Goal: Information Seeking & Learning: Learn about a topic

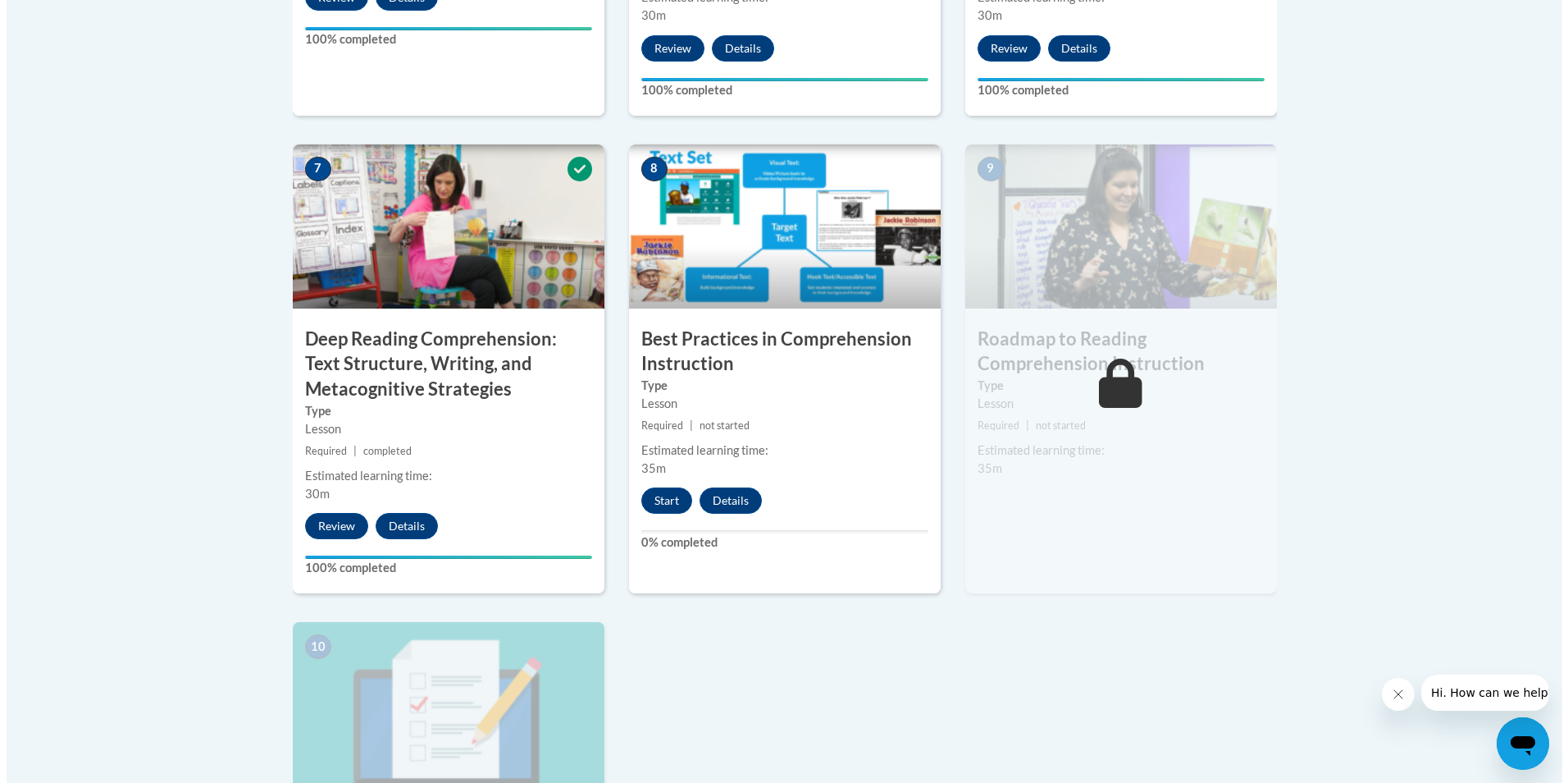
scroll to position [1395, 0]
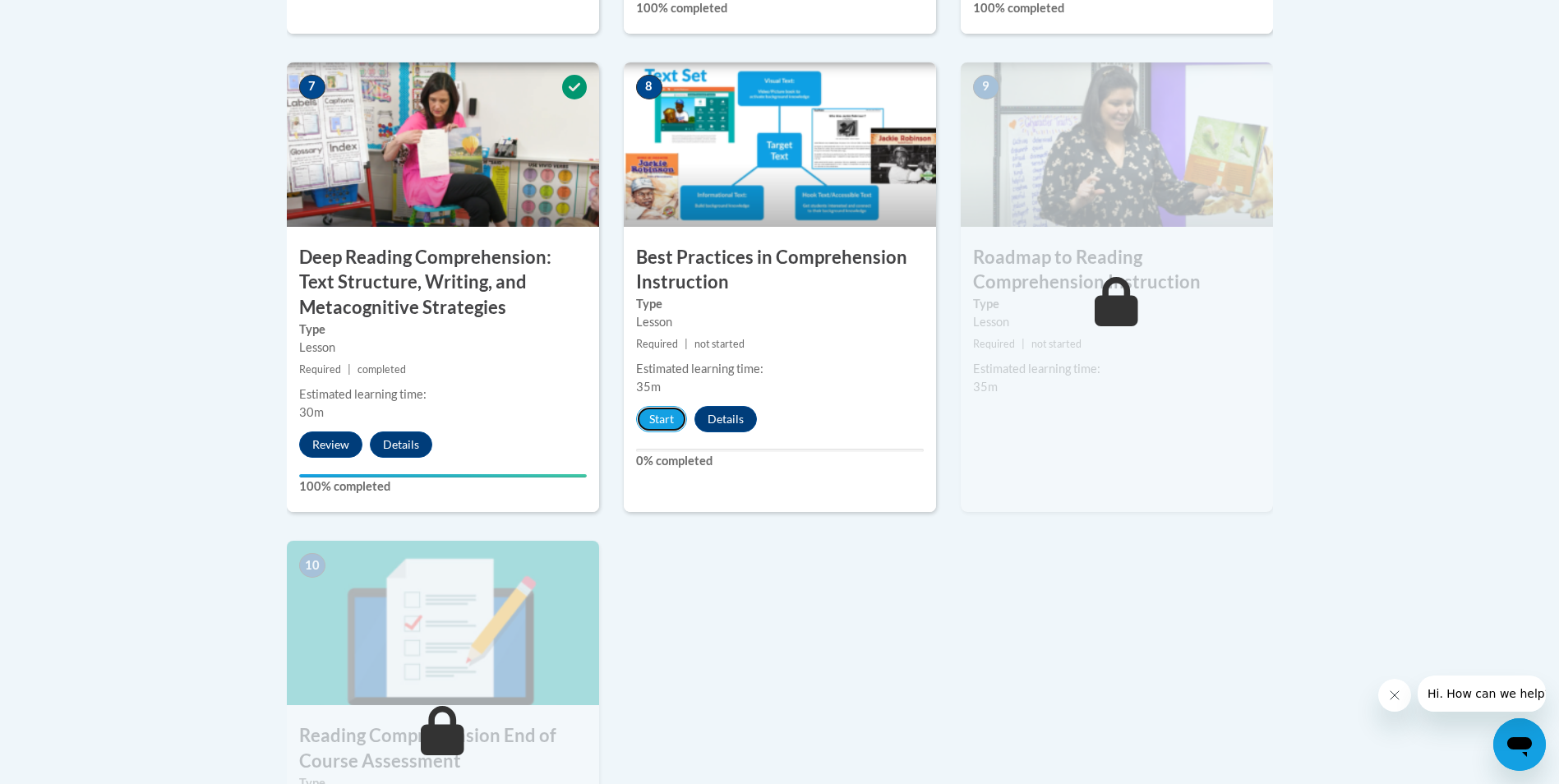
click at [668, 418] on button "Start" at bounding box center [661, 418] width 51 height 26
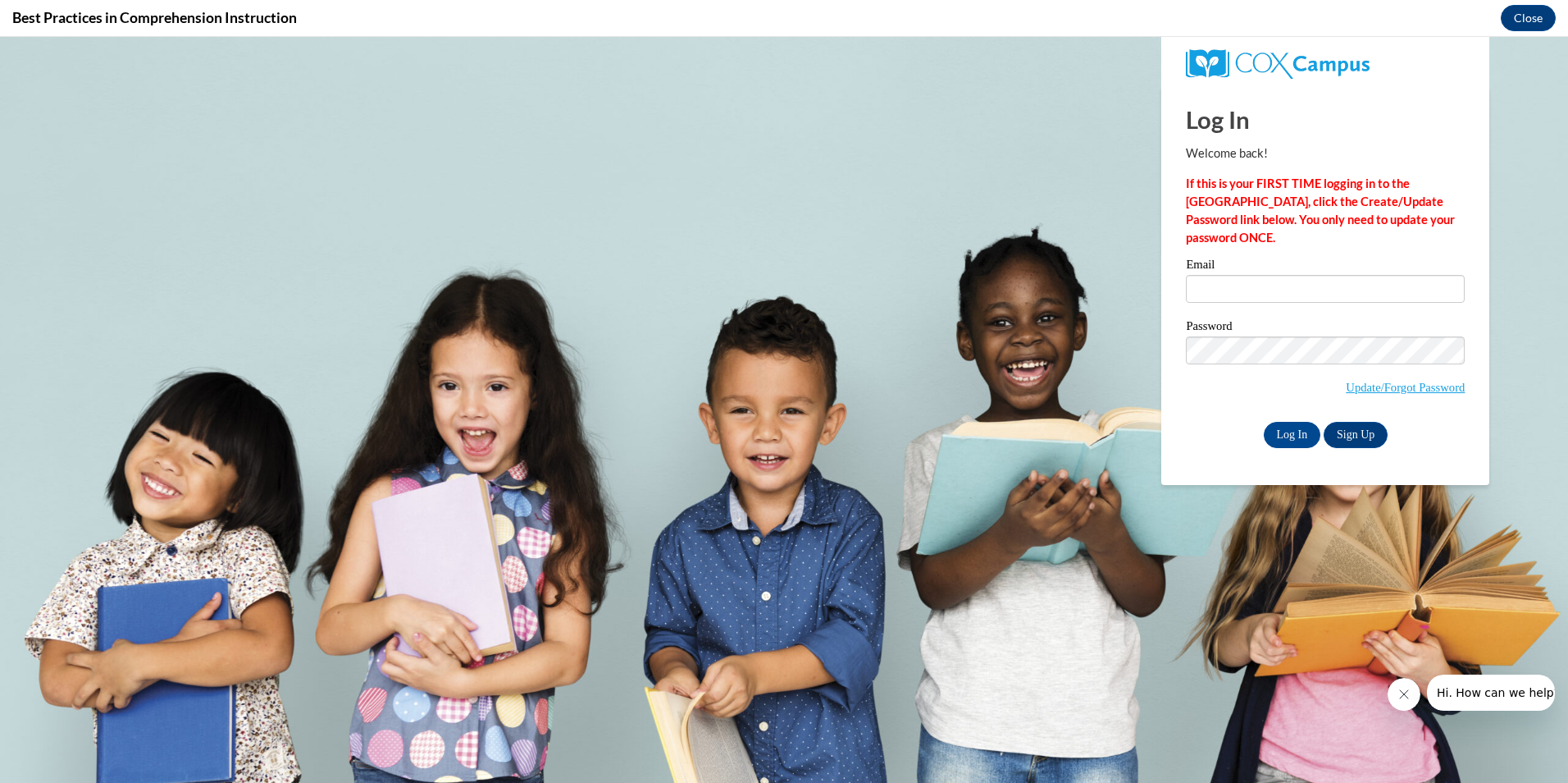
scroll to position [0, 0]
click at [1206, 295] on input "Email" at bounding box center [1325, 288] width 279 height 28
type input "[EMAIL_ADDRESS][DOMAIN_NAME]"
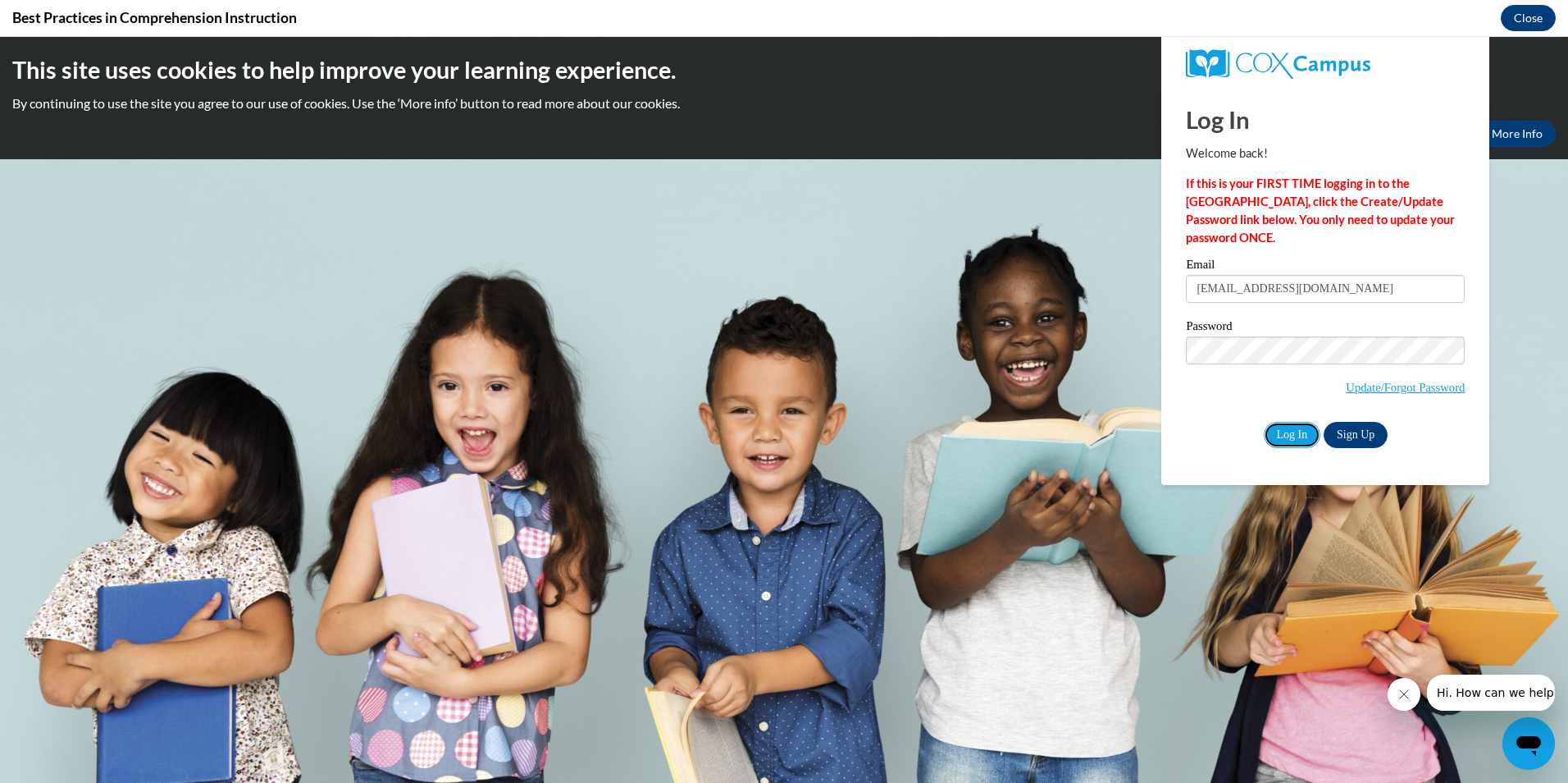
click at [1280, 432] on input "Log In" at bounding box center [1293, 435] width 58 height 26
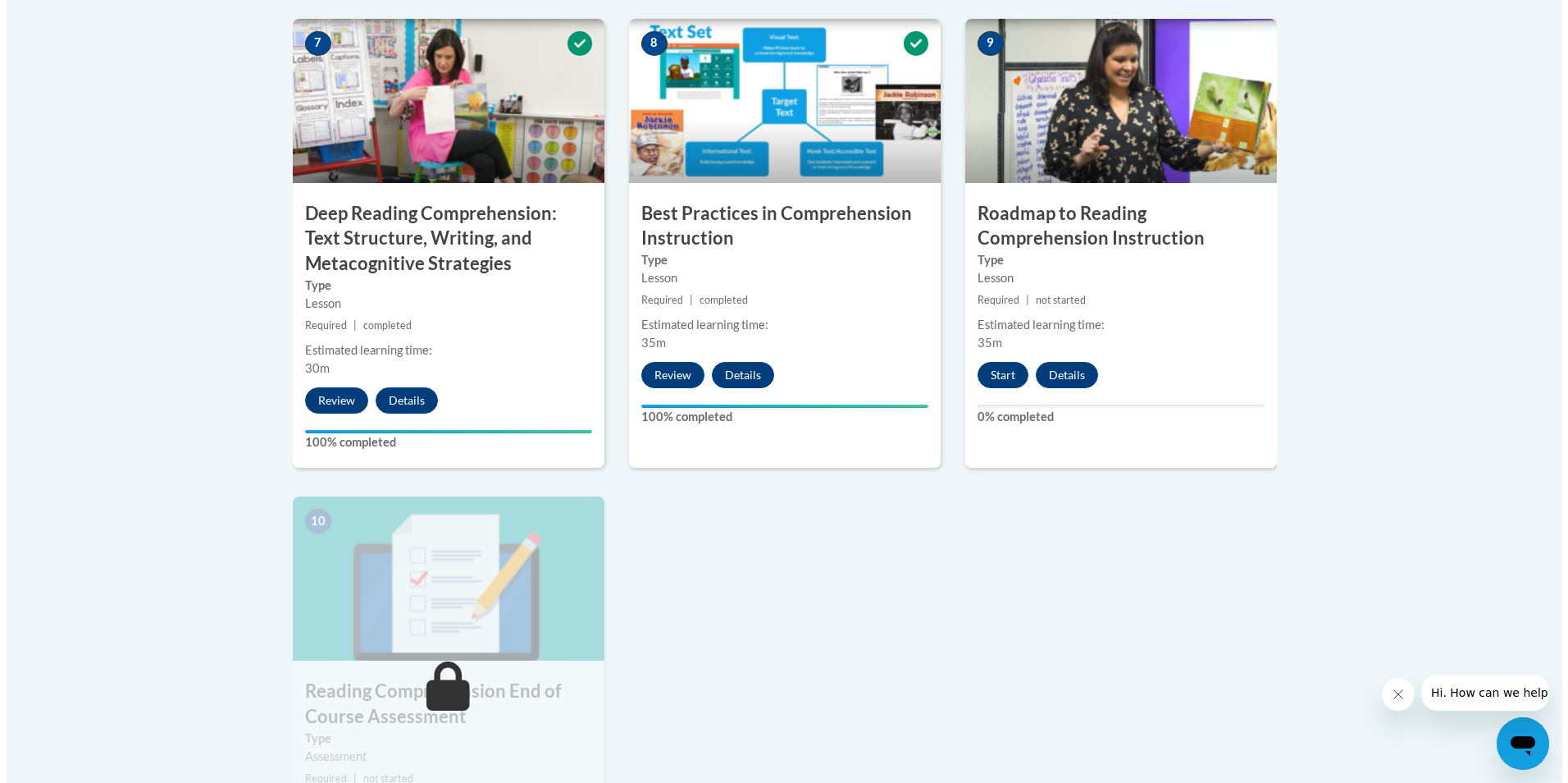
scroll to position [1559, 0]
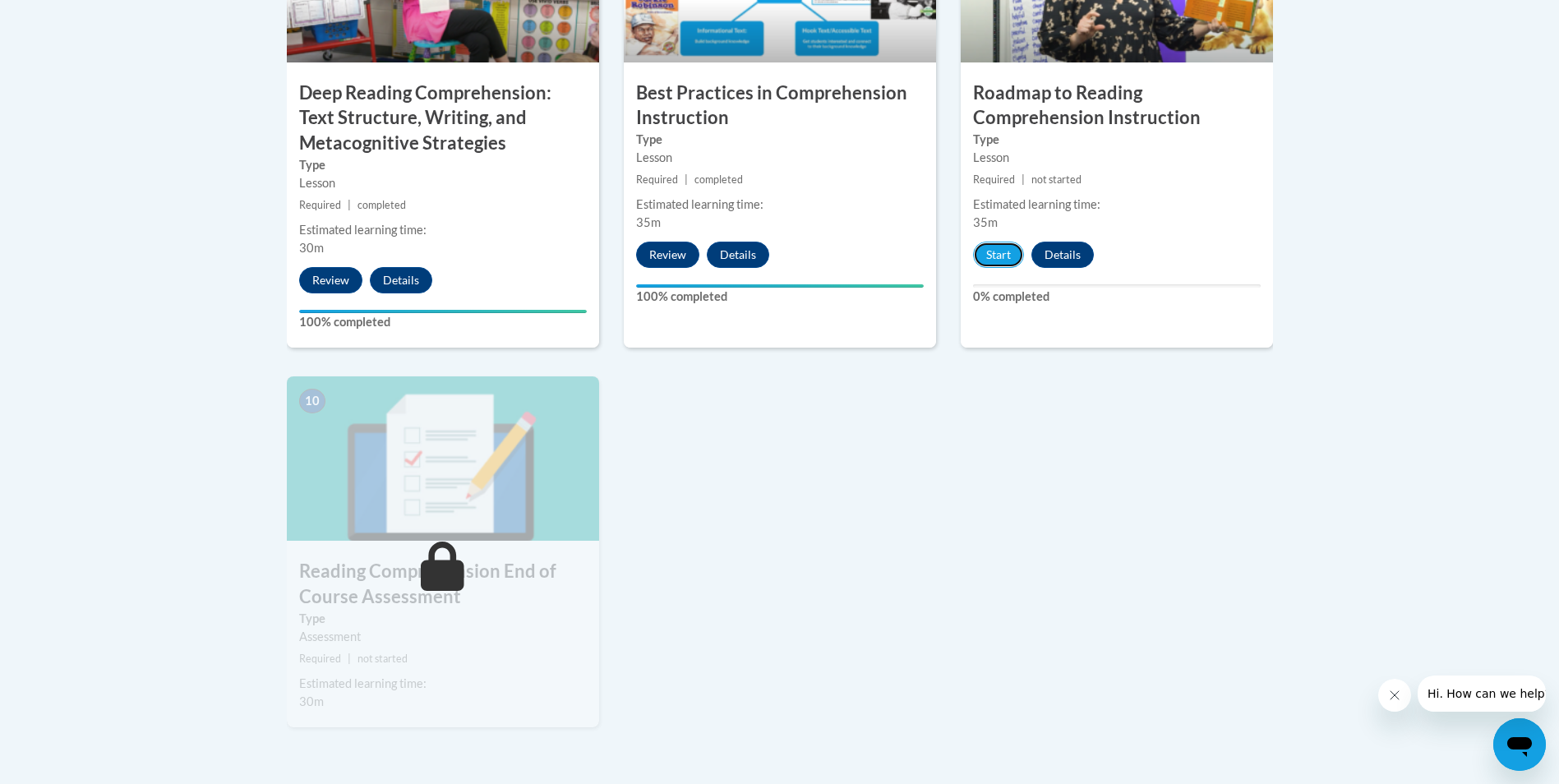
click at [1000, 256] on button "Start" at bounding box center [998, 254] width 51 height 26
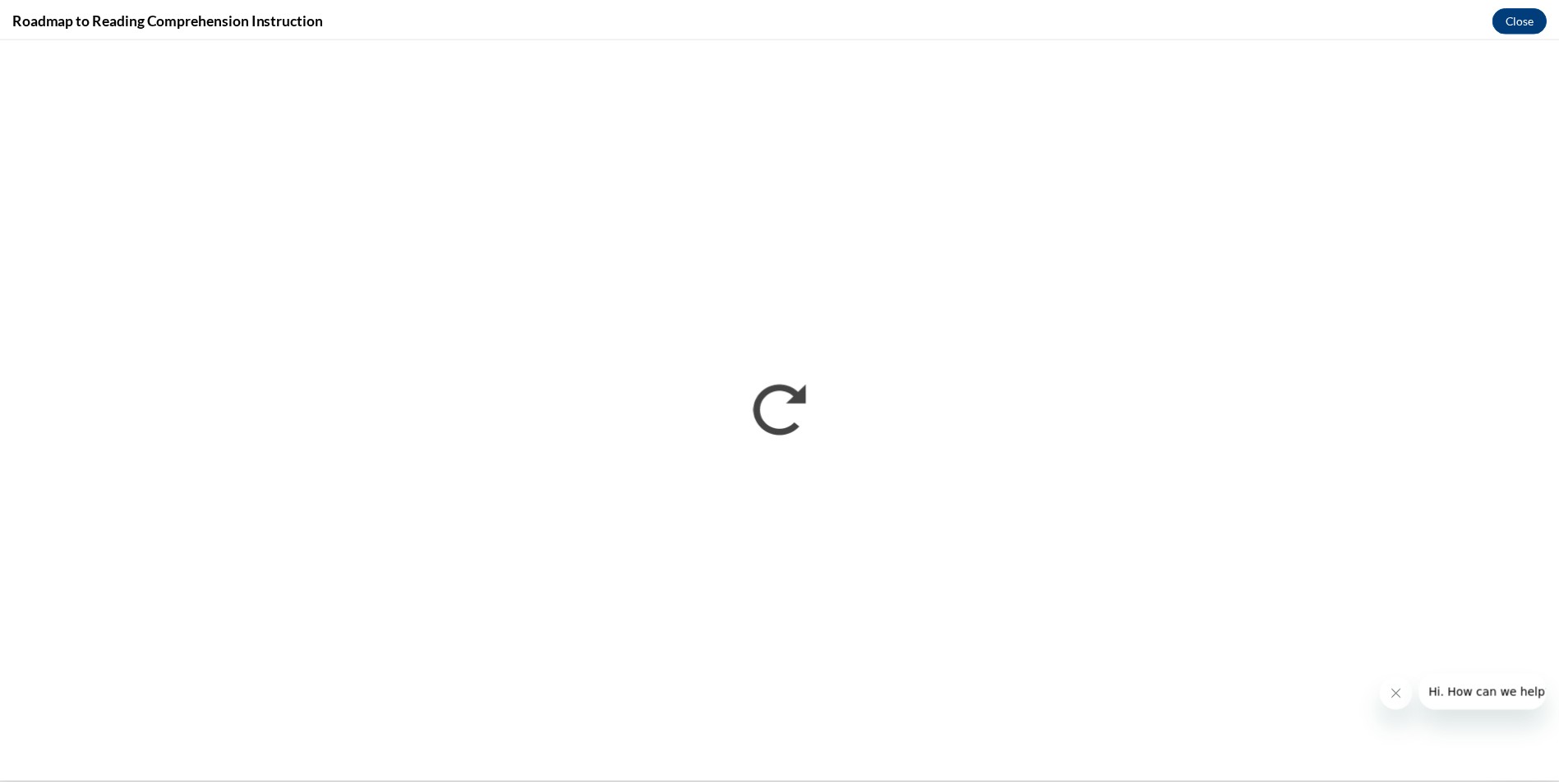
scroll to position [0, 0]
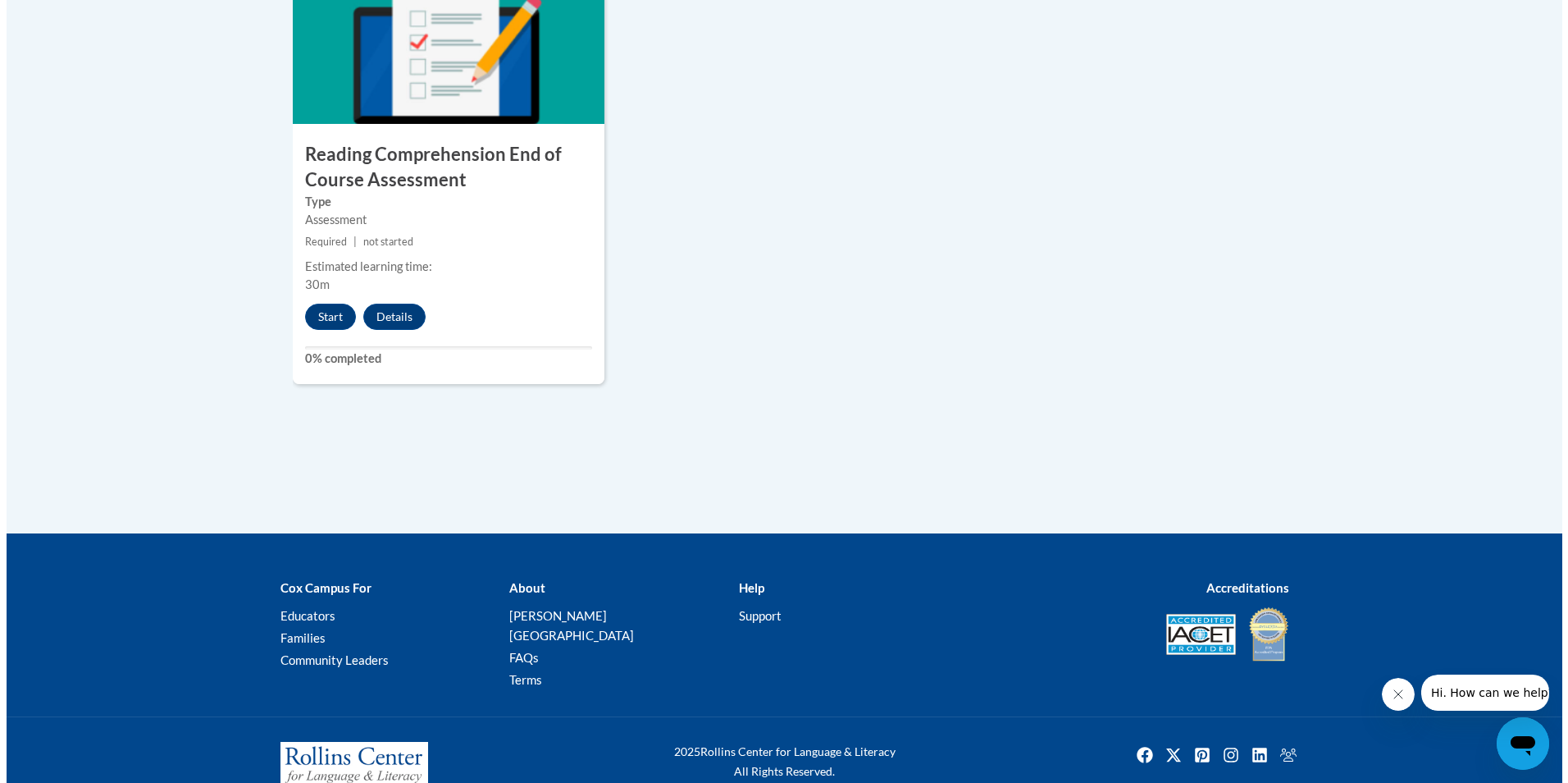
scroll to position [1996, 0]
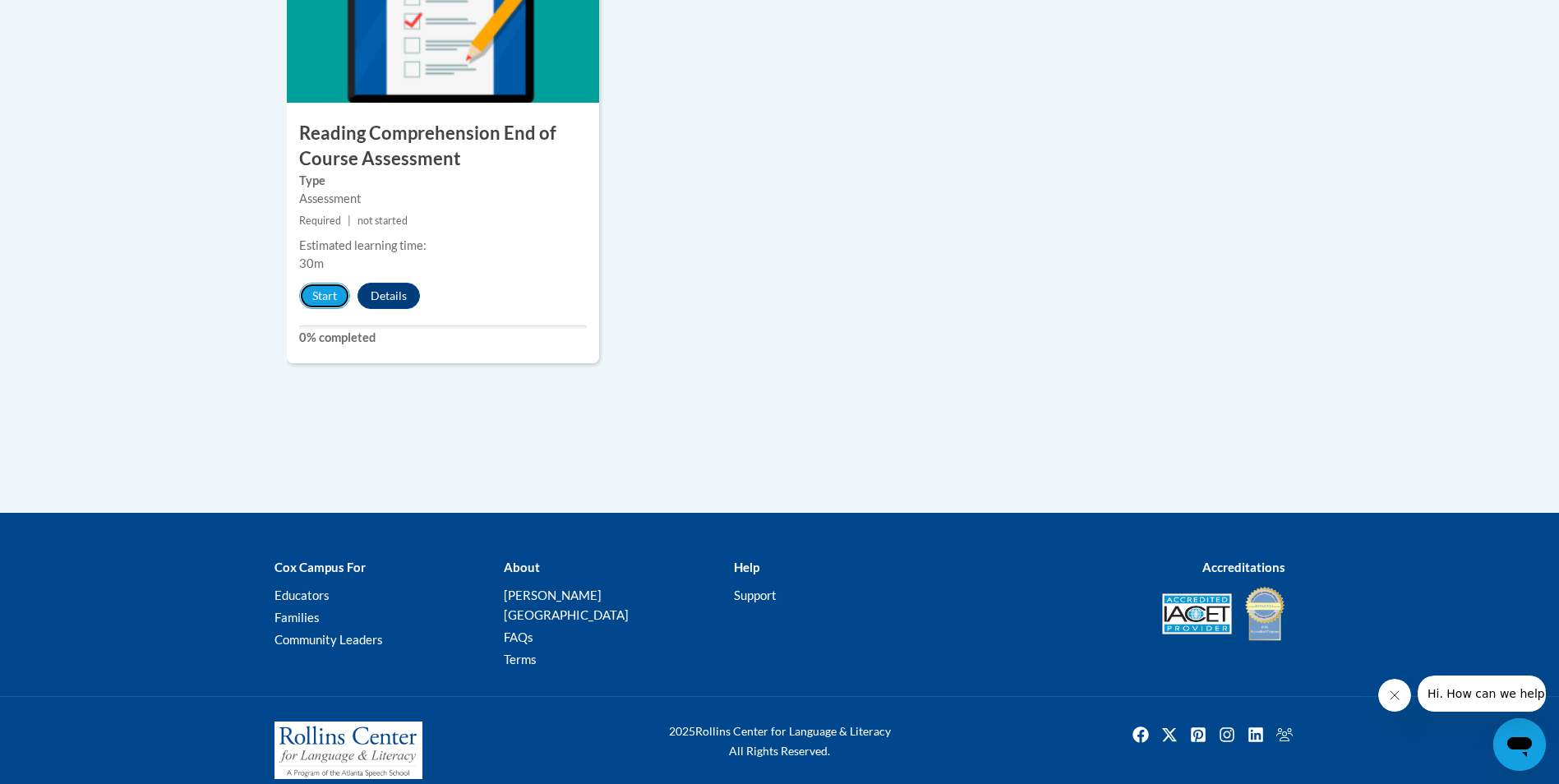
click at [334, 296] on button "Start" at bounding box center [325, 295] width 51 height 26
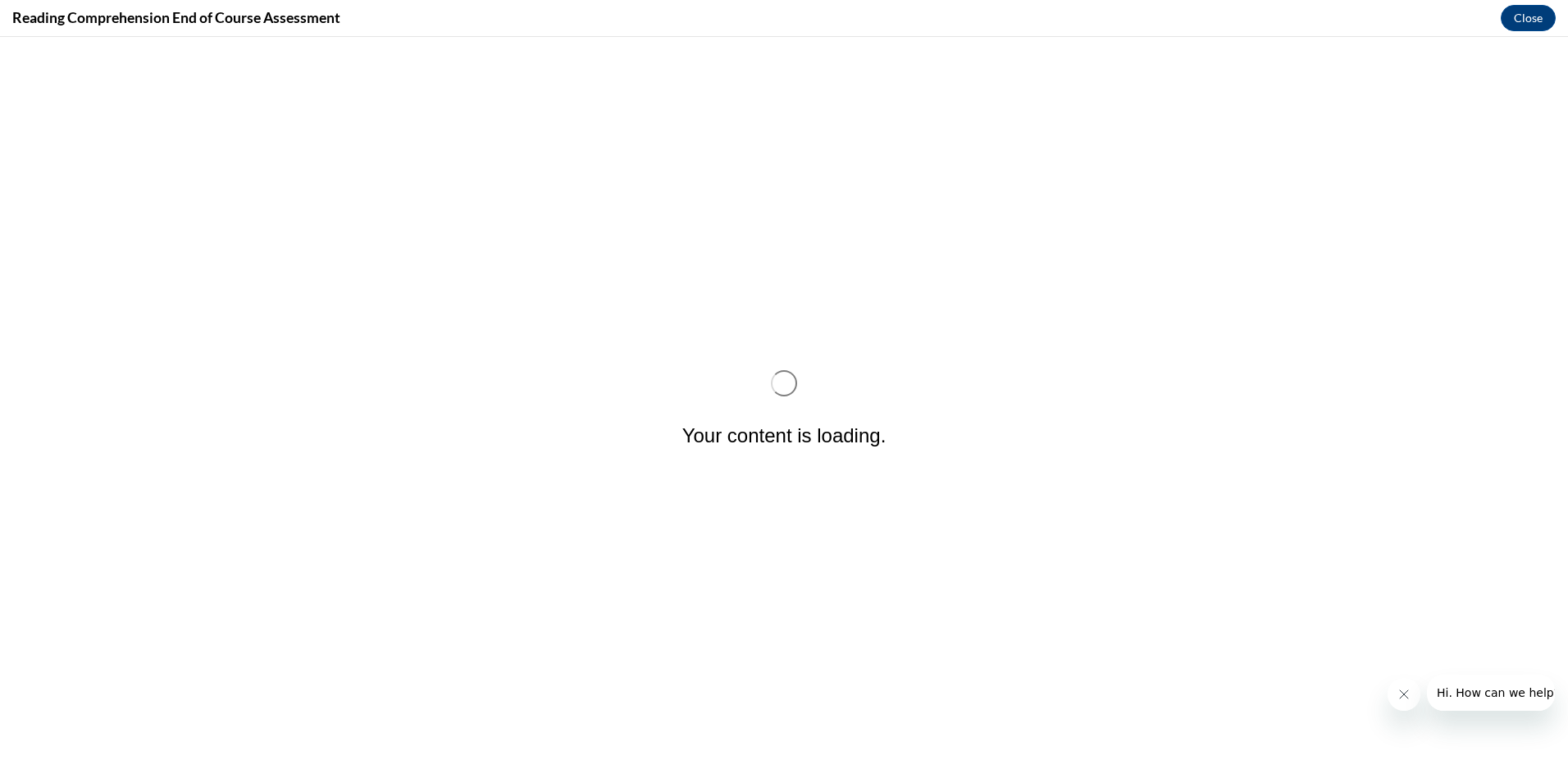
scroll to position [0, 0]
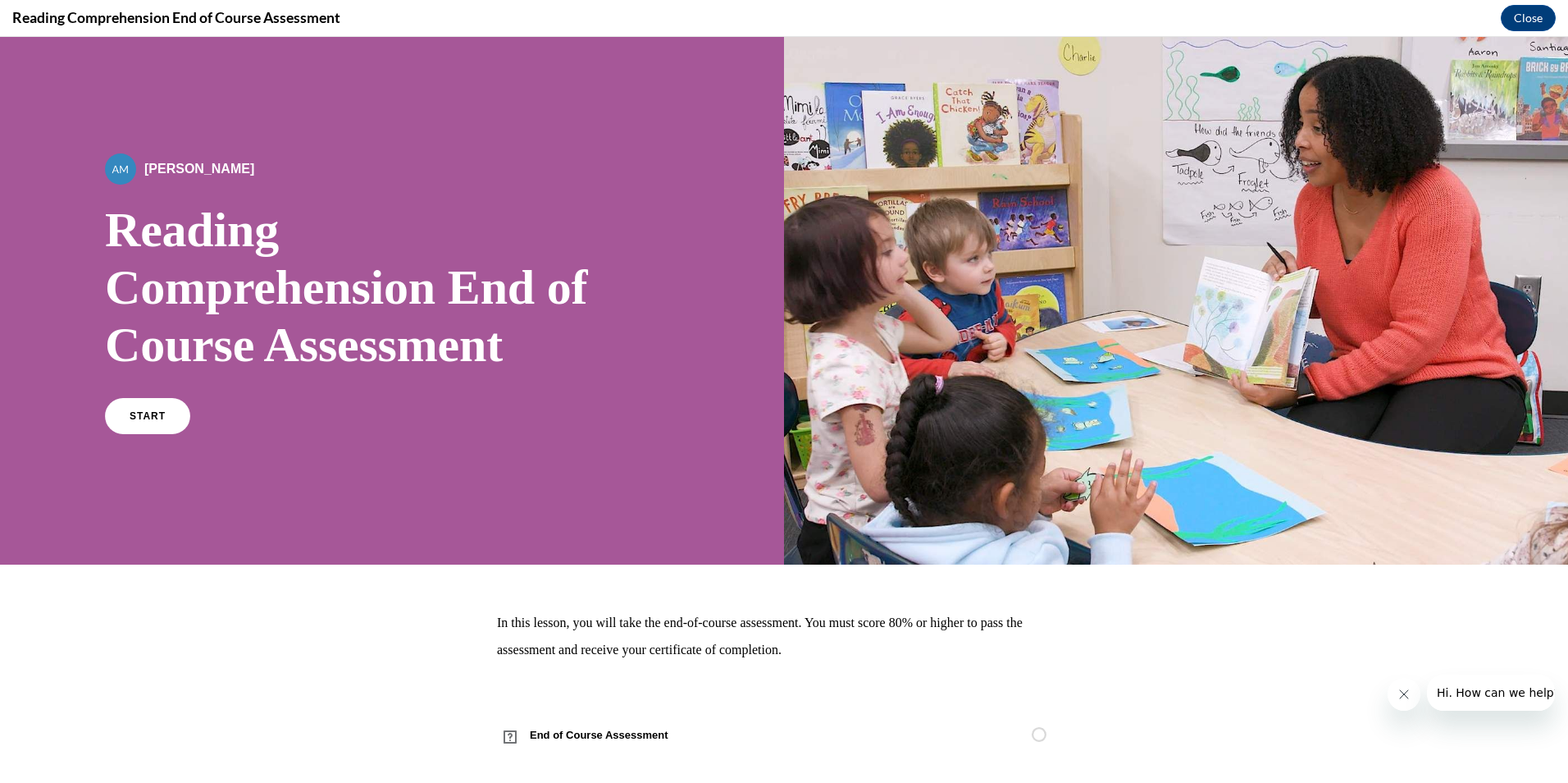
click at [157, 411] on span "START" at bounding box center [147, 416] width 36 height 12
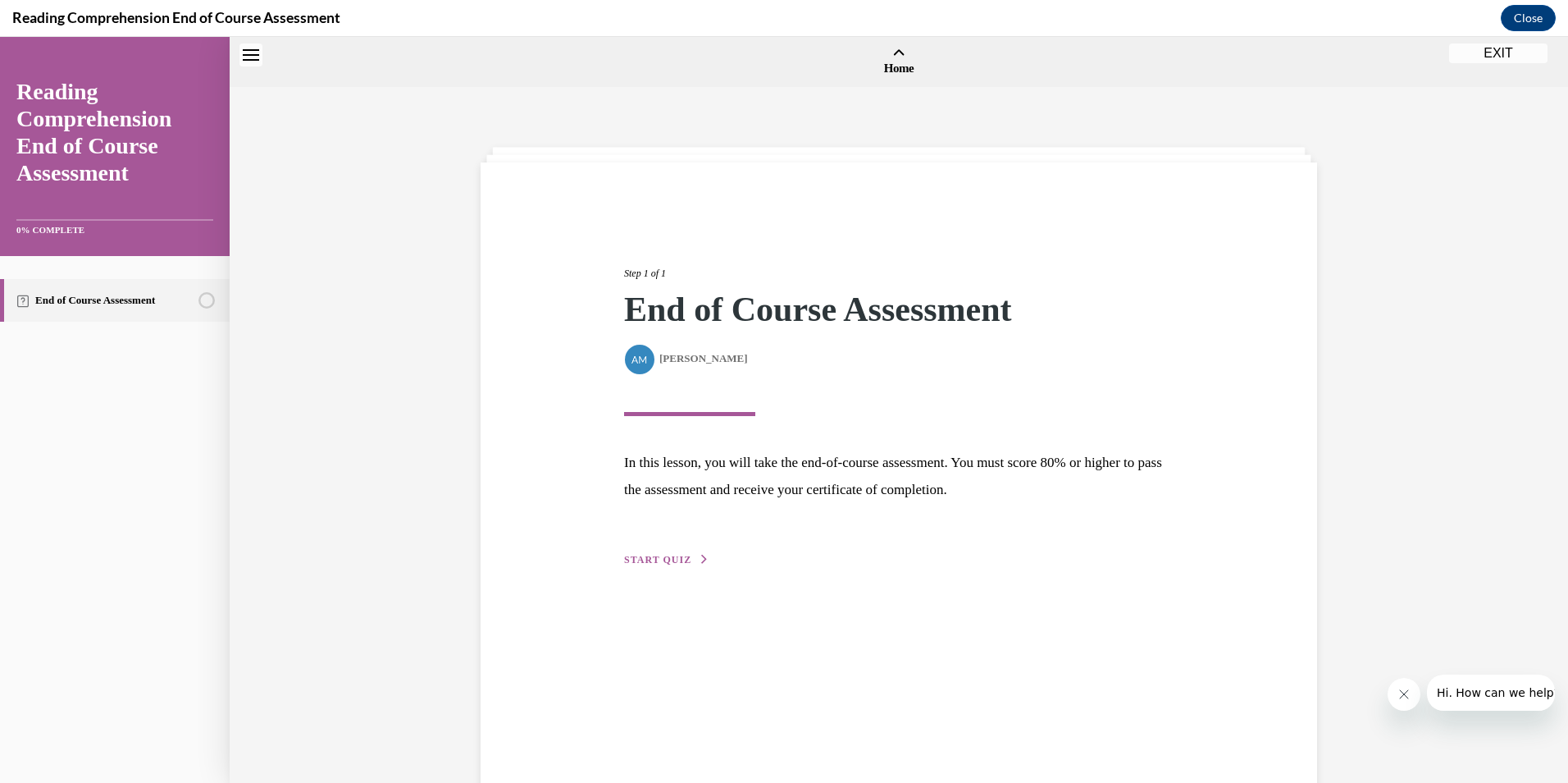
scroll to position [51, 0]
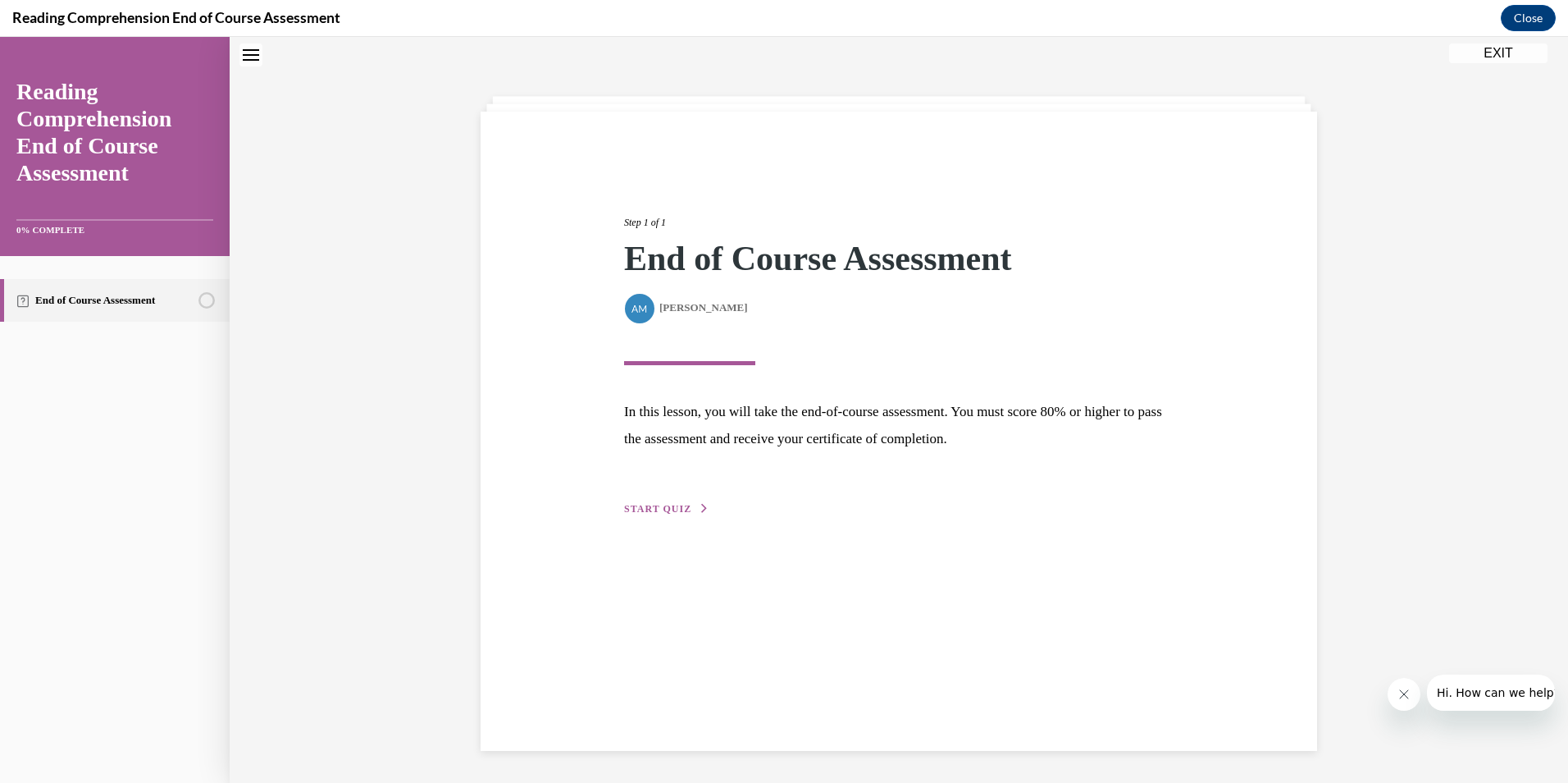
click at [666, 507] on span "START QUIZ" at bounding box center [658, 509] width 67 height 12
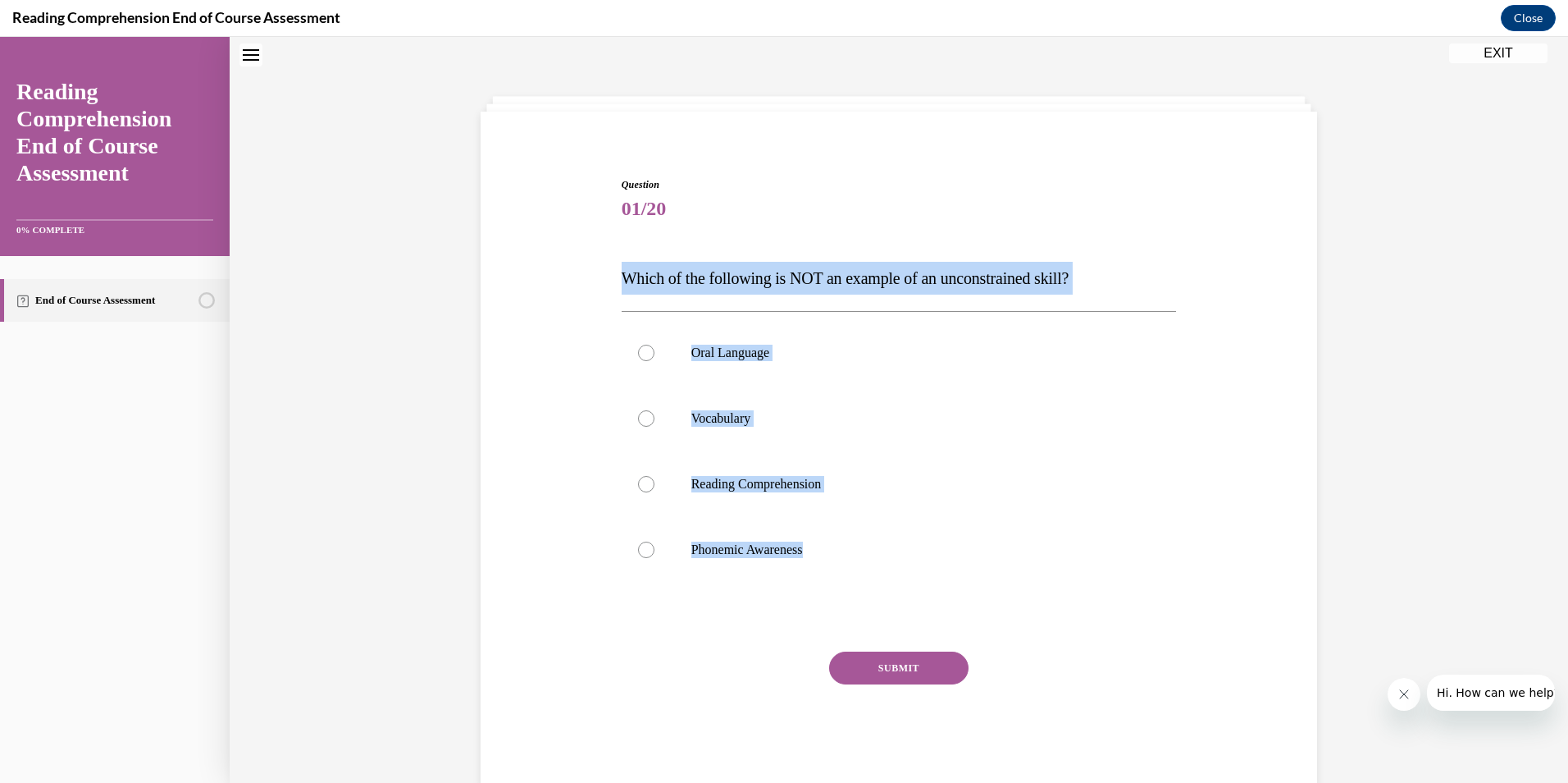
drag, startPoint x: 825, startPoint y: 547, endPoint x: 609, endPoint y: 277, distance: 345.8
click at [609, 277] on div "Question 01/20 Which of the following is NOT an example of an unconstrained ski…" at bounding box center [898, 457] width 845 height 658
copy div "Which of the following is NOT an example of an unconstrained skill? Oral Langua…"
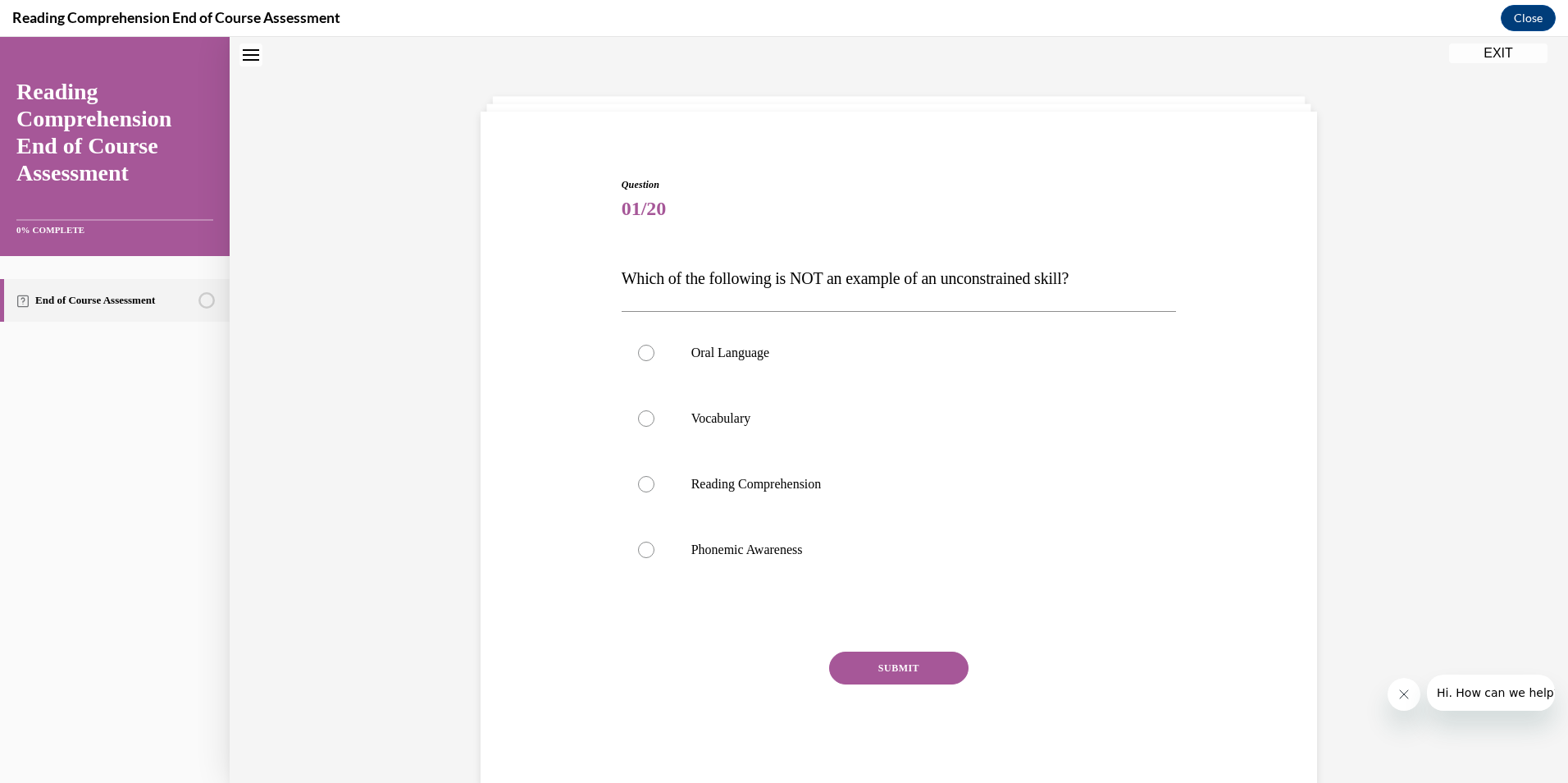
click at [622, 649] on div "Question 01/20 Which of the following is NOT an example of an unconstrained ski…" at bounding box center [899, 482] width 555 height 609
click at [638, 552] on div at bounding box center [646, 550] width 17 height 17
click at [638, 552] on input "Phonemic Awareness" at bounding box center [646, 550] width 17 height 17
radio input "true"
click at [931, 668] on button "SUBMIT" at bounding box center [899, 667] width 140 height 33
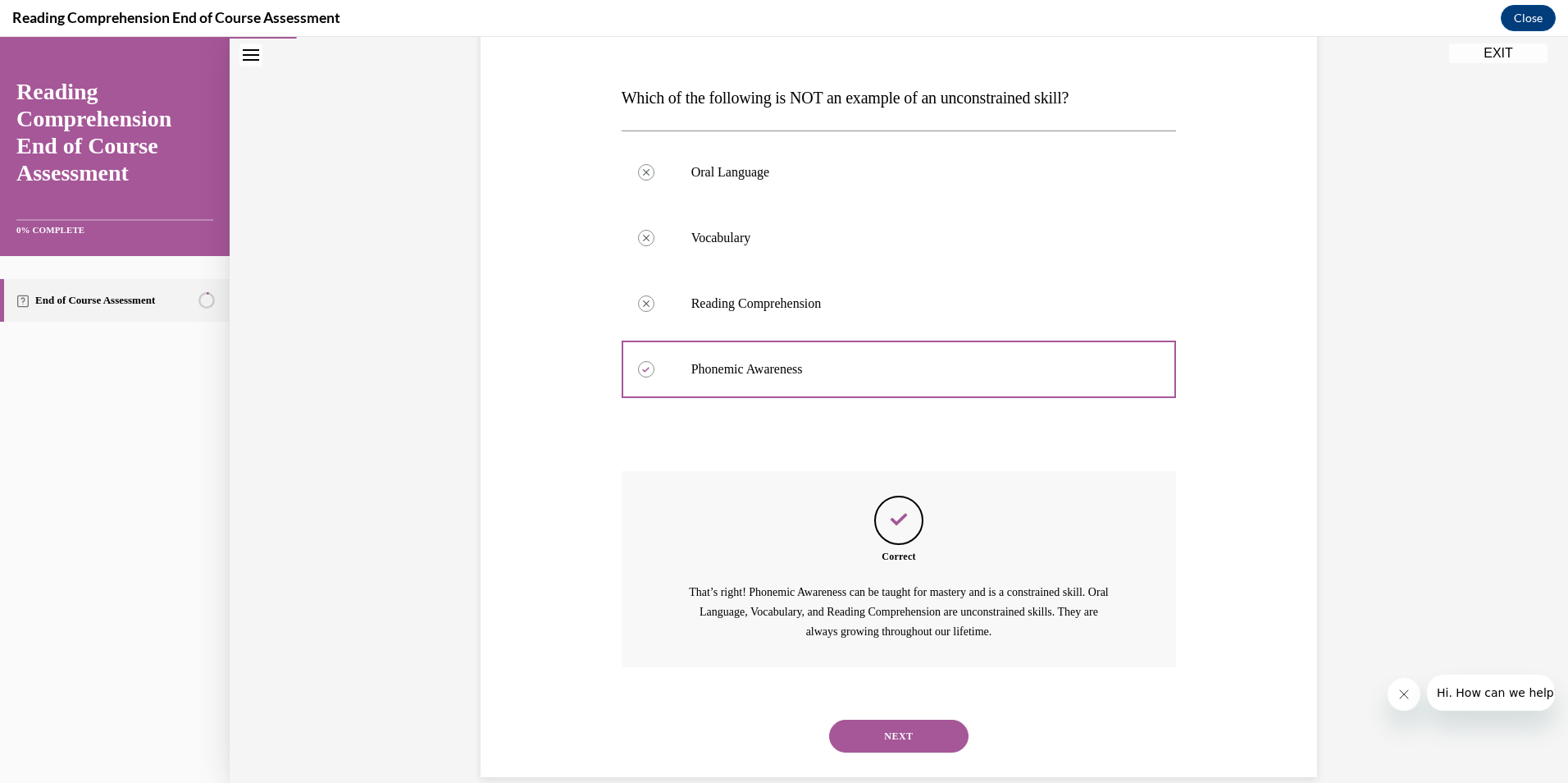
scroll to position [259, 0]
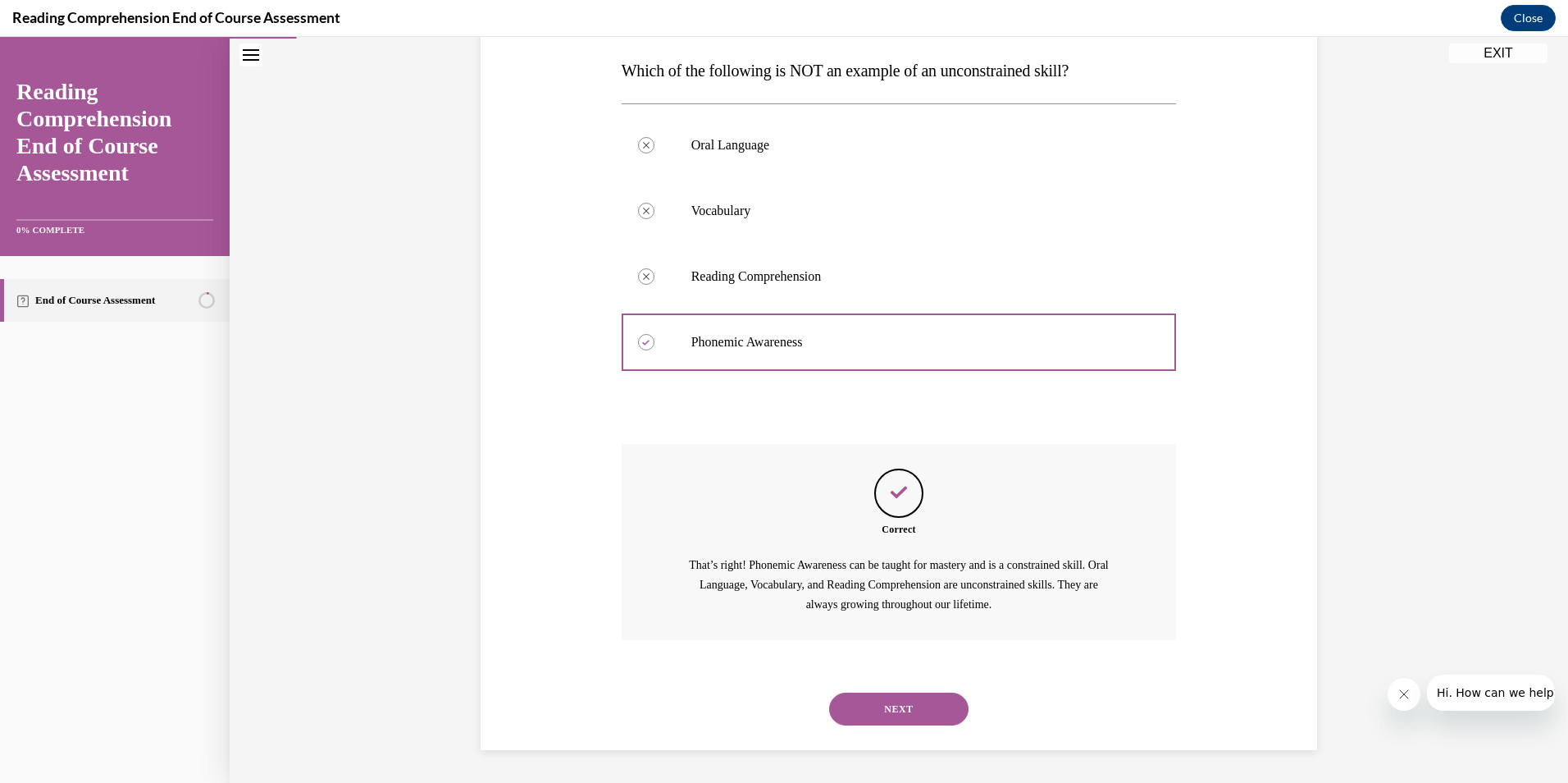
click at [897, 711] on button "NEXT" at bounding box center [899, 708] width 140 height 33
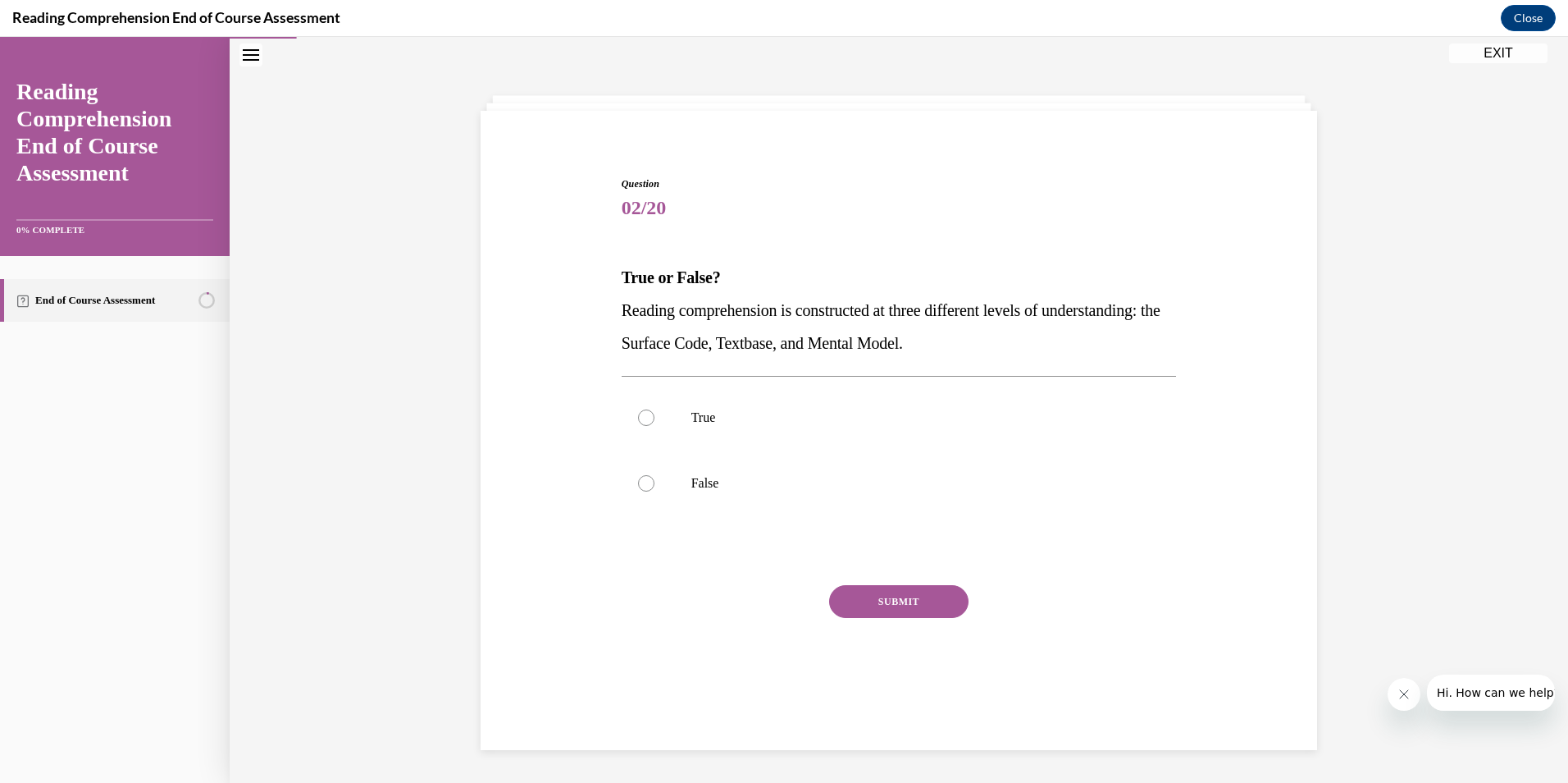
scroll to position [52, 0]
click at [638, 417] on div at bounding box center [646, 418] width 17 height 17
click at [638, 417] on input "True" at bounding box center [646, 418] width 17 height 17
radio input "true"
click at [883, 600] on button "SUBMIT" at bounding box center [899, 601] width 140 height 33
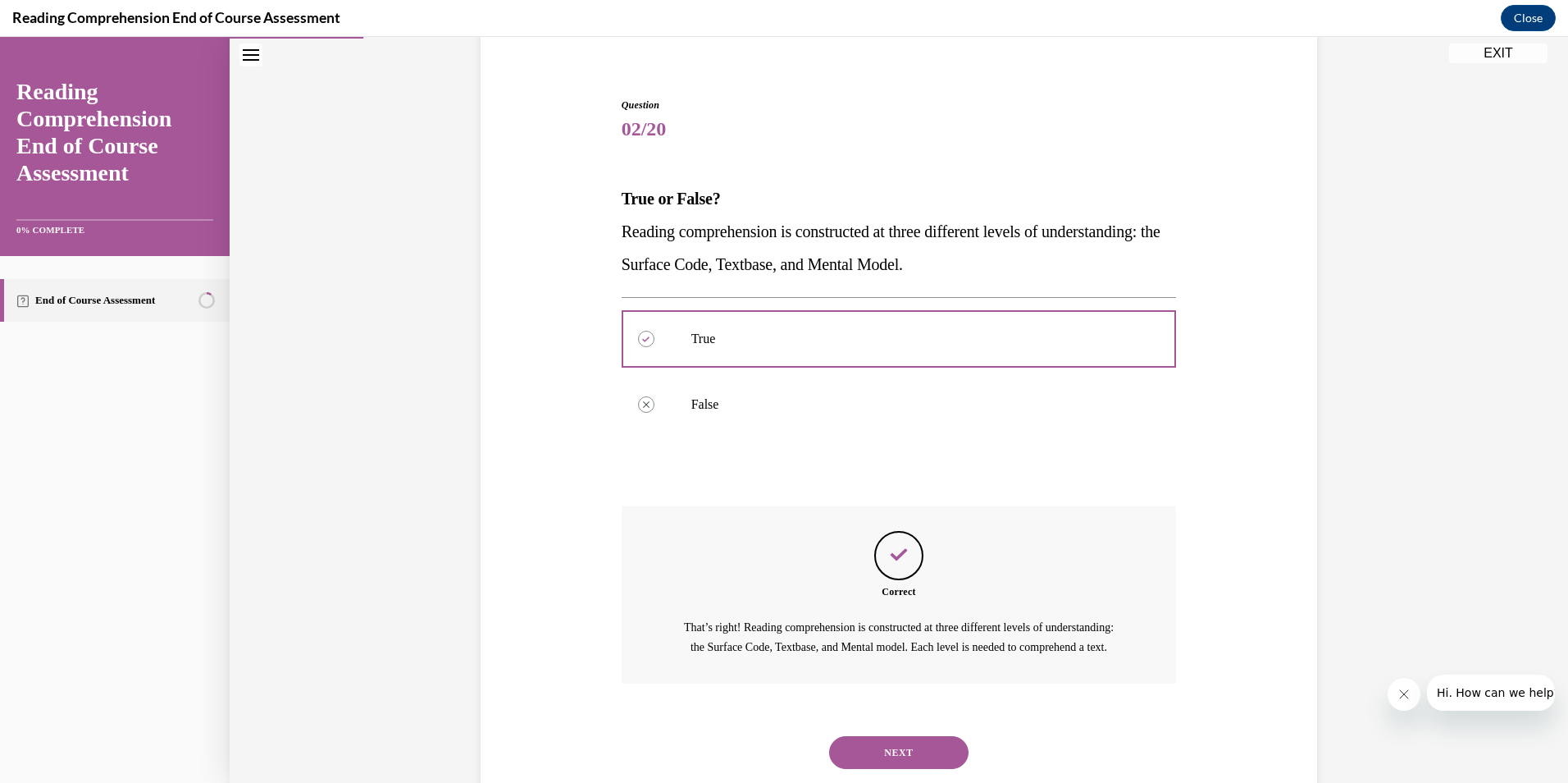
scroll to position [193, 0]
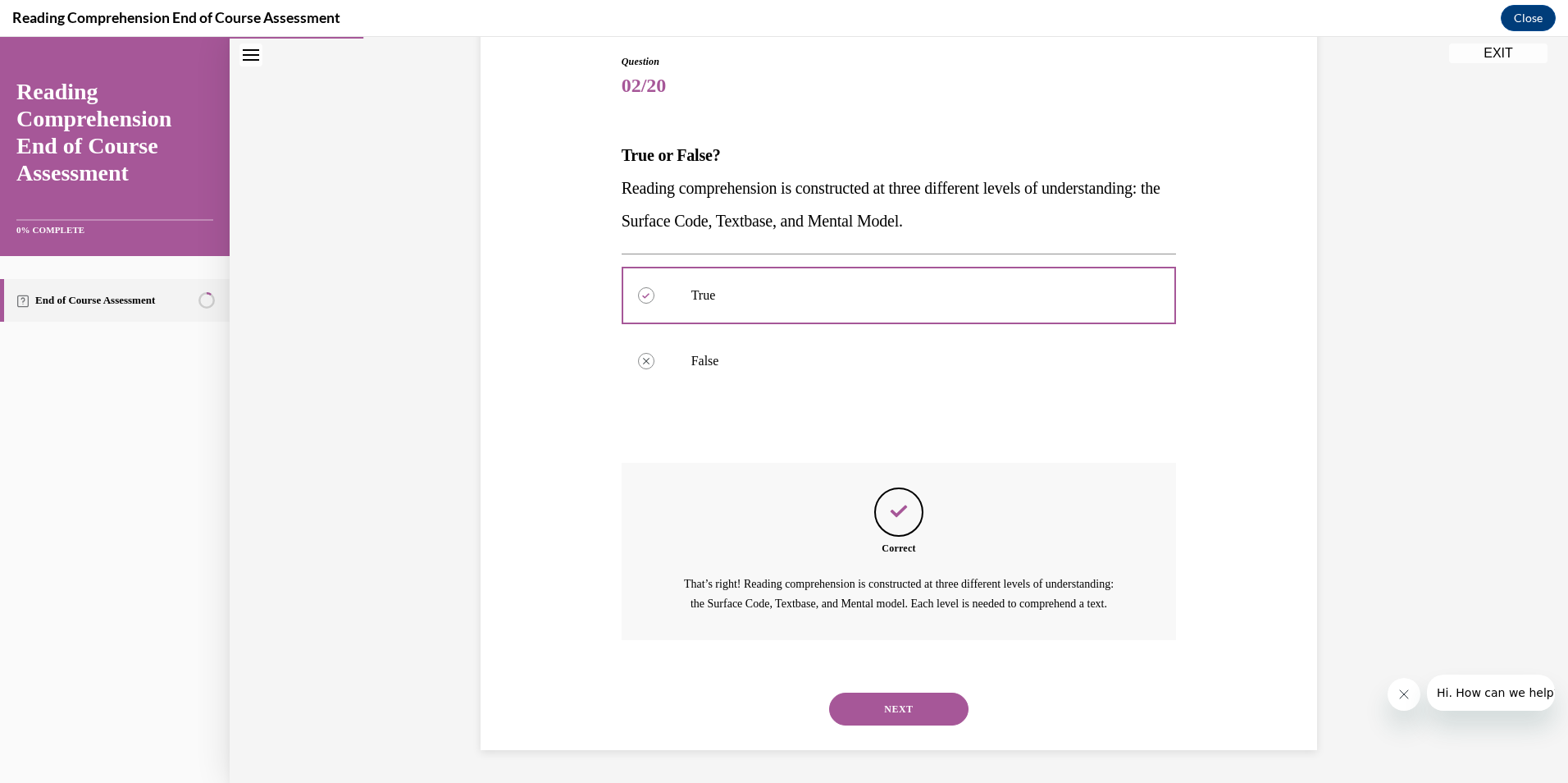
drag, startPoint x: 872, startPoint y: 709, endPoint x: 856, endPoint y: 698, distance: 19.4
click at [871, 709] on button "NEXT" at bounding box center [899, 708] width 140 height 33
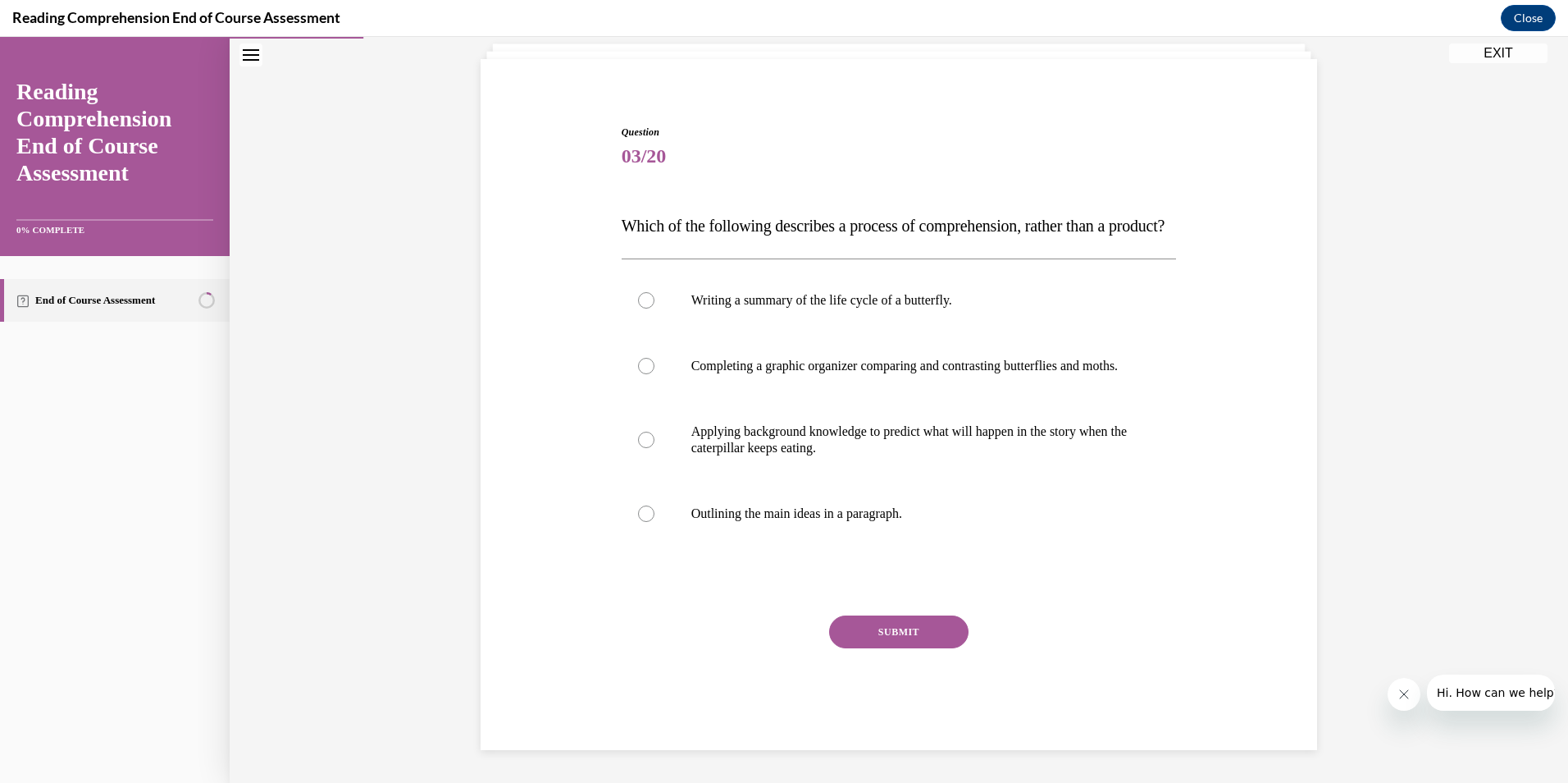
click at [640, 443] on div at bounding box center [646, 440] width 17 height 17
click at [640, 443] on input "Applying background knowledge to predict what will happen in the story when the…" at bounding box center [646, 440] width 17 height 17
radio input "true"
click at [886, 640] on button "SUBMIT" at bounding box center [899, 631] width 140 height 33
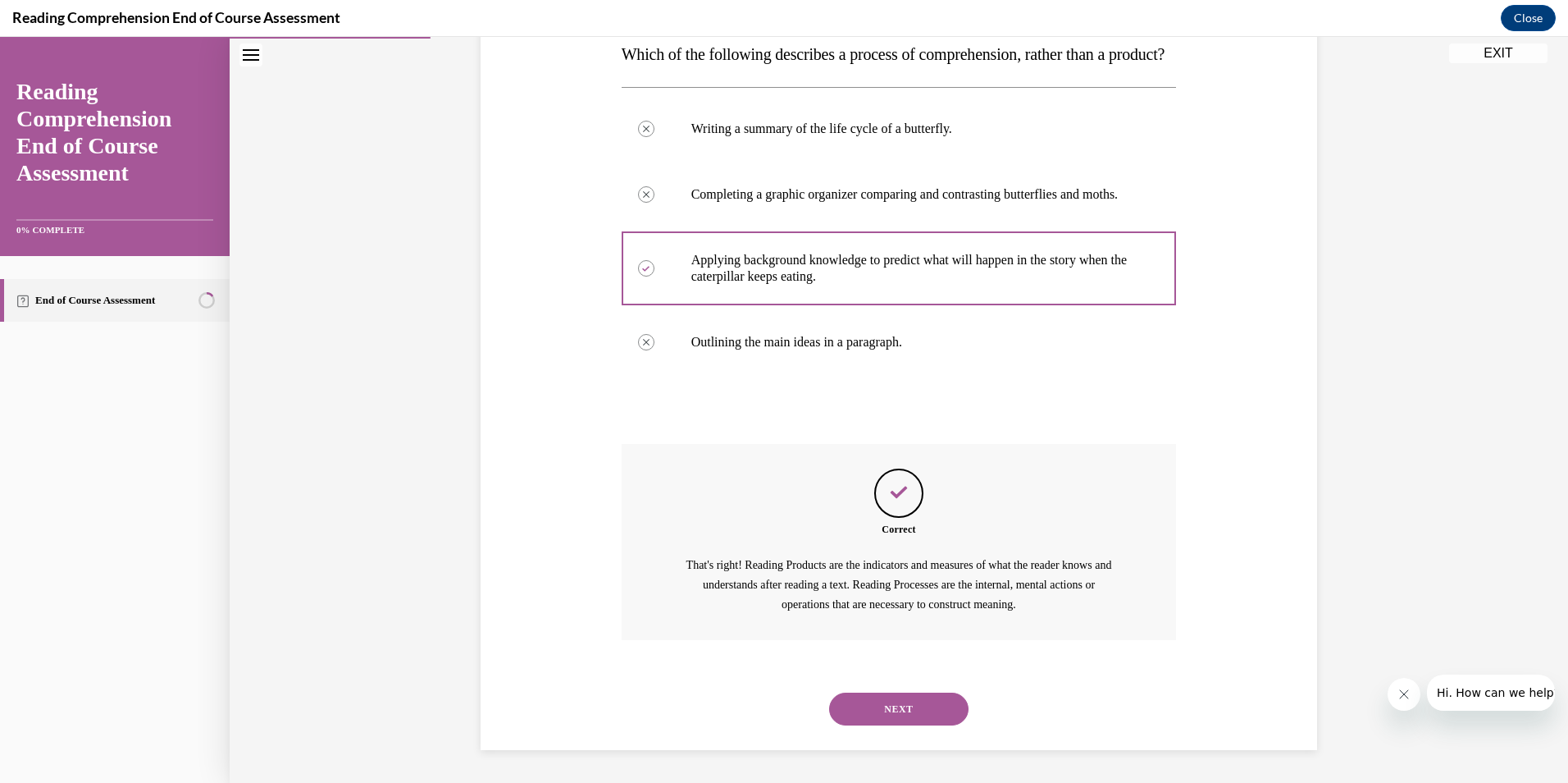
scroll to position [324, 0]
drag, startPoint x: 929, startPoint y: 710, endPoint x: 916, endPoint y: 713, distance: 13.3
click at [929, 710] on button "NEXT" at bounding box center [899, 708] width 140 height 33
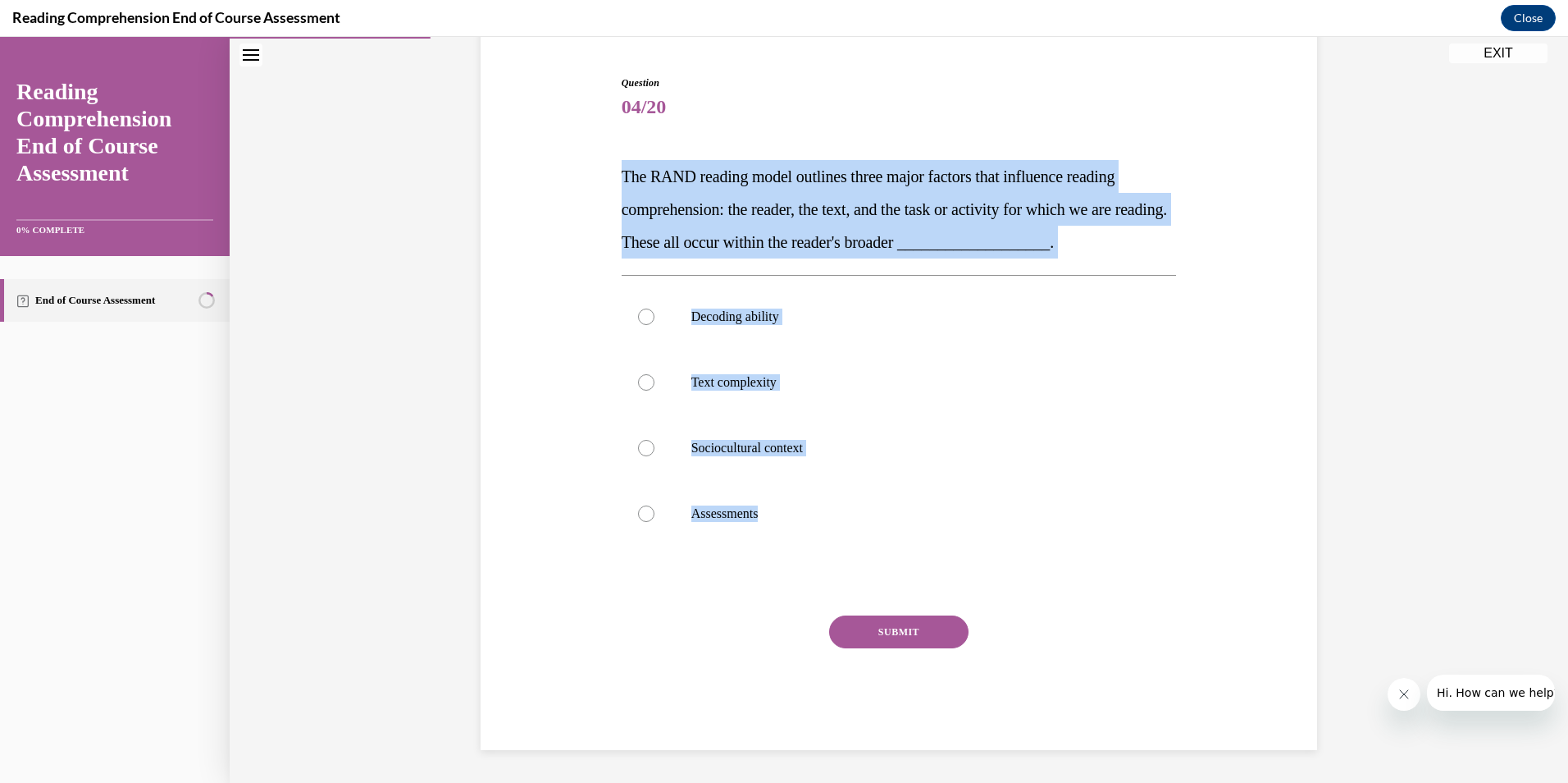
drag, startPoint x: 790, startPoint y: 523, endPoint x: 613, endPoint y: 151, distance: 412.0
click at [618, 151] on div "Question 04/20 The RAND reading model outlines three major factors that influen…" at bounding box center [899, 400] width 563 height 699
copy div "The RAND reading model outlines three major factors that influence reading comp…"
click at [1056, 610] on div "Question 04/20 The RAND reading model outlines three major factors that influen…" at bounding box center [899, 412] width 555 height 674
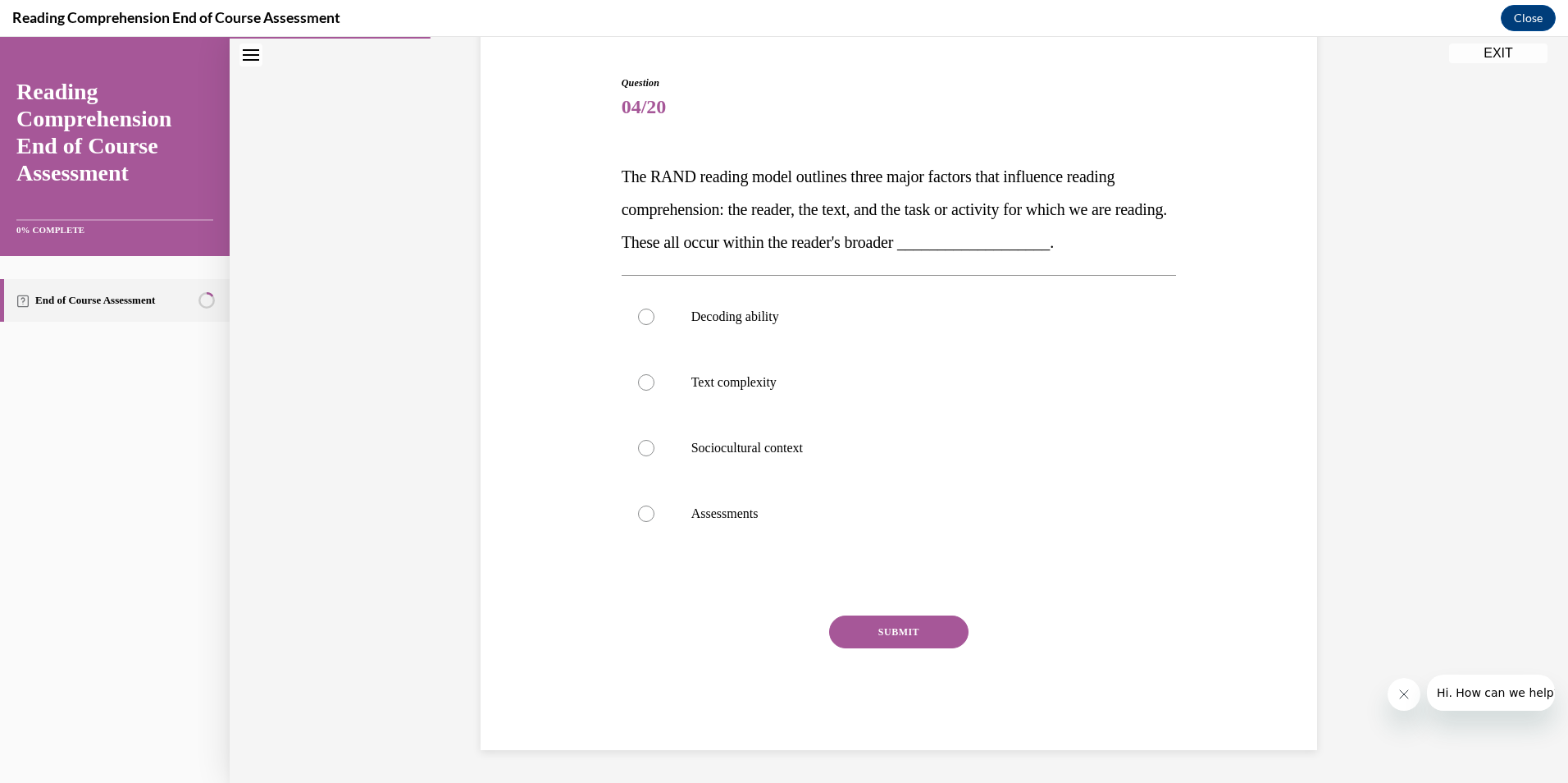
click at [638, 450] on div at bounding box center [646, 448] width 17 height 17
click at [638, 450] on input "Sociocultural context" at bounding box center [646, 448] width 17 height 17
radio input "true"
click at [913, 628] on button "SUBMIT" at bounding box center [899, 631] width 140 height 33
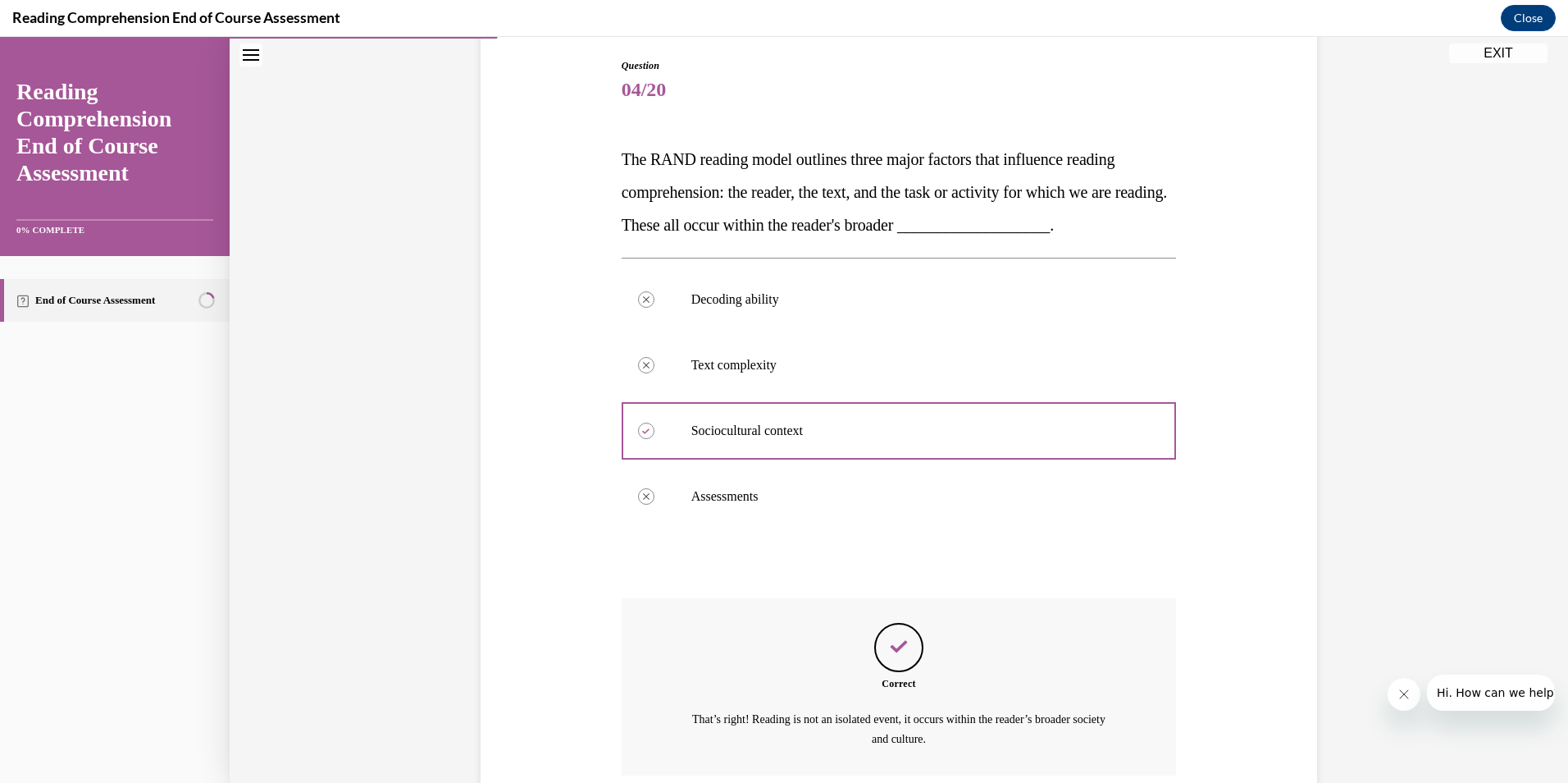
scroll to position [142, 0]
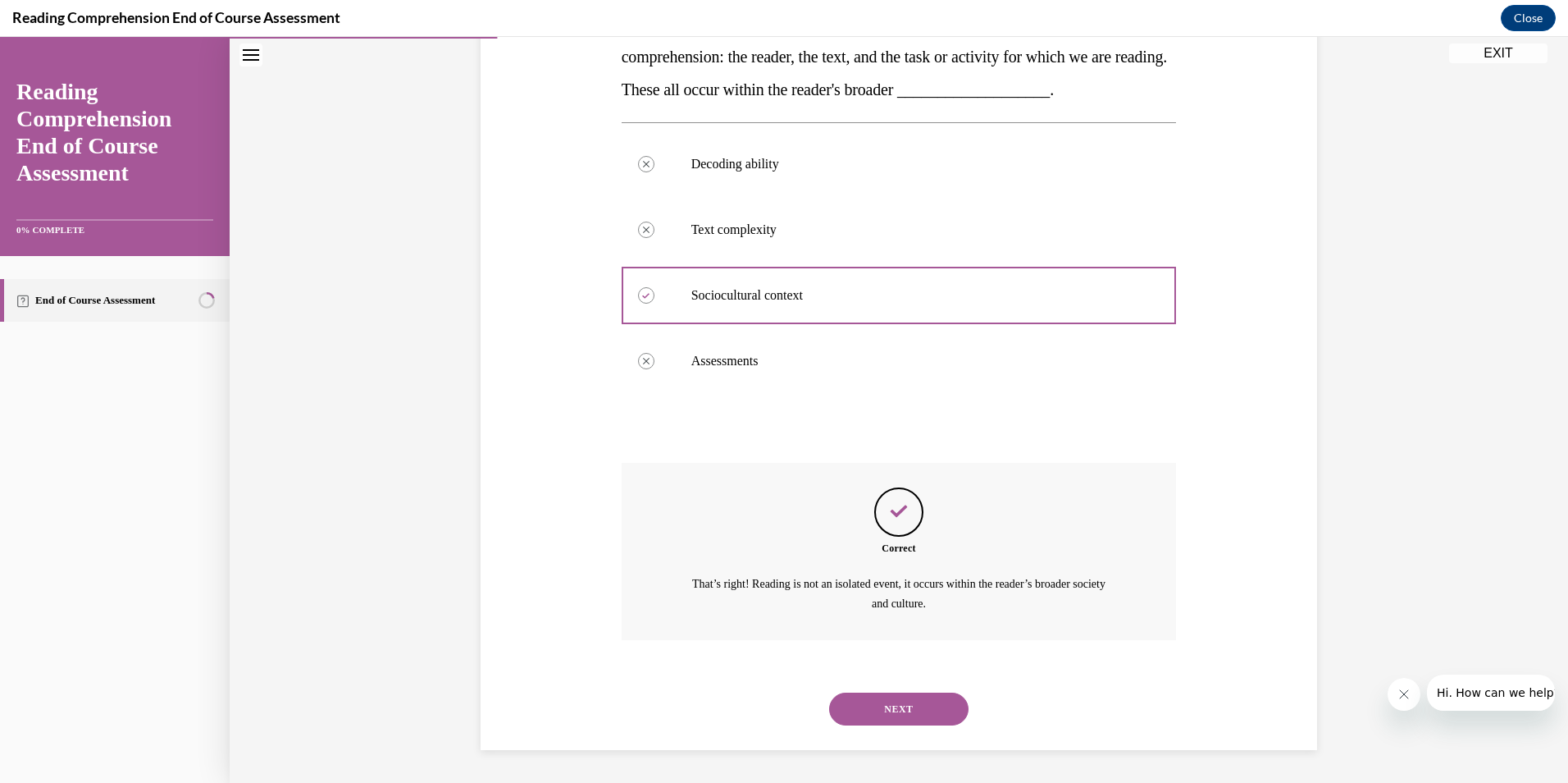
click at [876, 713] on button "NEXT" at bounding box center [899, 708] width 140 height 33
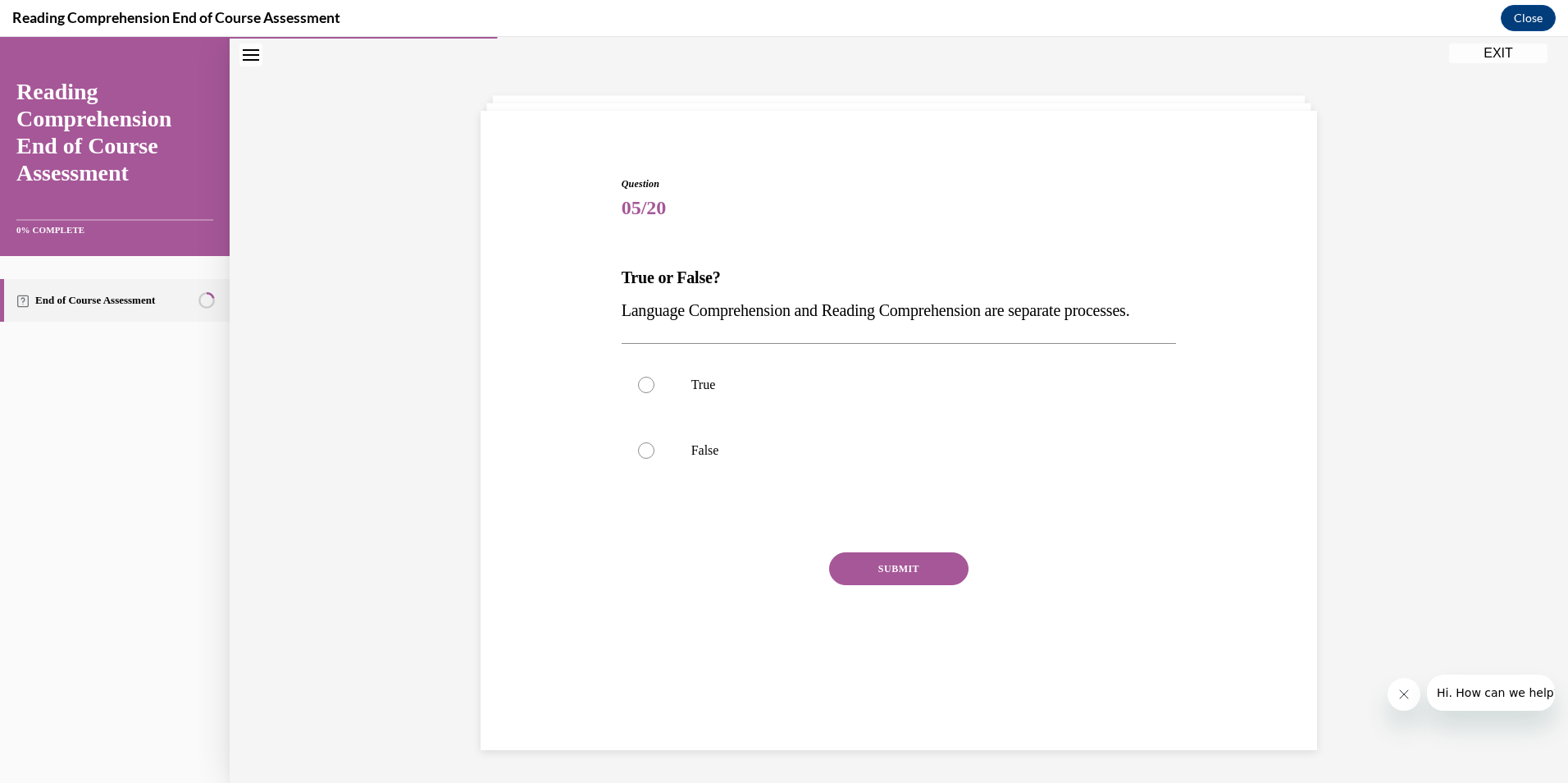
scroll to position [52, 0]
click at [639, 459] on div at bounding box center [646, 451] width 17 height 17
click at [639, 459] on input "False" at bounding box center [646, 451] width 17 height 17
radio input "true"
click at [881, 585] on button "SUBMIT" at bounding box center [899, 568] width 140 height 33
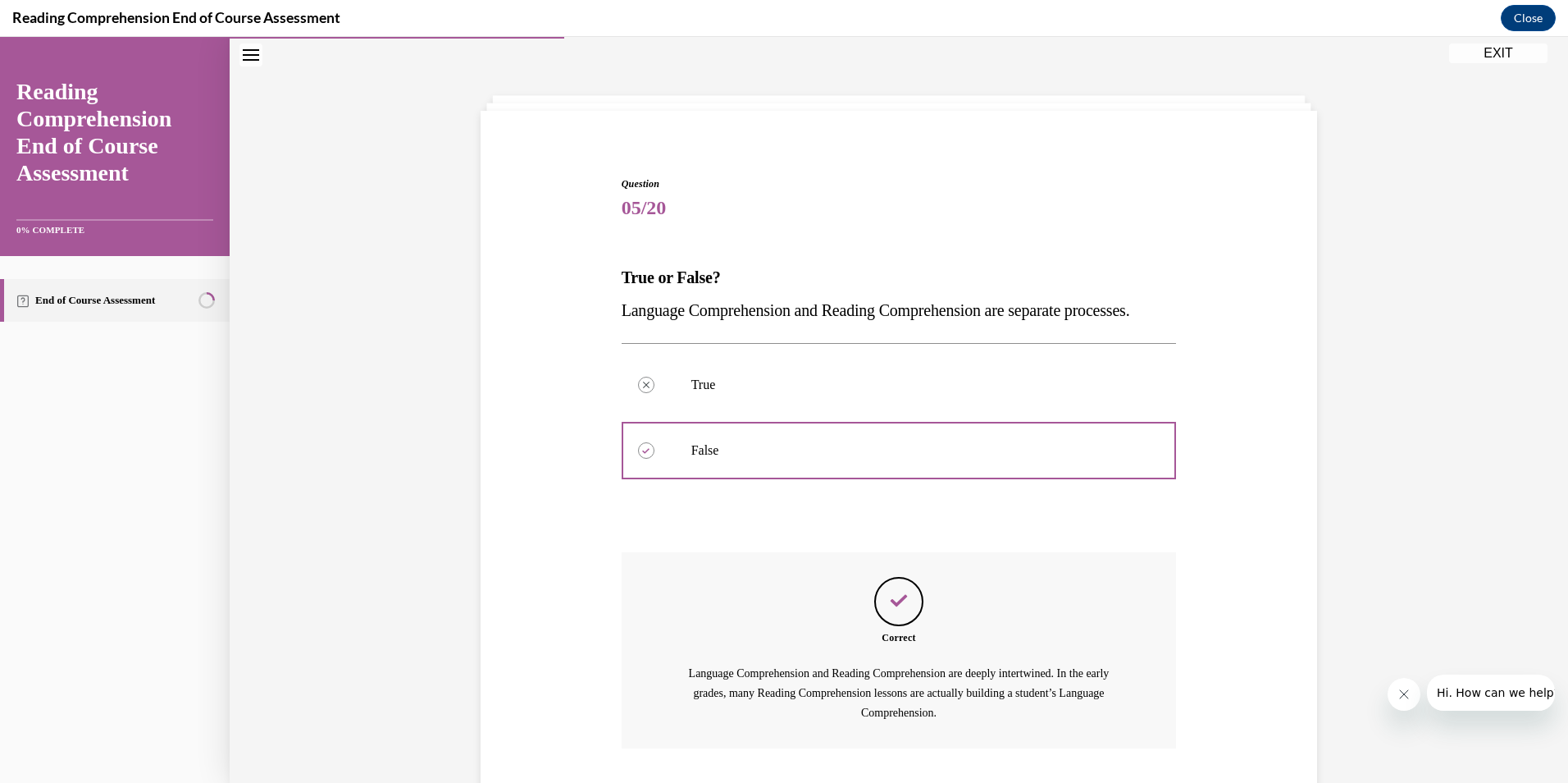
scroll to position [193, 0]
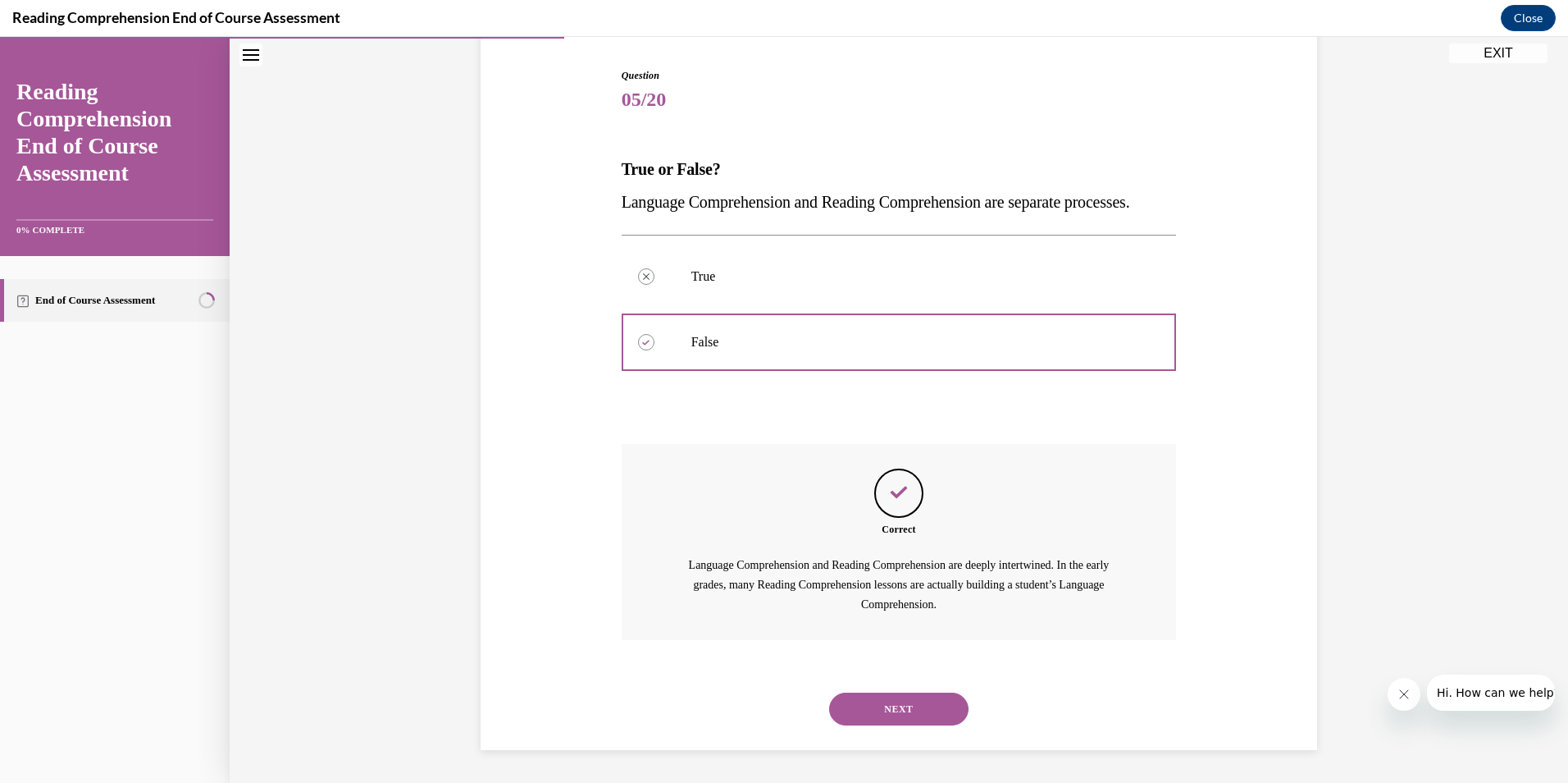
click at [874, 710] on button "NEXT" at bounding box center [899, 708] width 140 height 33
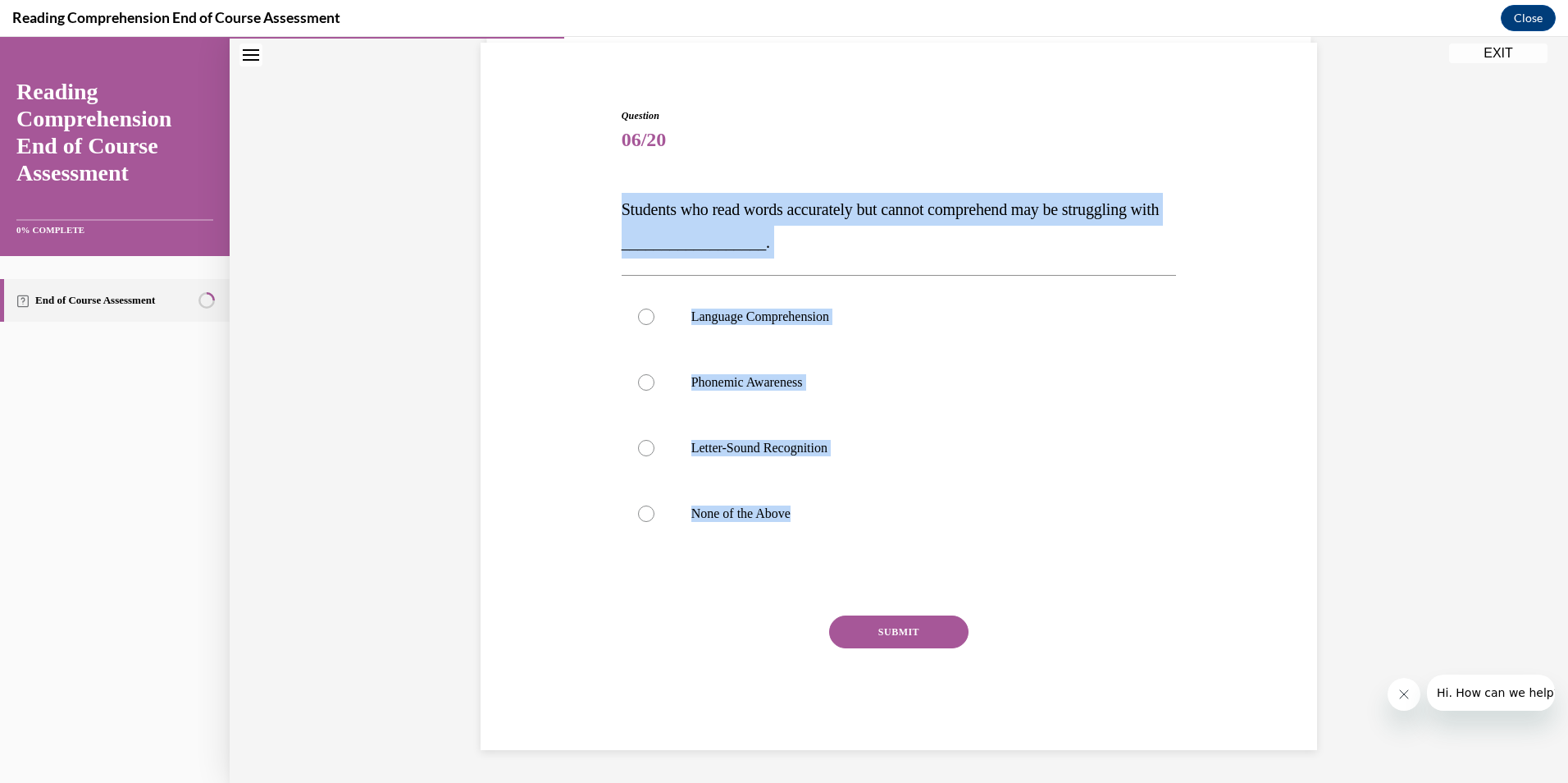
drag, startPoint x: 823, startPoint y: 518, endPoint x: 571, endPoint y: 157, distance: 440.3
click at [571, 157] on div "Question 06/20 Students who read words accurately but cannot comprehend may be …" at bounding box center [898, 404] width 845 height 691
copy div "Students who read words accurately but cannot comprehend may be struggling with…"
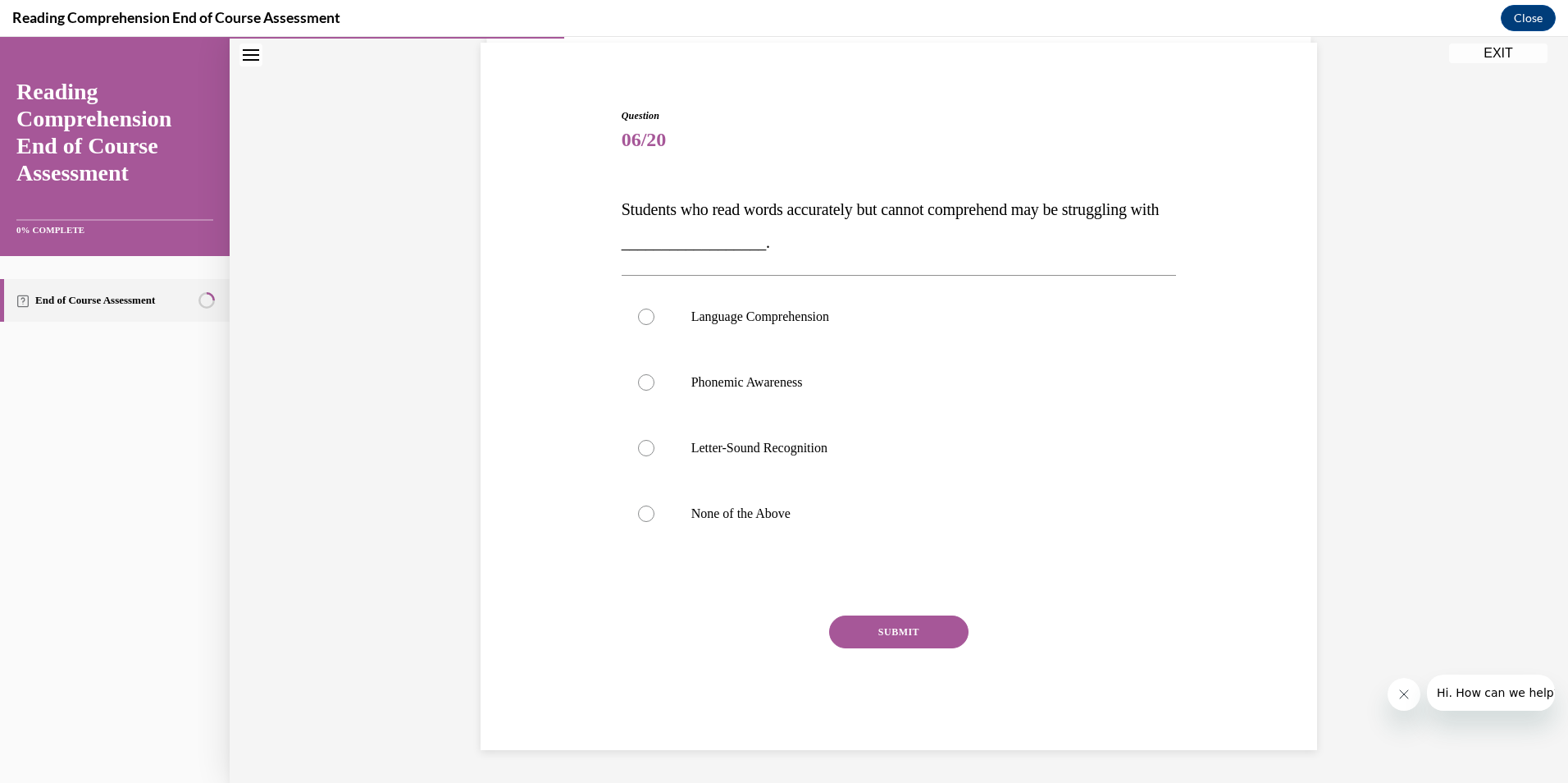
click at [713, 590] on div "Question 06/20 Students who read words accurately but cannot comprehend may be …" at bounding box center [899, 429] width 555 height 641
click at [638, 313] on div at bounding box center [646, 317] width 17 height 17
click at [638, 313] on input "Language Comprehension" at bounding box center [646, 317] width 17 height 17
radio input "true"
click at [861, 634] on button "SUBMIT" at bounding box center [899, 631] width 140 height 33
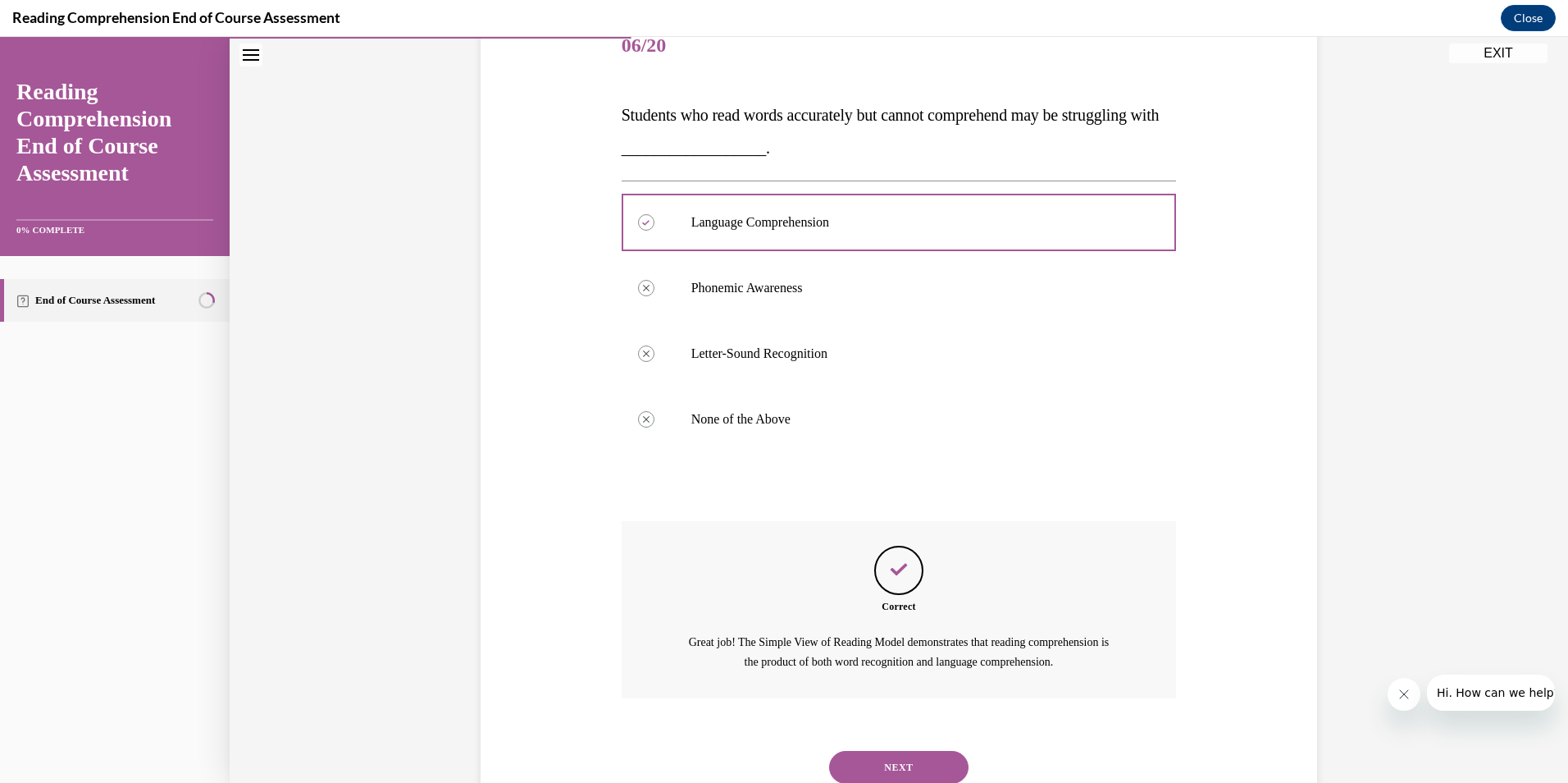
scroll to position [190, 0]
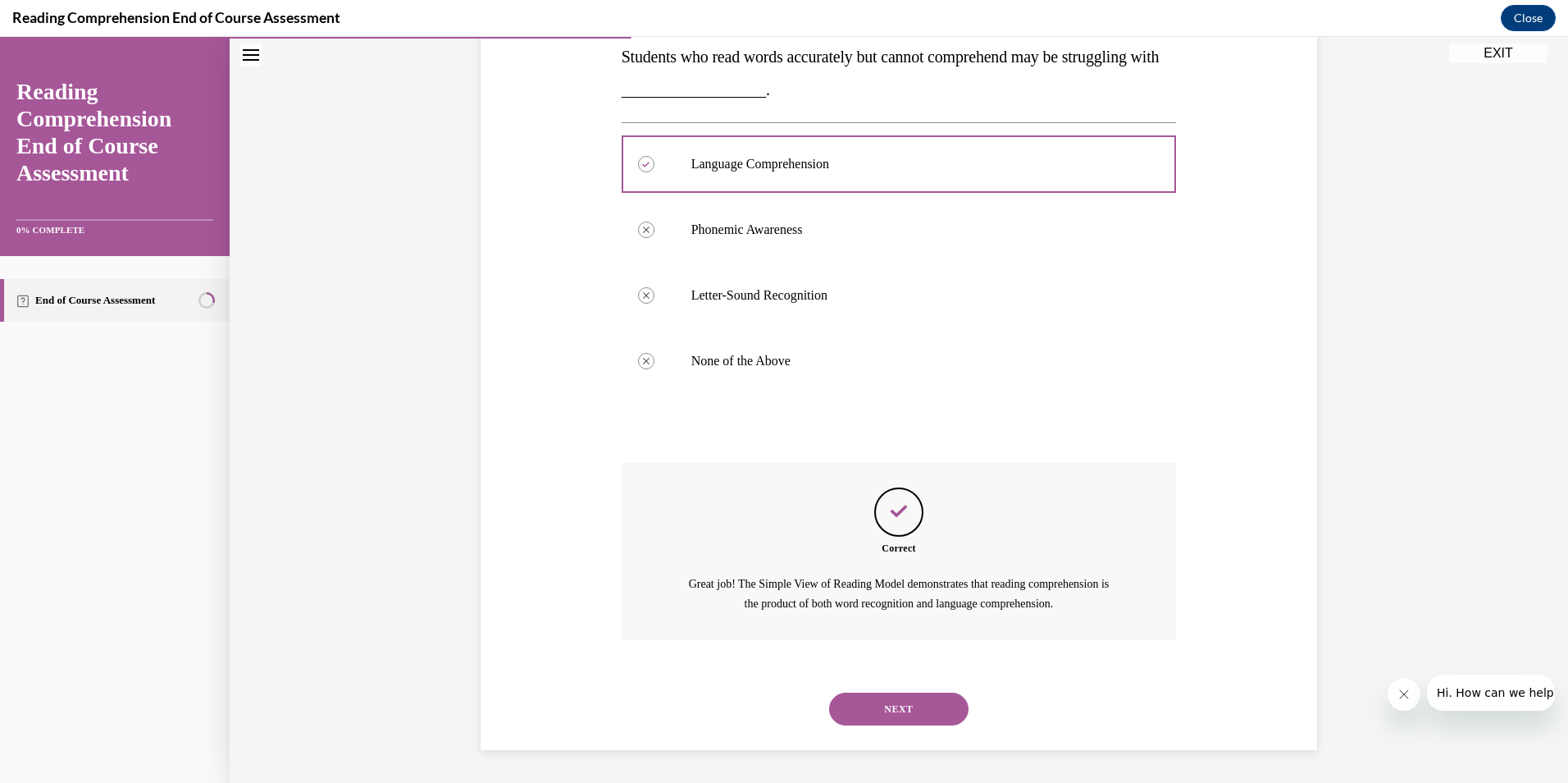
click at [861, 704] on button "NEXT" at bounding box center [899, 708] width 140 height 33
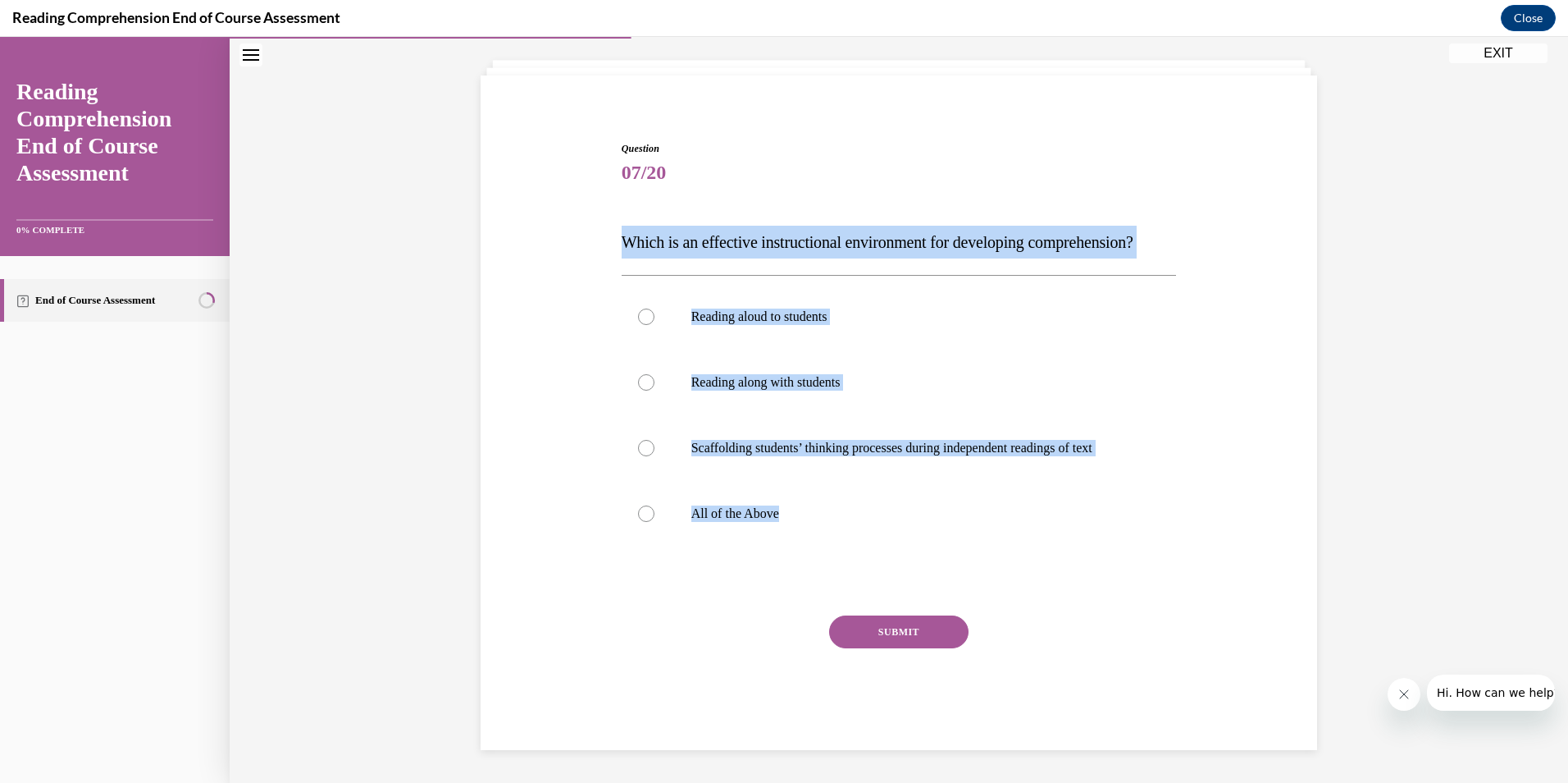
drag, startPoint x: 812, startPoint y: 513, endPoint x: 611, endPoint y: 194, distance: 377.0
click at [618, 194] on div "Question 07/20 Which is an effective instructional environment for developing c…" at bounding box center [899, 433] width 563 height 633
copy div "Which is an effective instructional environment for developing comprehension? R…"
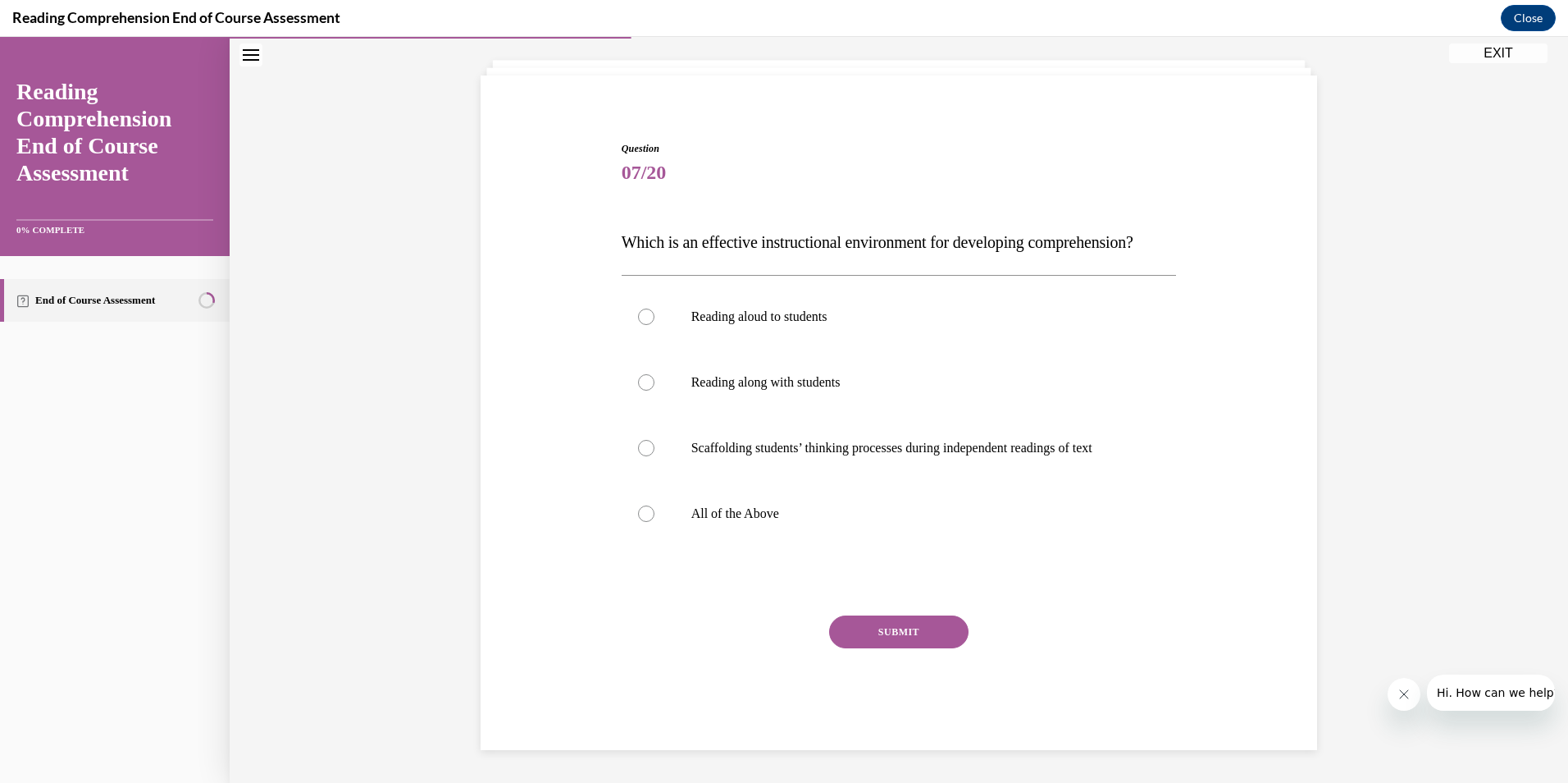
click at [722, 574] on div at bounding box center [899, 581] width 555 height 20
click at [644, 516] on div at bounding box center [646, 514] width 17 height 17
click at [644, 516] on input "All of the Above" at bounding box center [646, 514] width 17 height 17
radio input "true"
click at [902, 630] on button "SUBMIT" at bounding box center [899, 631] width 140 height 33
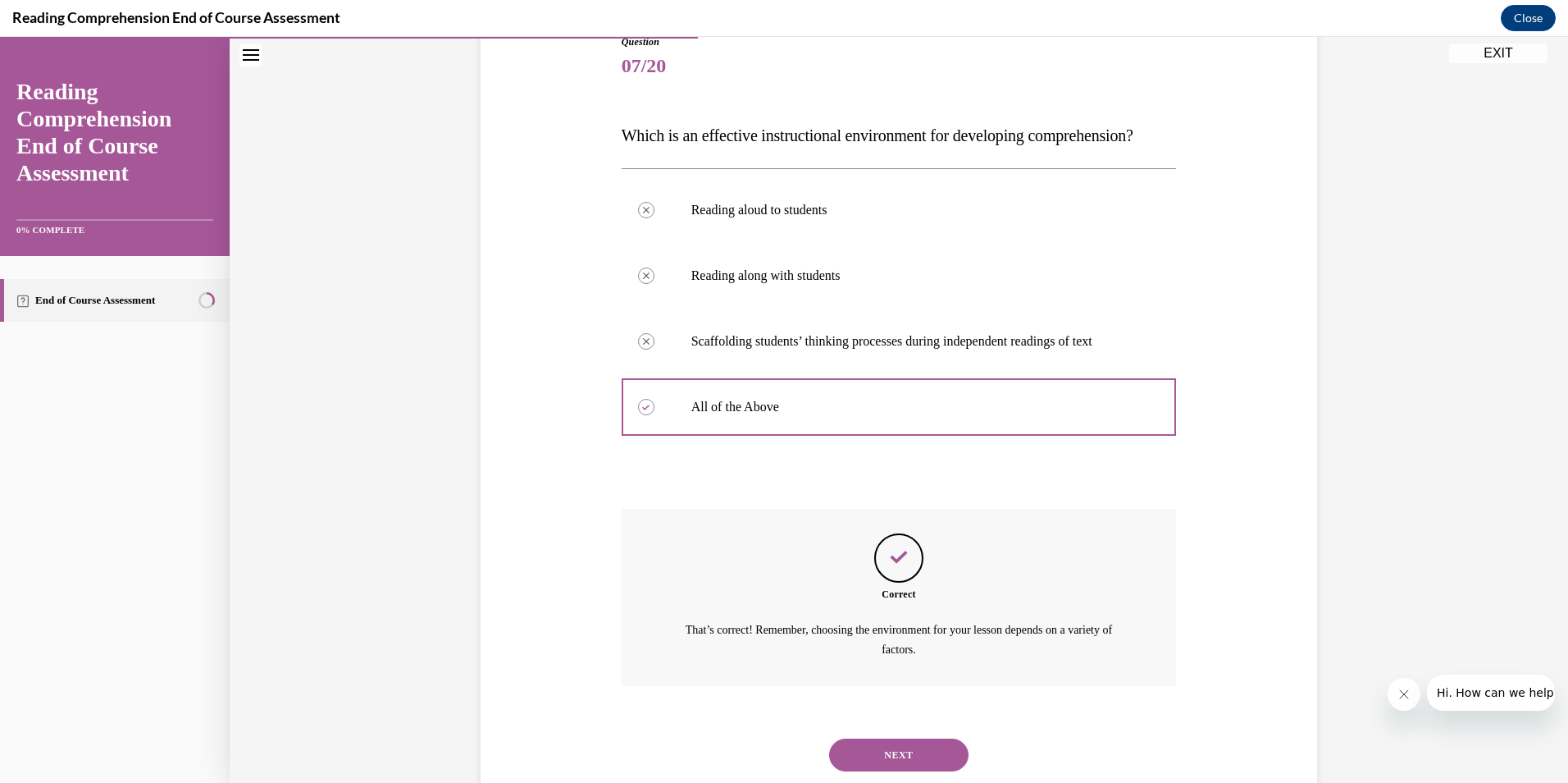
scroll to position [272, 0]
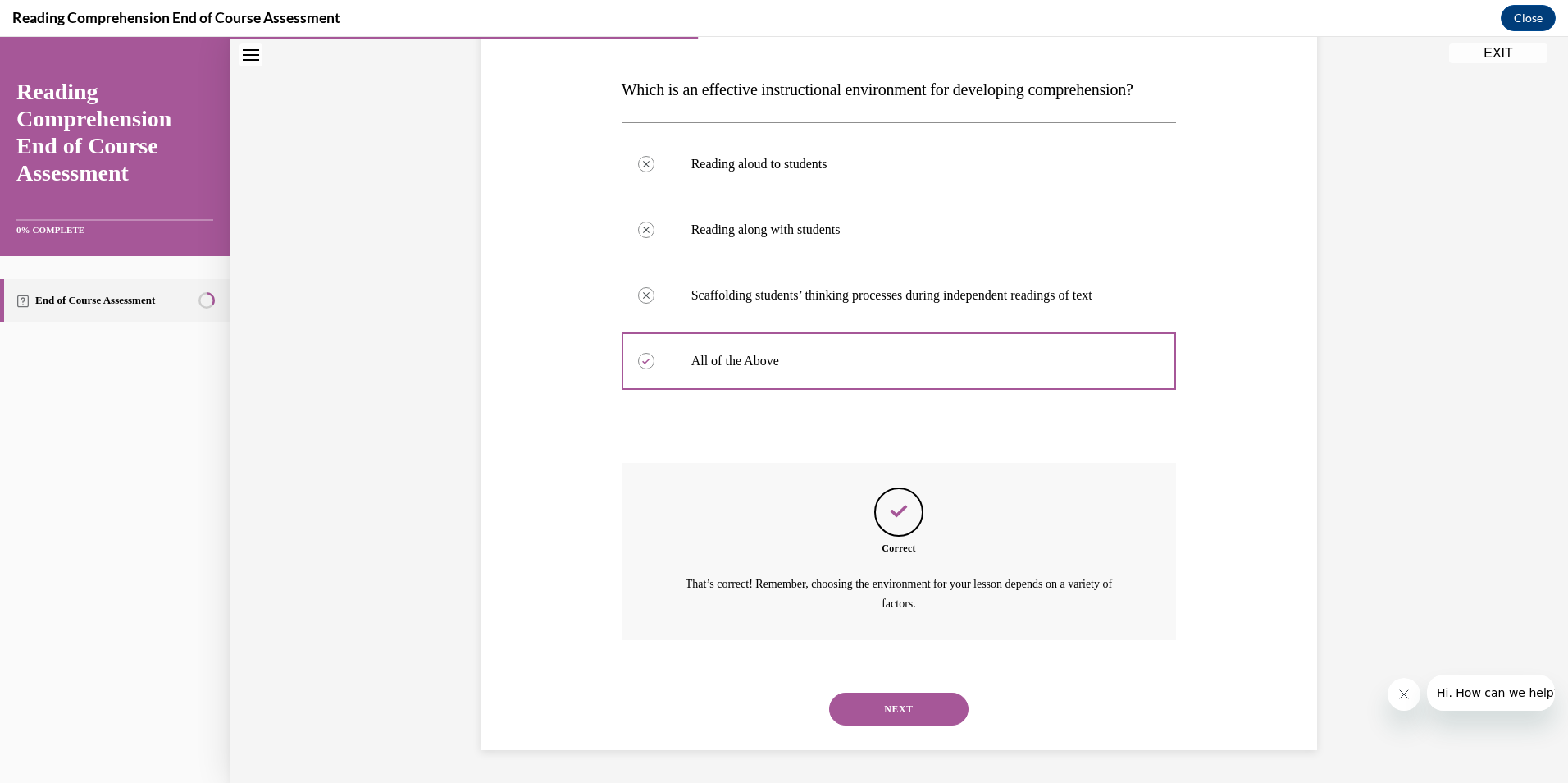
click at [876, 704] on button "NEXT" at bounding box center [899, 708] width 140 height 33
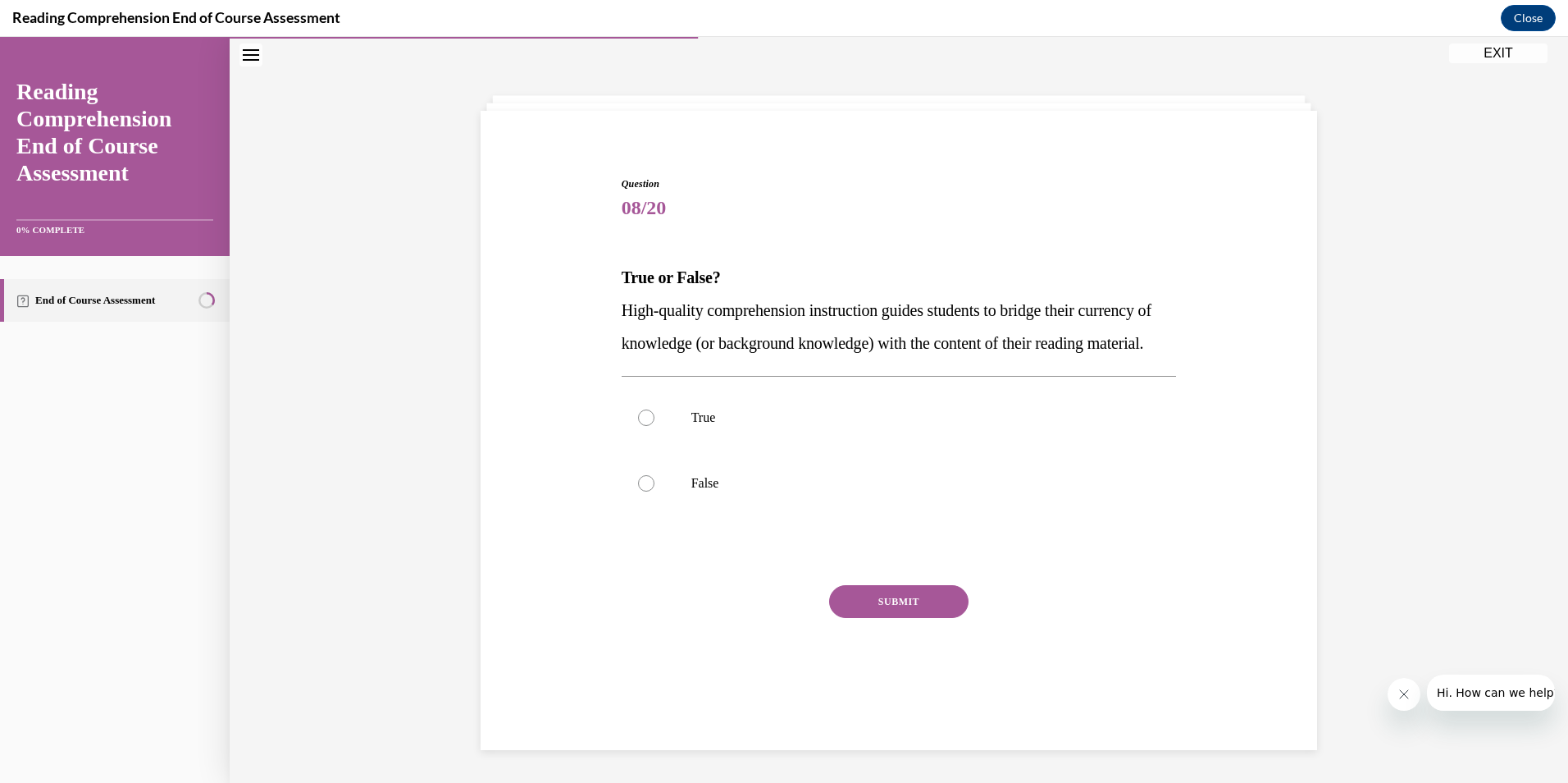
click at [639, 426] on div at bounding box center [646, 418] width 17 height 17
click at [639, 426] on input "True" at bounding box center [646, 418] width 17 height 17
radio input "true"
click at [903, 618] on button "SUBMIT" at bounding box center [899, 601] width 140 height 33
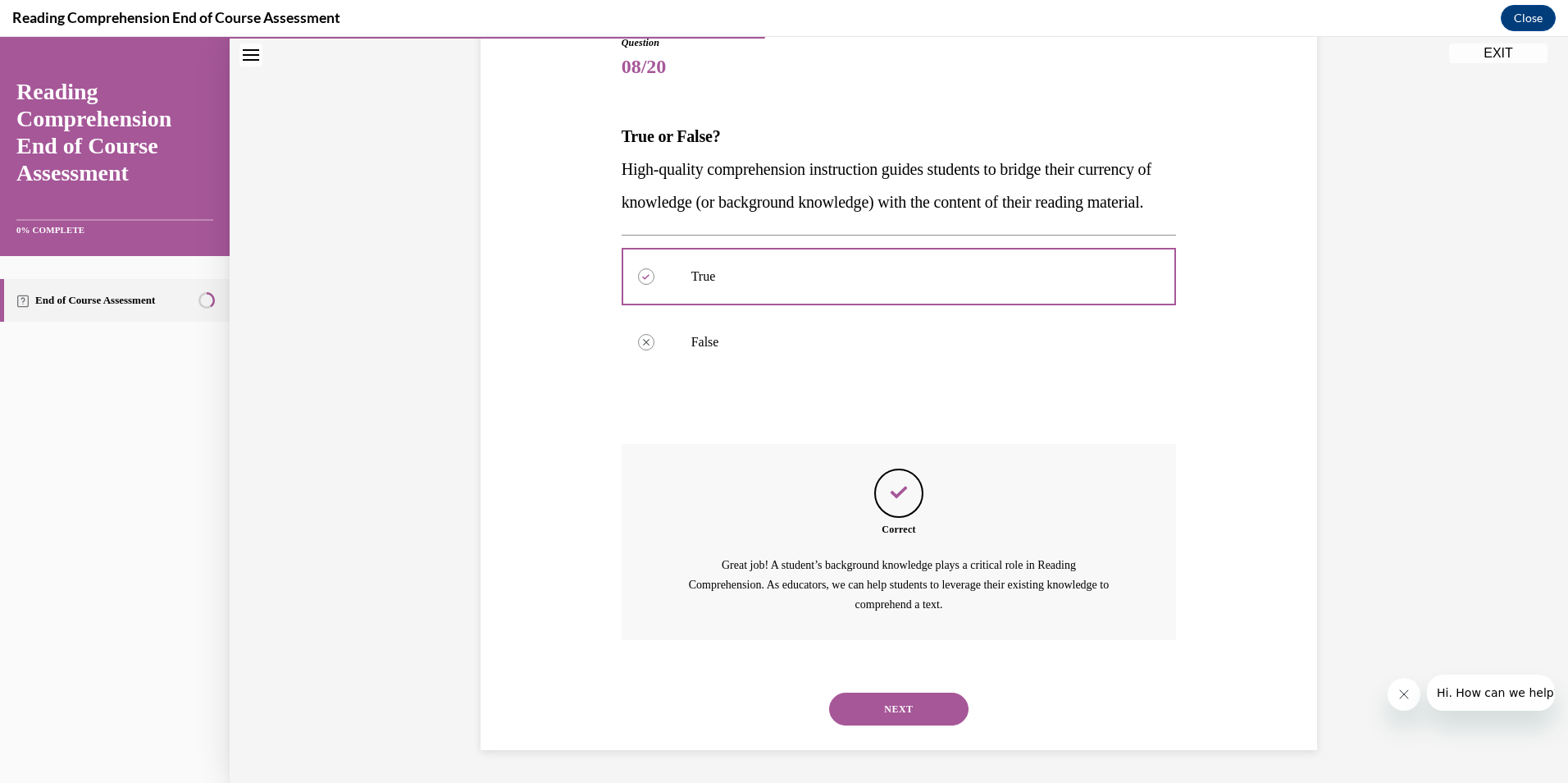
scroll to position [143, 0]
click at [929, 700] on button "NEXT" at bounding box center [899, 708] width 140 height 33
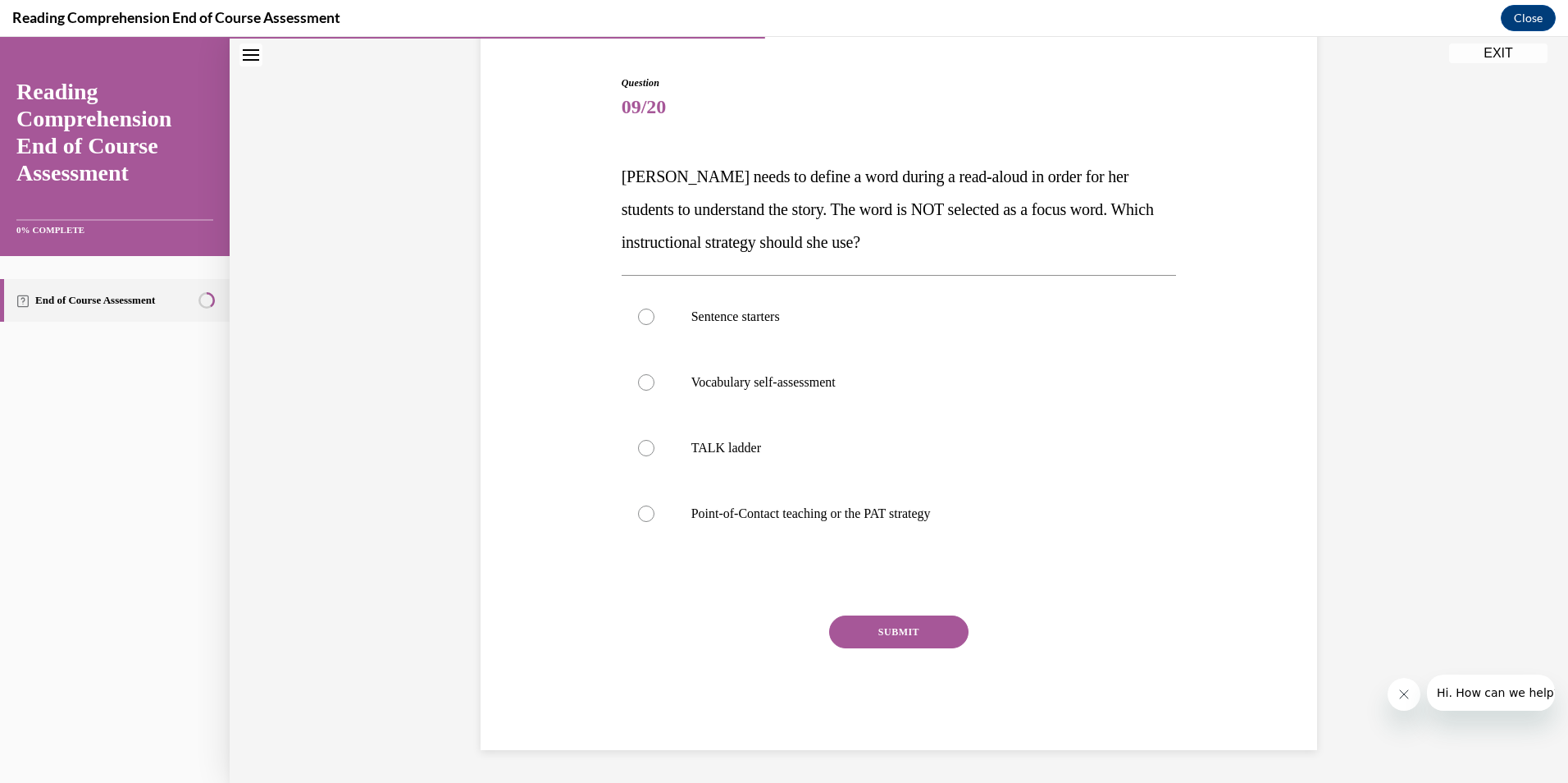
scroll to position [152, 0]
click at [640, 515] on div at bounding box center [646, 514] width 17 height 17
click at [640, 515] on input "Point-of-Contact teaching or the PAT strategy" at bounding box center [646, 514] width 17 height 17
radio input "true"
click at [891, 628] on button "SUBMIT" at bounding box center [899, 631] width 140 height 33
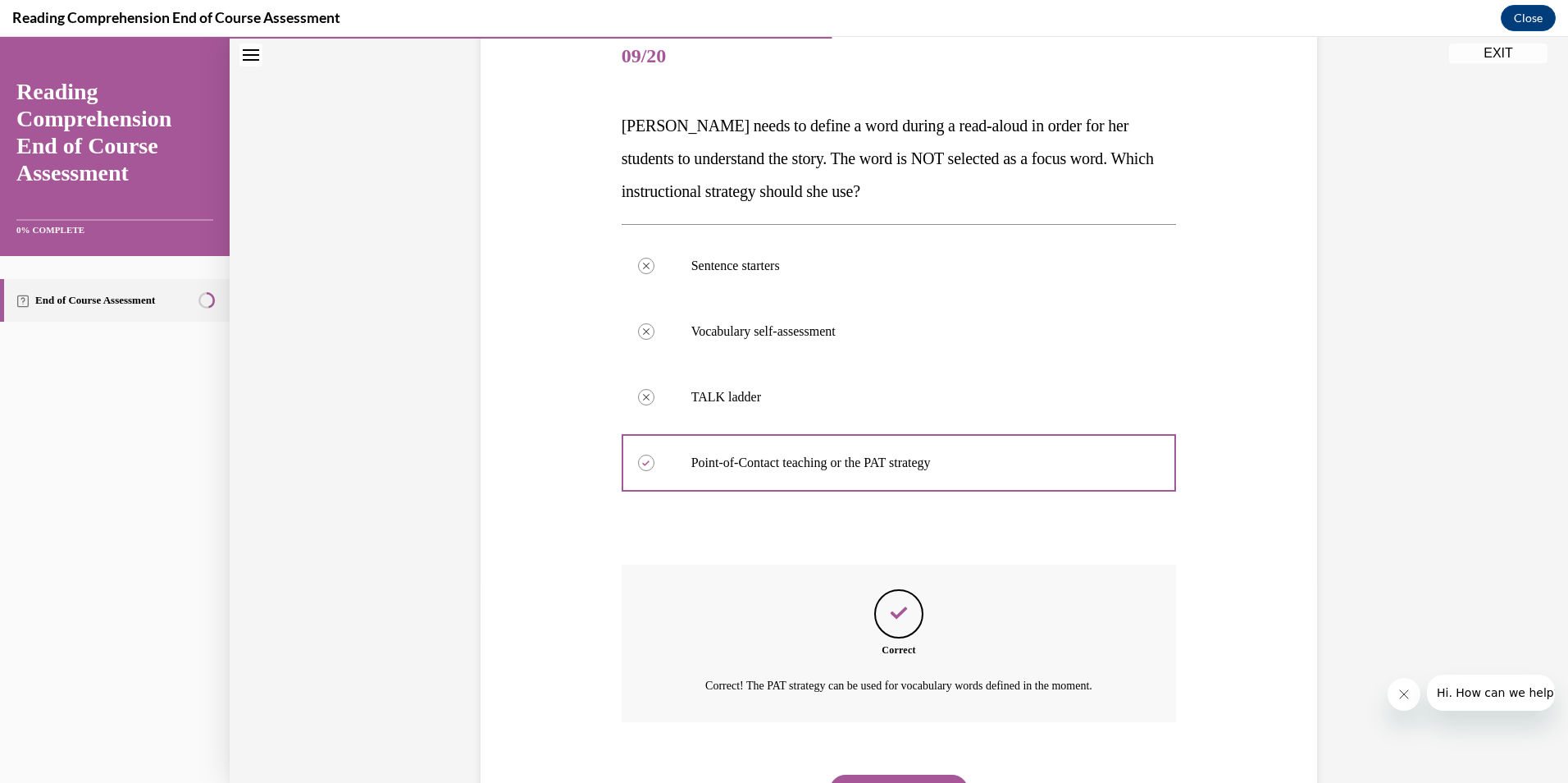
scroll to position [121, 0]
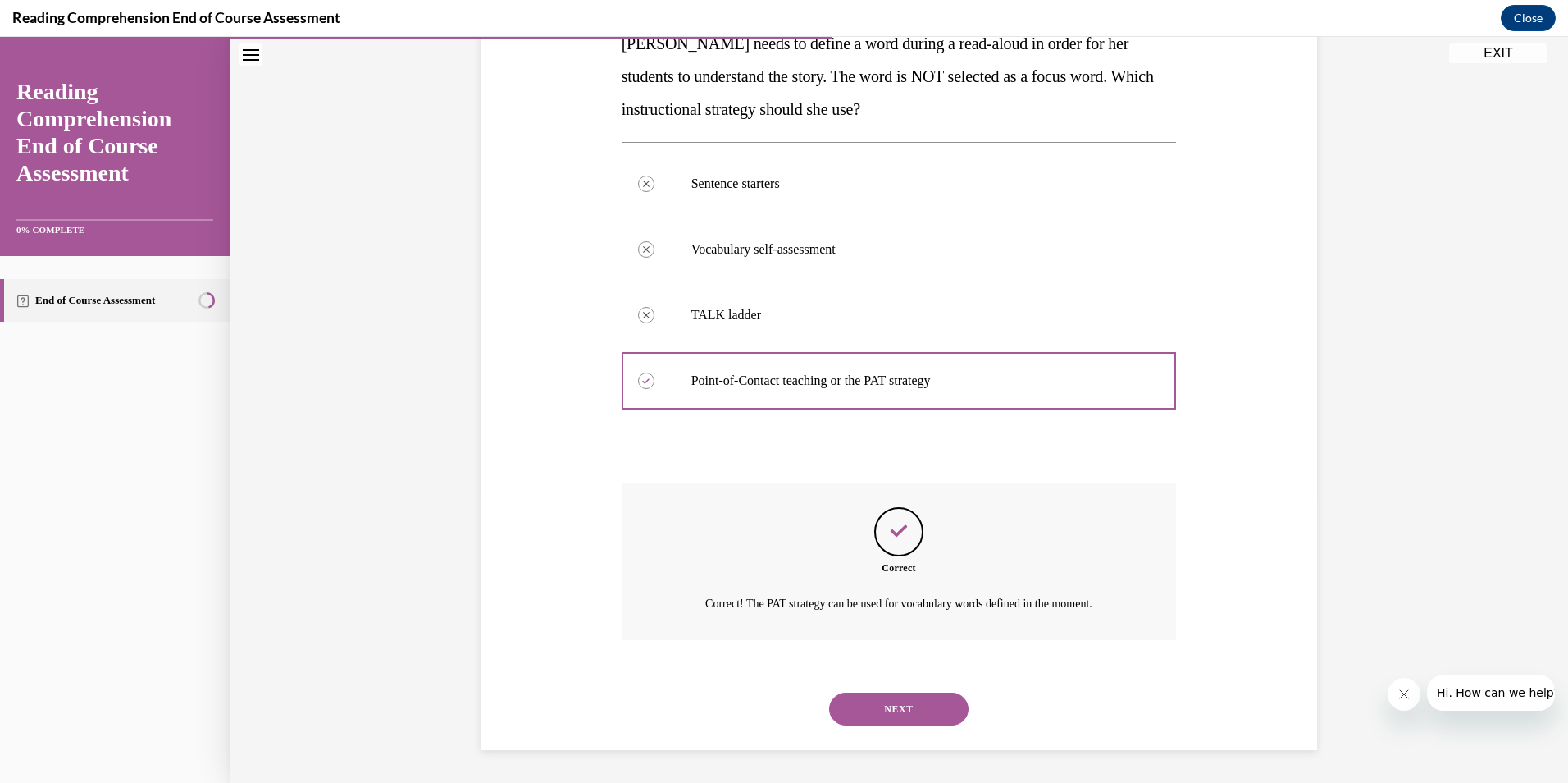
click at [918, 705] on button "NEXT" at bounding box center [899, 708] width 140 height 33
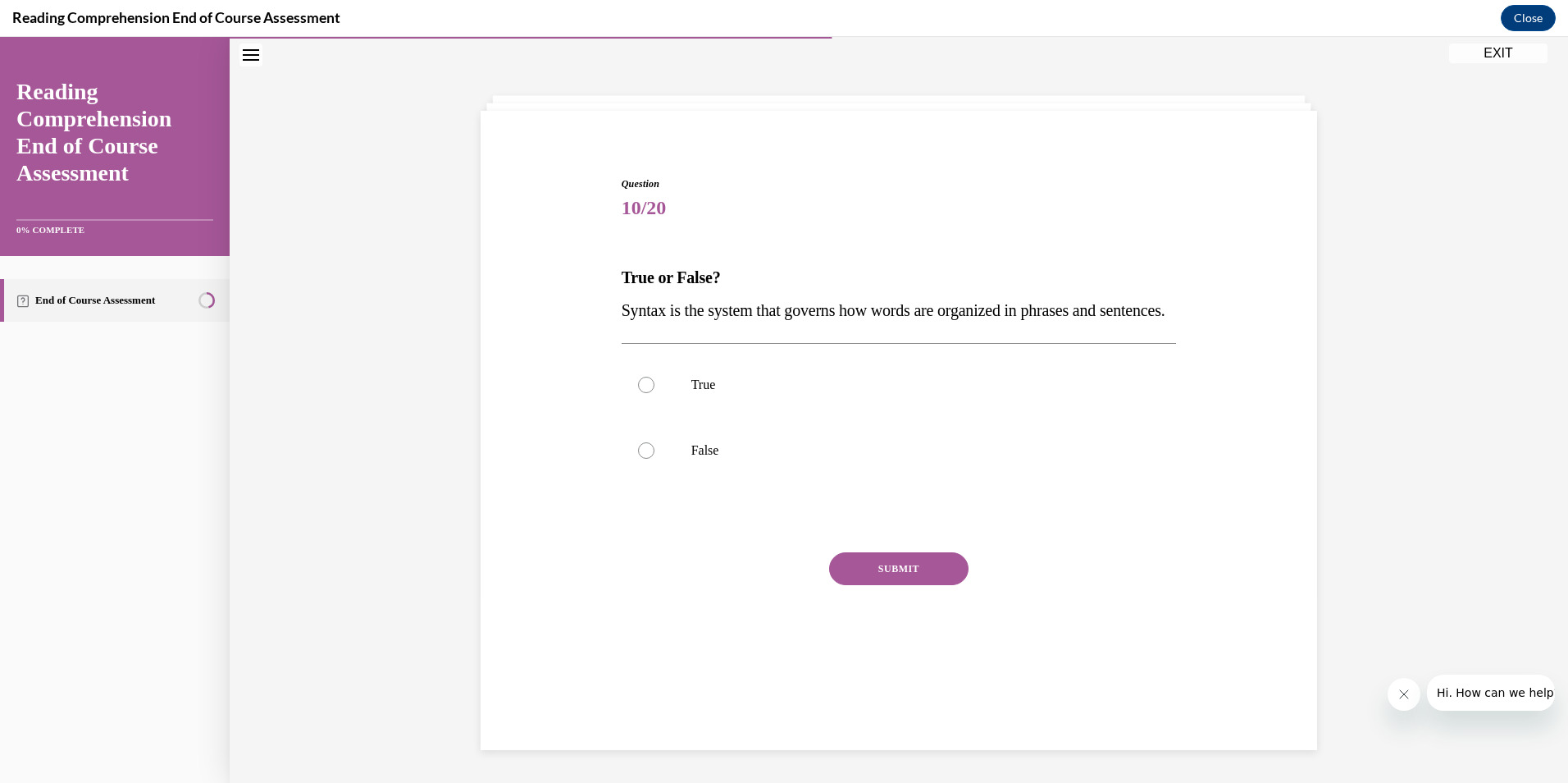
scroll to position [52, 0]
click at [640, 393] on div at bounding box center [646, 385] width 17 height 17
click at [640, 393] on input "True" at bounding box center [646, 385] width 17 height 17
radio input "true"
click at [912, 585] on button "SUBMIT" at bounding box center [899, 568] width 140 height 33
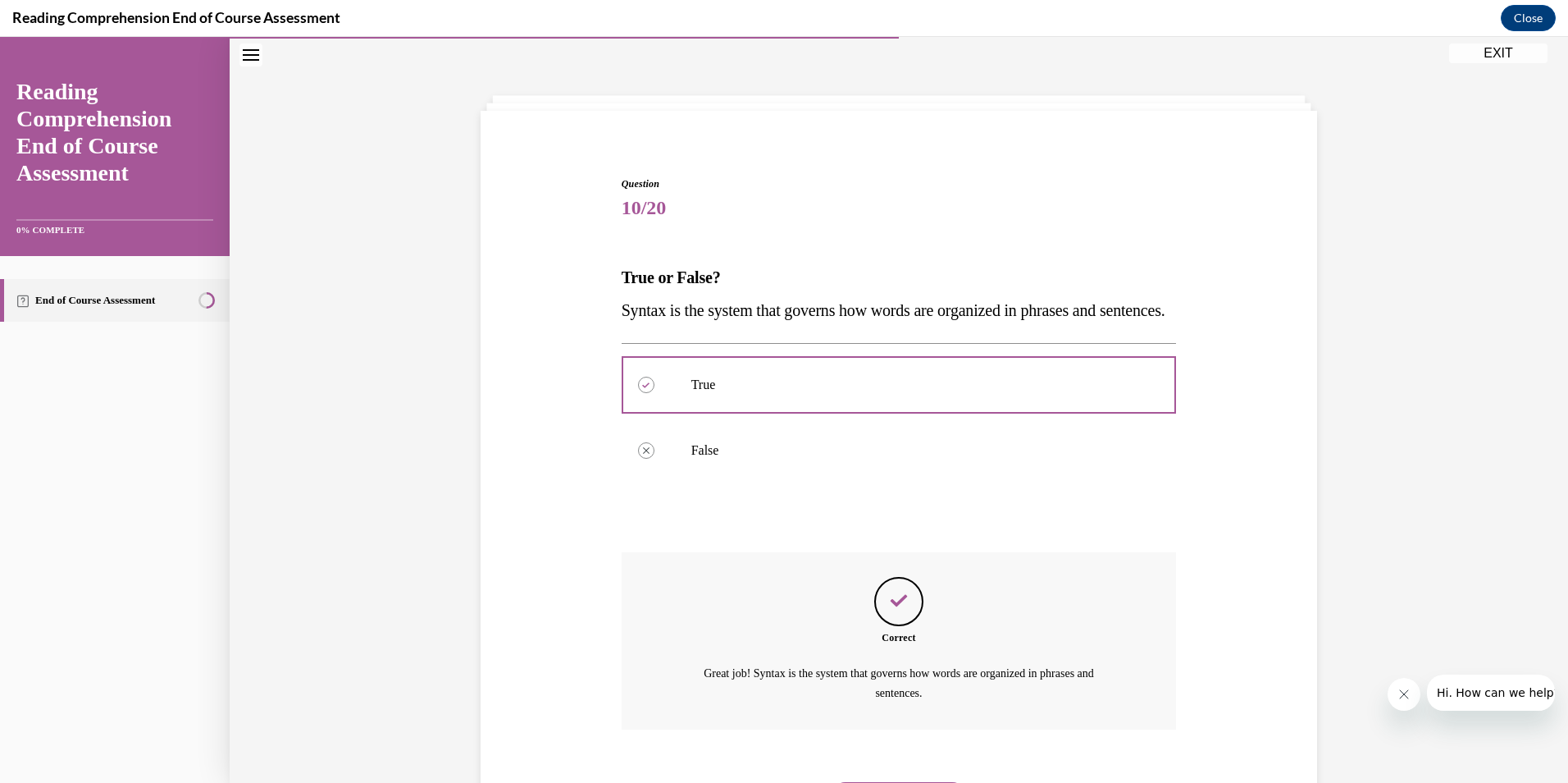
scroll to position [174, 0]
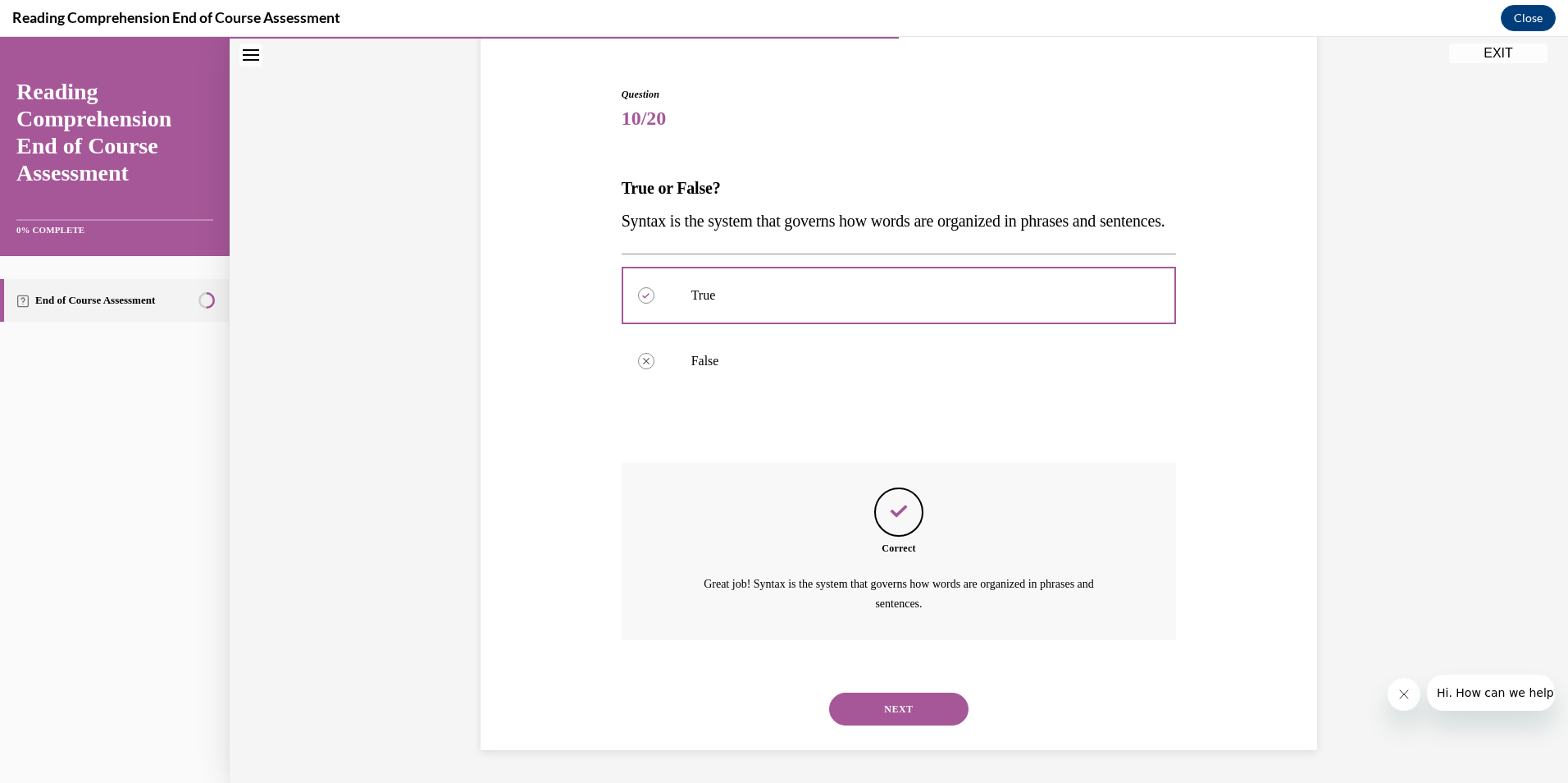
click at [899, 707] on button "NEXT" at bounding box center [899, 708] width 140 height 33
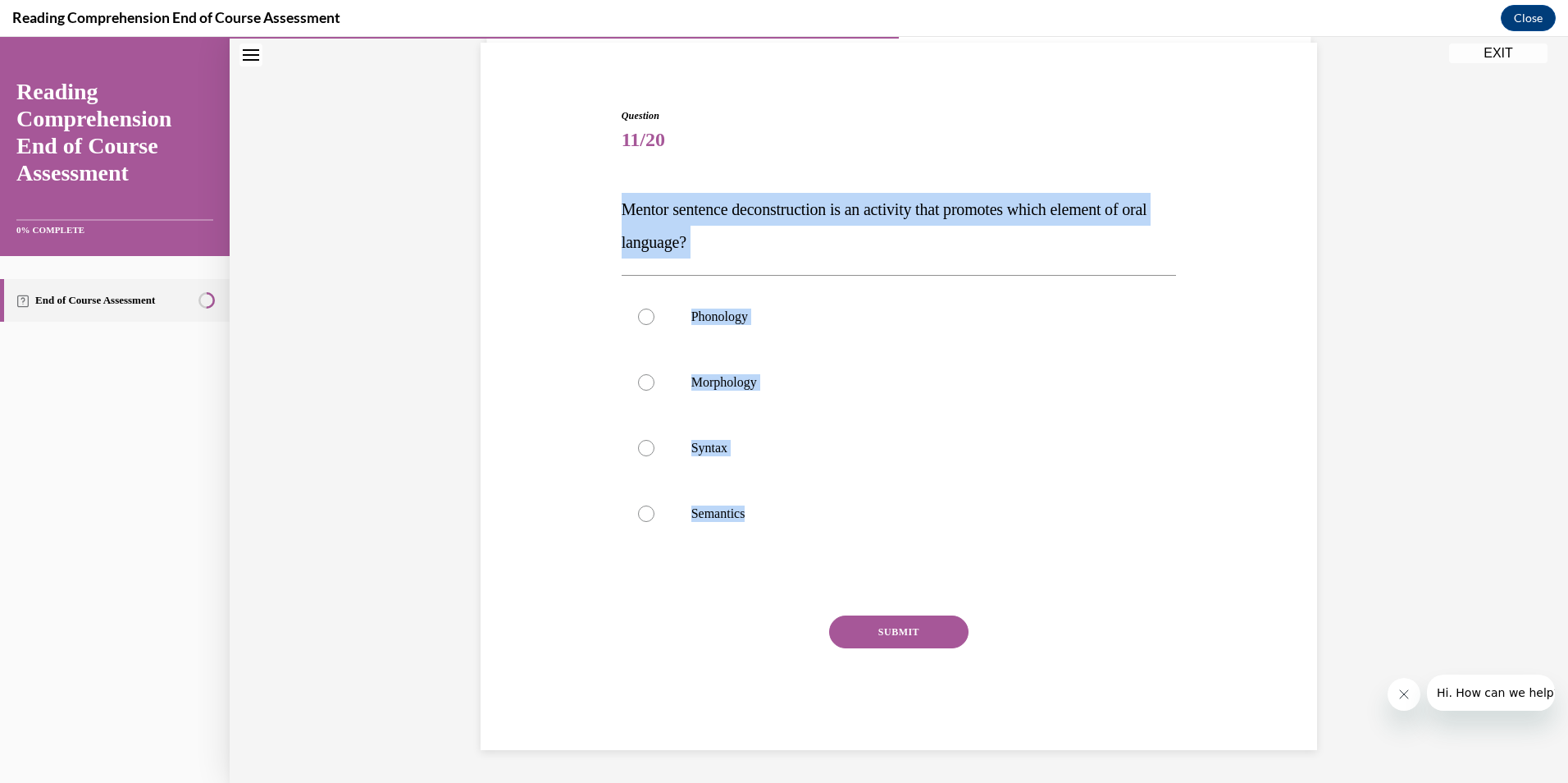
drag, startPoint x: 793, startPoint y: 518, endPoint x: 622, endPoint y: 188, distance: 371.7
click at [622, 188] on div "Question 11/20 Mentor sentence deconstruction is an activity that promotes whic…" at bounding box center [899, 429] width 555 height 641
copy div "Mentor sentence deconstruction is an activity that promotes which element of or…"
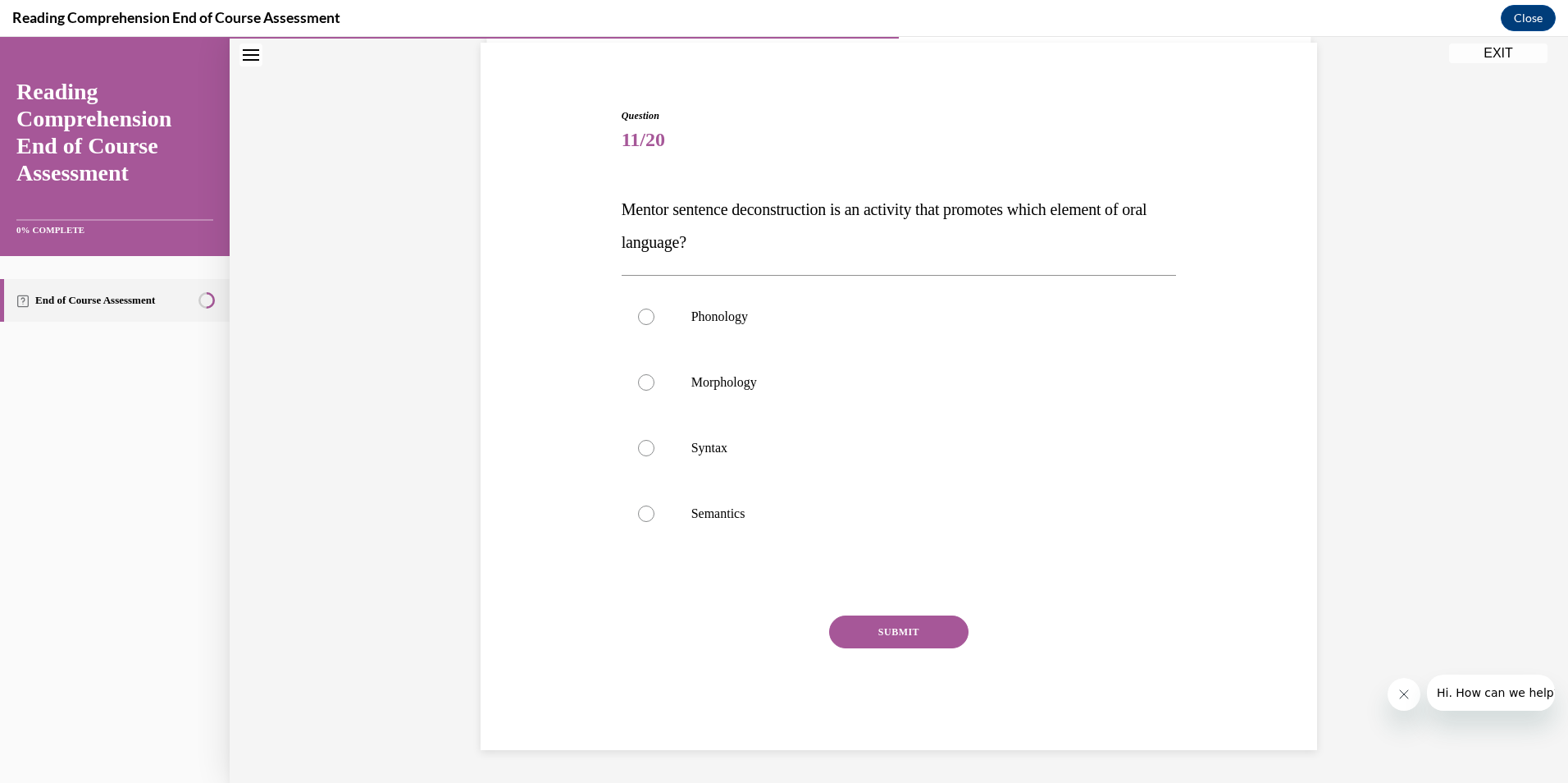
click at [578, 652] on div "Question 11/20 Mentor sentence deconstruction is an activity that promotes whic…" at bounding box center [898, 404] width 845 height 691
click at [640, 451] on div at bounding box center [646, 448] width 17 height 17
click at [640, 451] on input "Syntax" at bounding box center [646, 448] width 17 height 17
radio input "true"
click at [856, 632] on button "SUBMIT" at bounding box center [899, 631] width 140 height 33
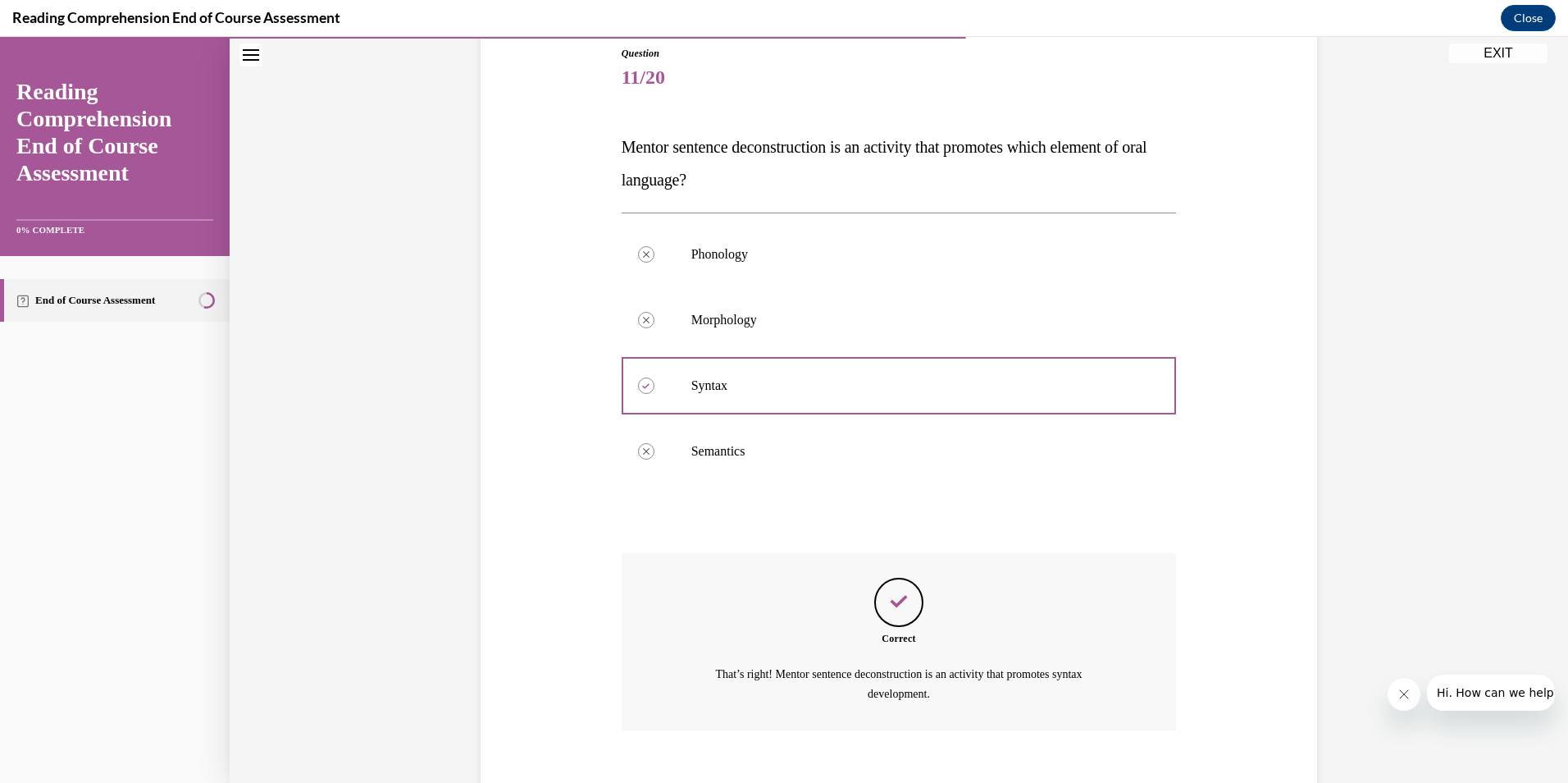
scroll to position [108, 0]
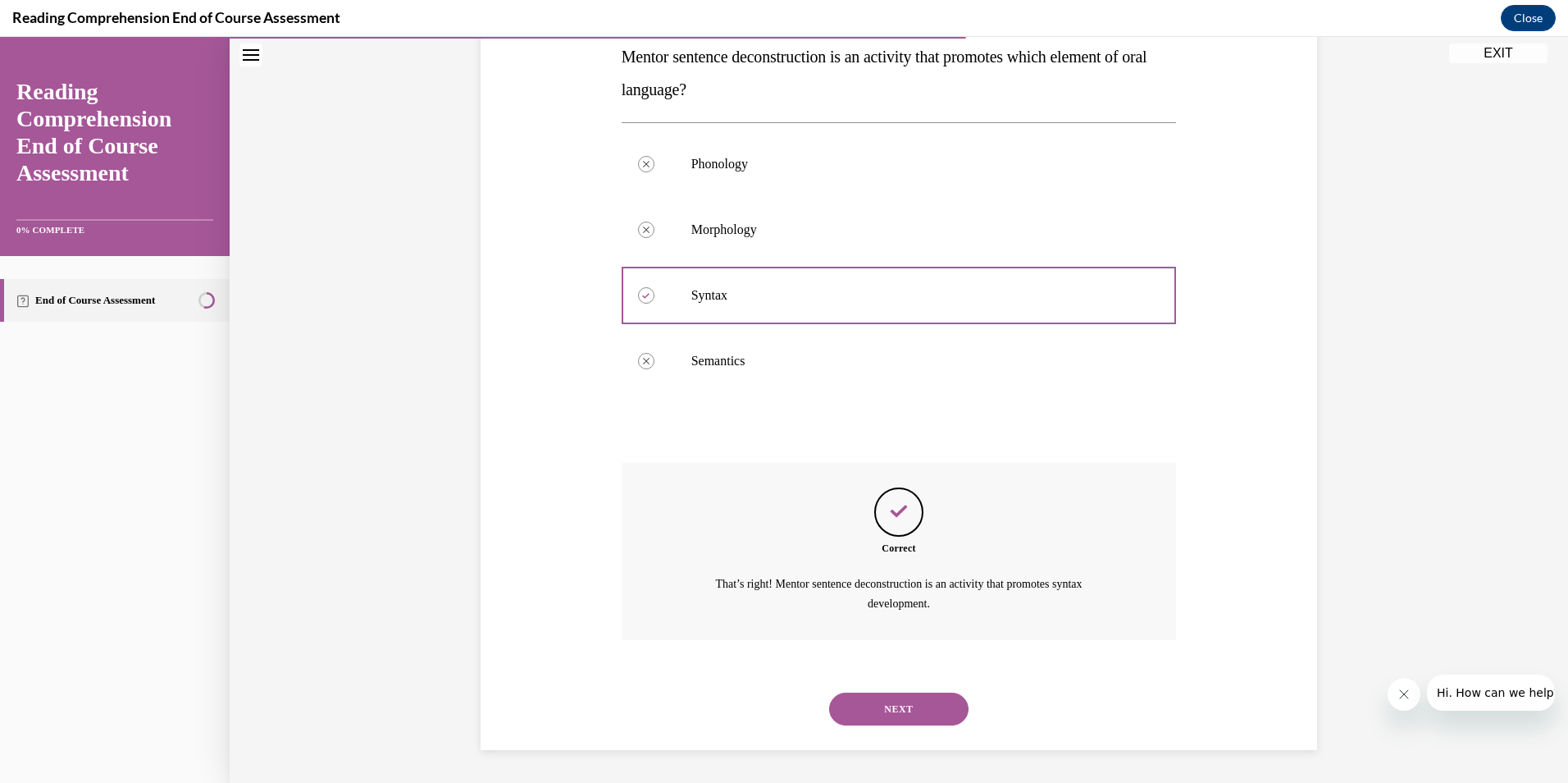
click at [896, 699] on button "NEXT" at bounding box center [899, 708] width 140 height 33
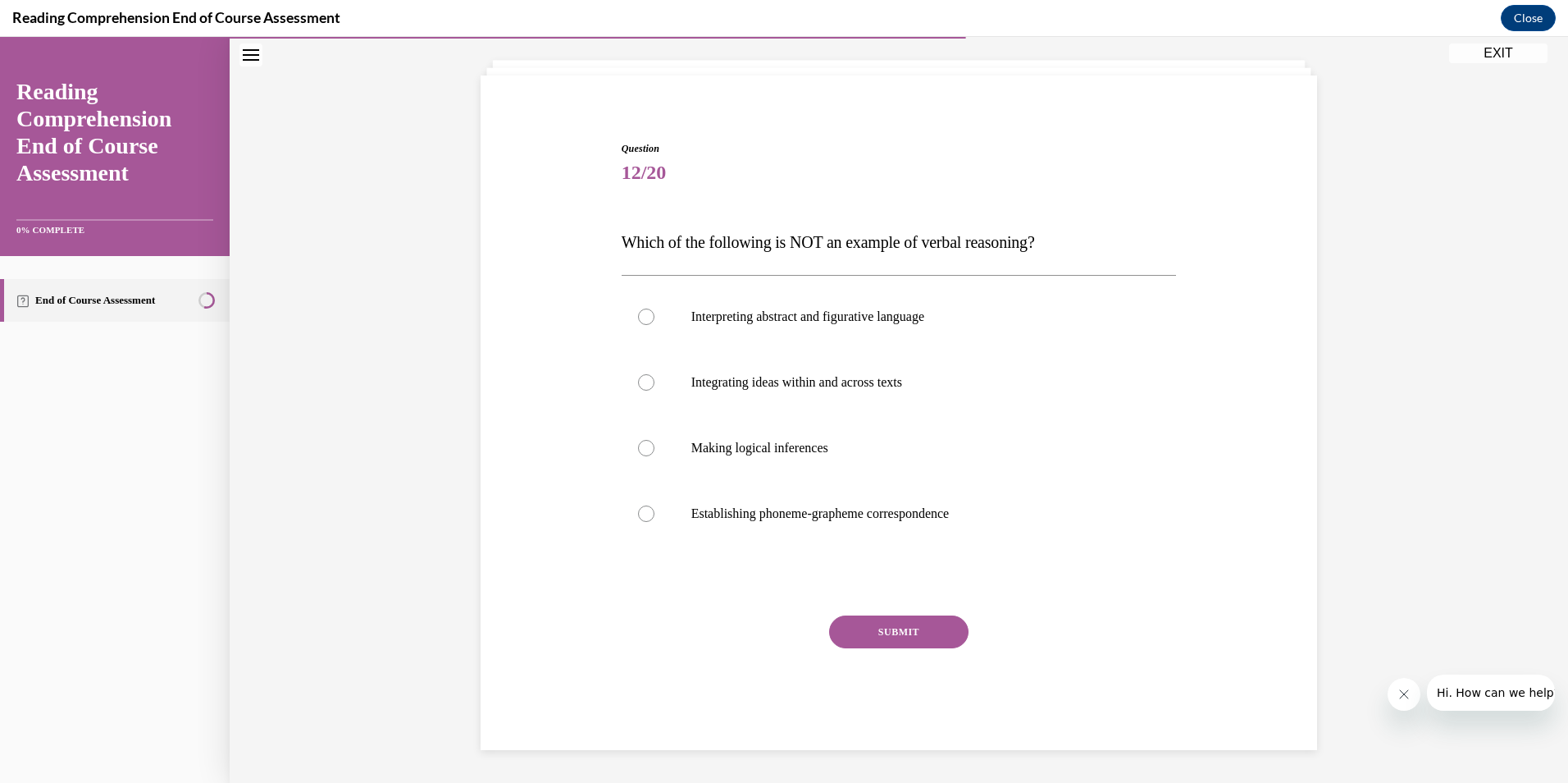
click at [643, 511] on div at bounding box center [646, 514] width 17 height 17
click at [643, 511] on input "Establishing phoneme-grapheme correspondence" at bounding box center [646, 514] width 17 height 17
radio input "true"
click at [893, 639] on button "SUBMIT" at bounding box center [899, 631] width 140 height 33
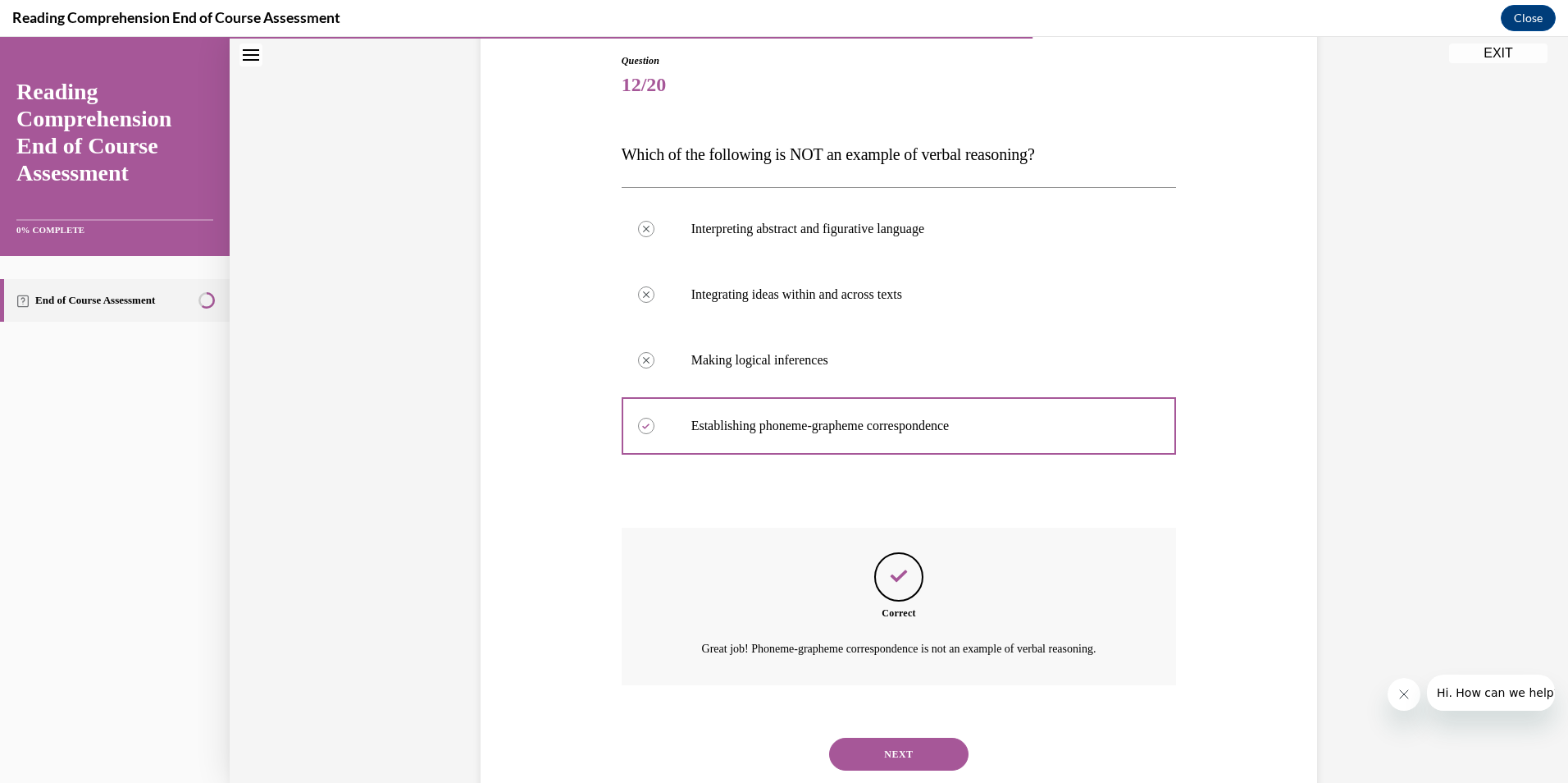
scroll to position [138, 0]
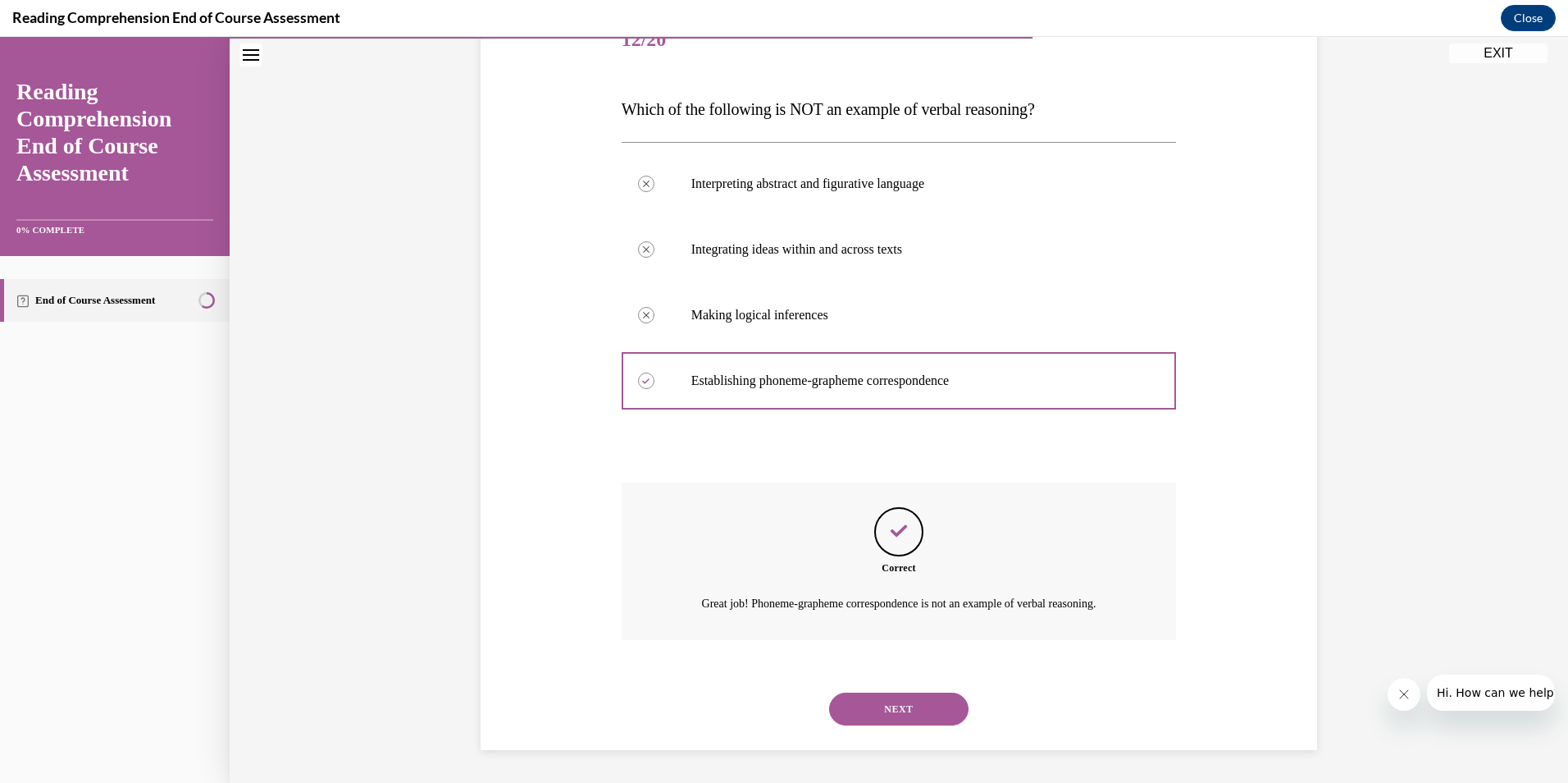
click at [915, 711] on button "NEXT" at bounding box center [899, 708] width 140 height 33
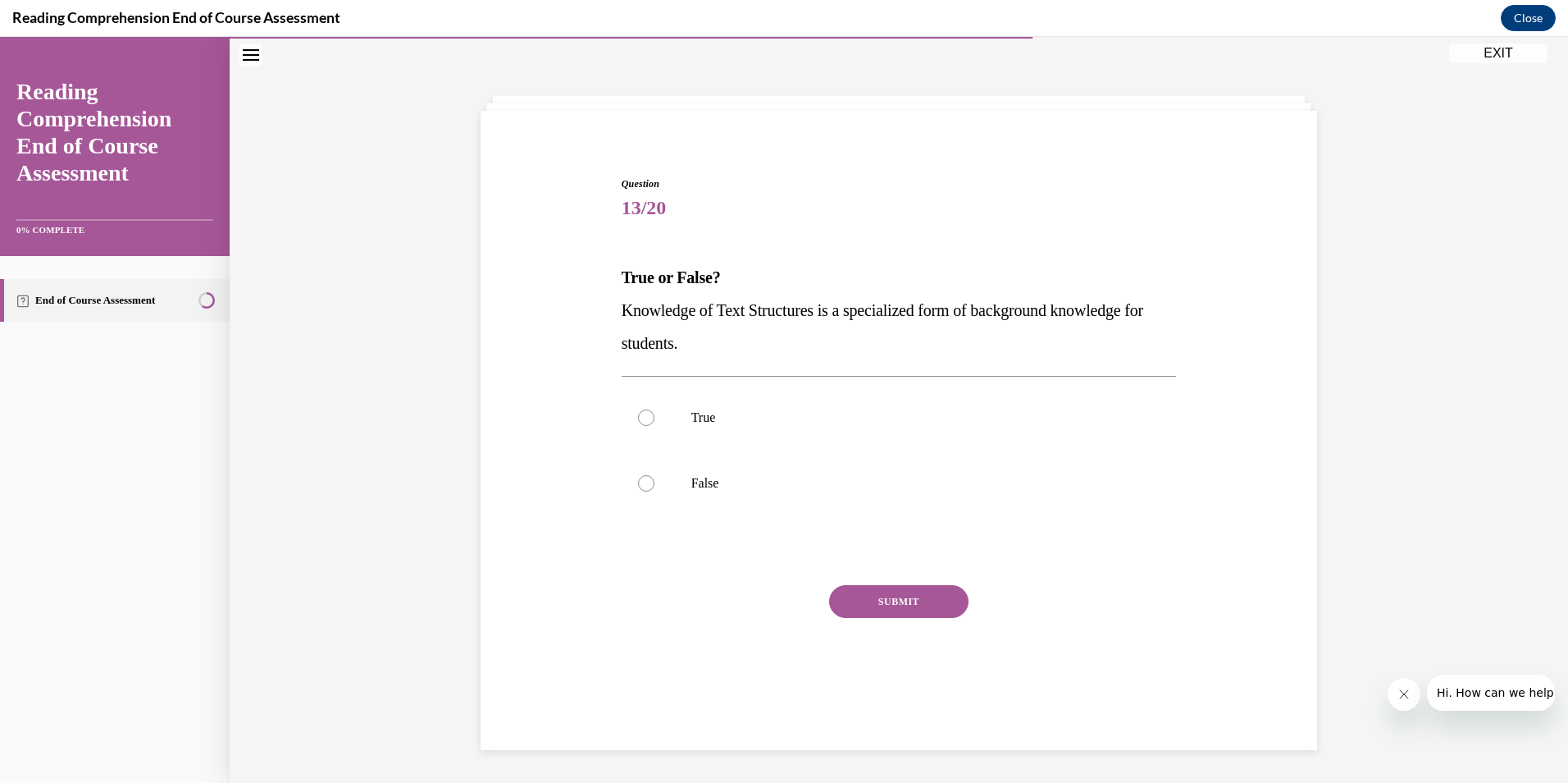
scroll to position [52, 0]
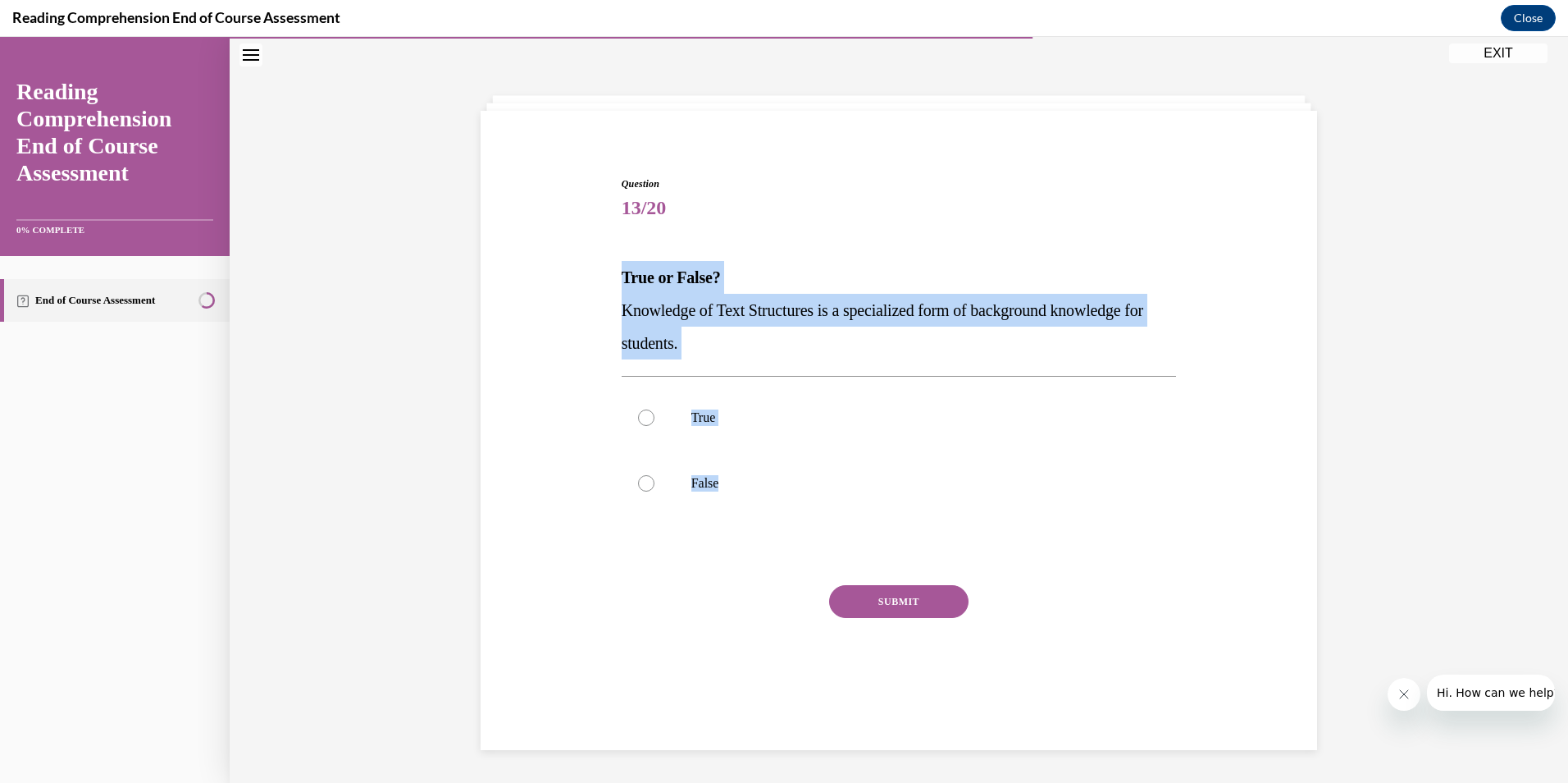
drag, startPoint x: 730, startPoint y: 486, endPoint x: 601, endPoint y: 287, distance: 237.2
click at [601, 287] on div "Question 13/20 True or False? Knowledge of Text Structures is a specialized for…" at bounding box center [898, 423] width 845 height 592
copy div "True or False? Knowledge of Text Structures is a specialized form of background…"
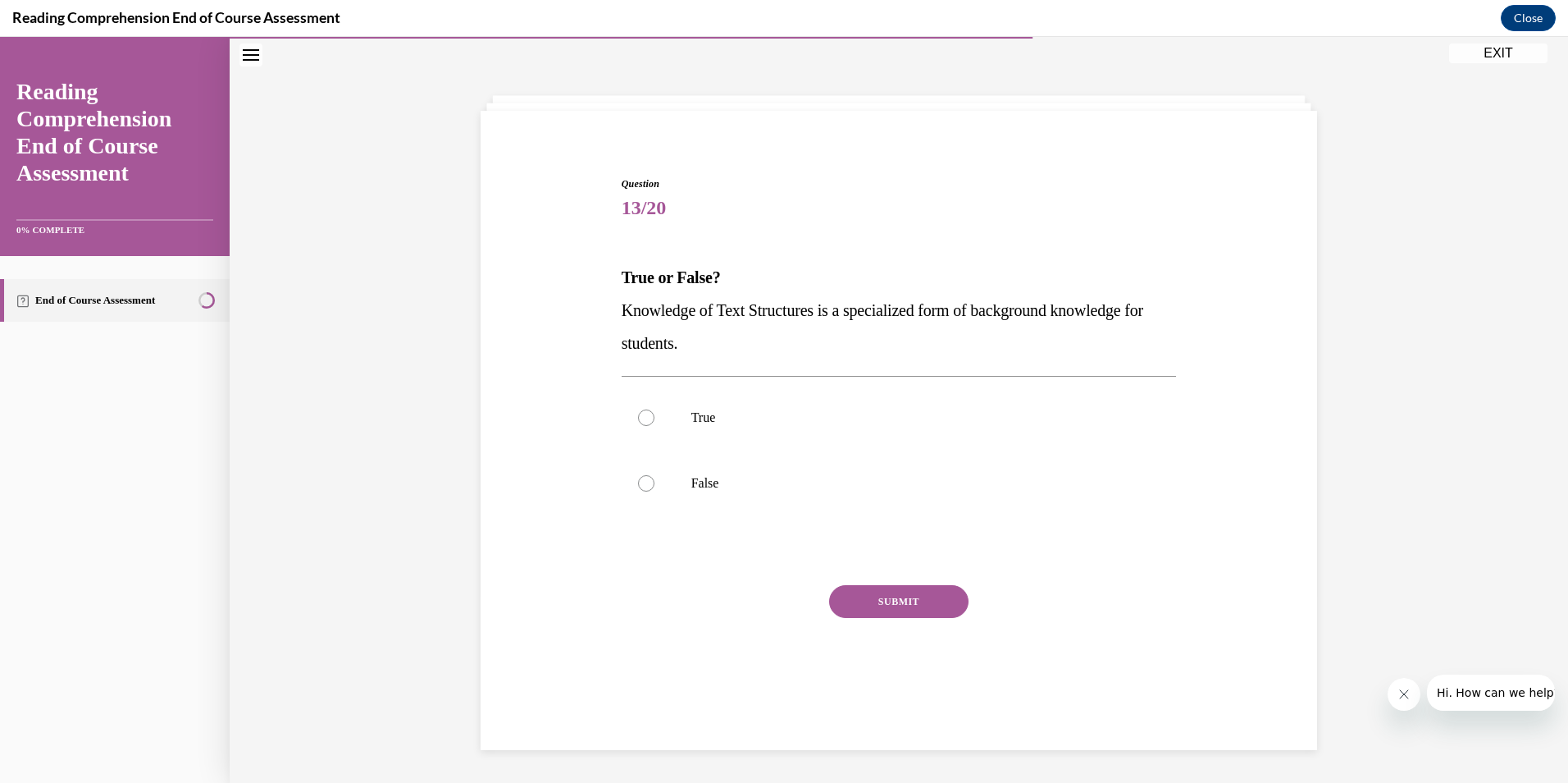
click at [717, 621] on div "SUBMIT" at bounding box center [899, 626] width 555 height 82
click at [645, 419] on div at bounding box center [646, 418] width 17 height 17
click at [645, 419] on input "True" at bounding box center [646, 418] width 17 height 17
radio input "true"
click at [906, 607] on button "SUBMIT" at bounding box center [899, 601] width 140 height 33
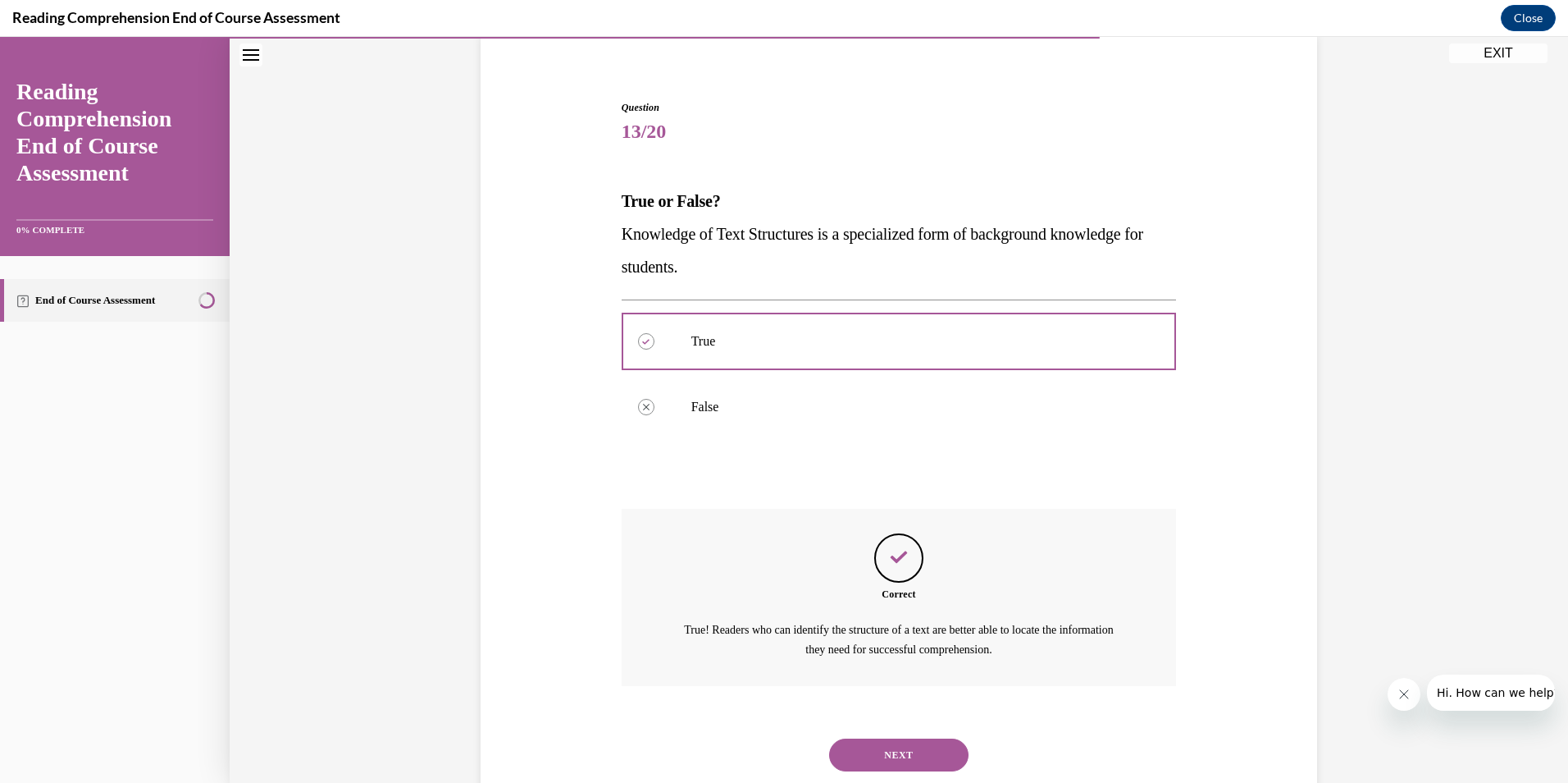
scroll to position [174, 0]
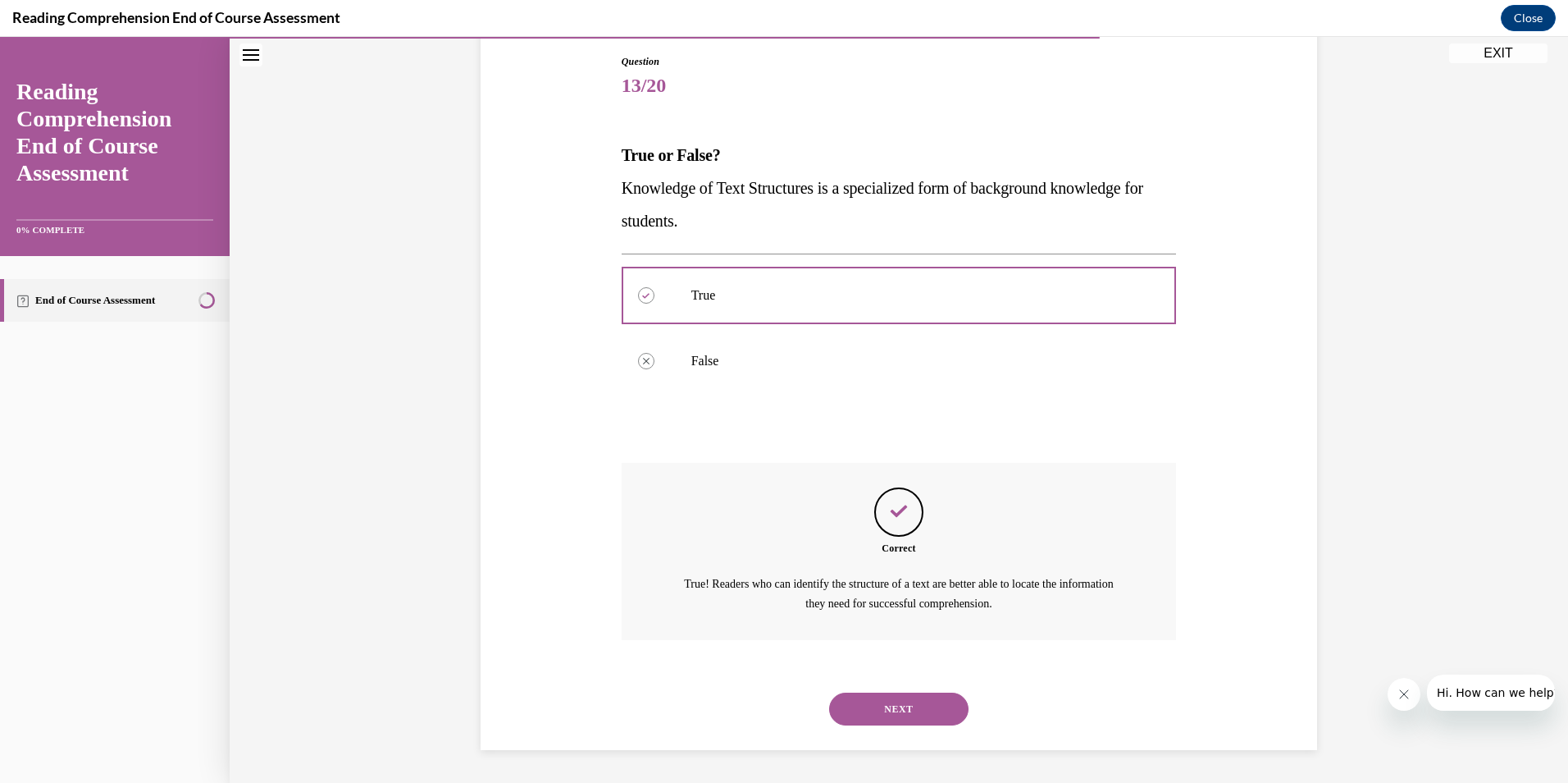
click at [933, 714] on button "NEXT" at bounding box center [899, 708] width 140 height 33
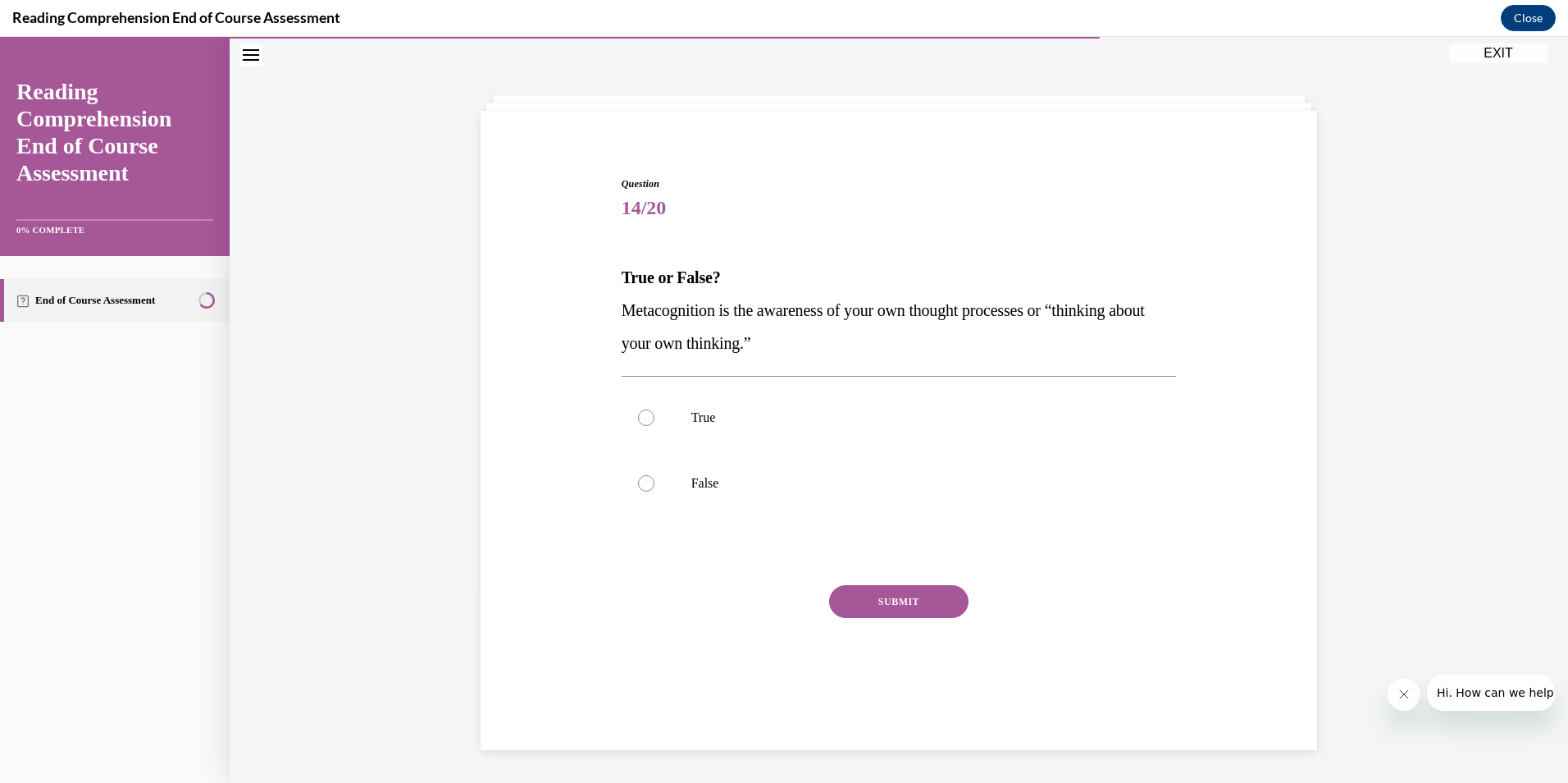
click at [638, 417] on div at bounding box center [646, 418] width 17 height 17
click at [638, 417] on input "True" at bounding box center [646, 418] width 17 height 17
radio input "true"
click at [877, 595] on button "SUBMIT" at bounding box center [899, 601] width 140 height 33
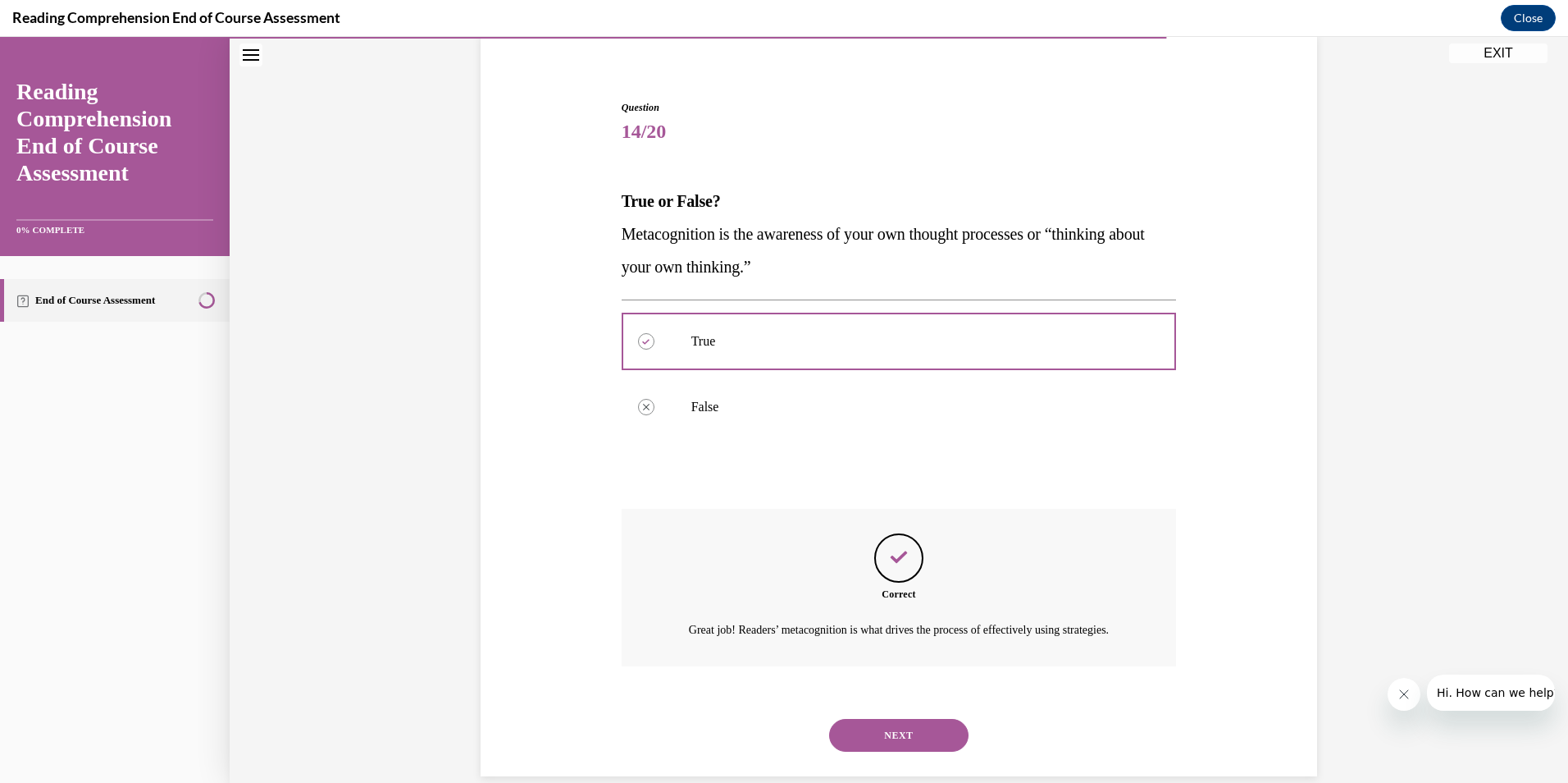
scroll to position [174, 0]
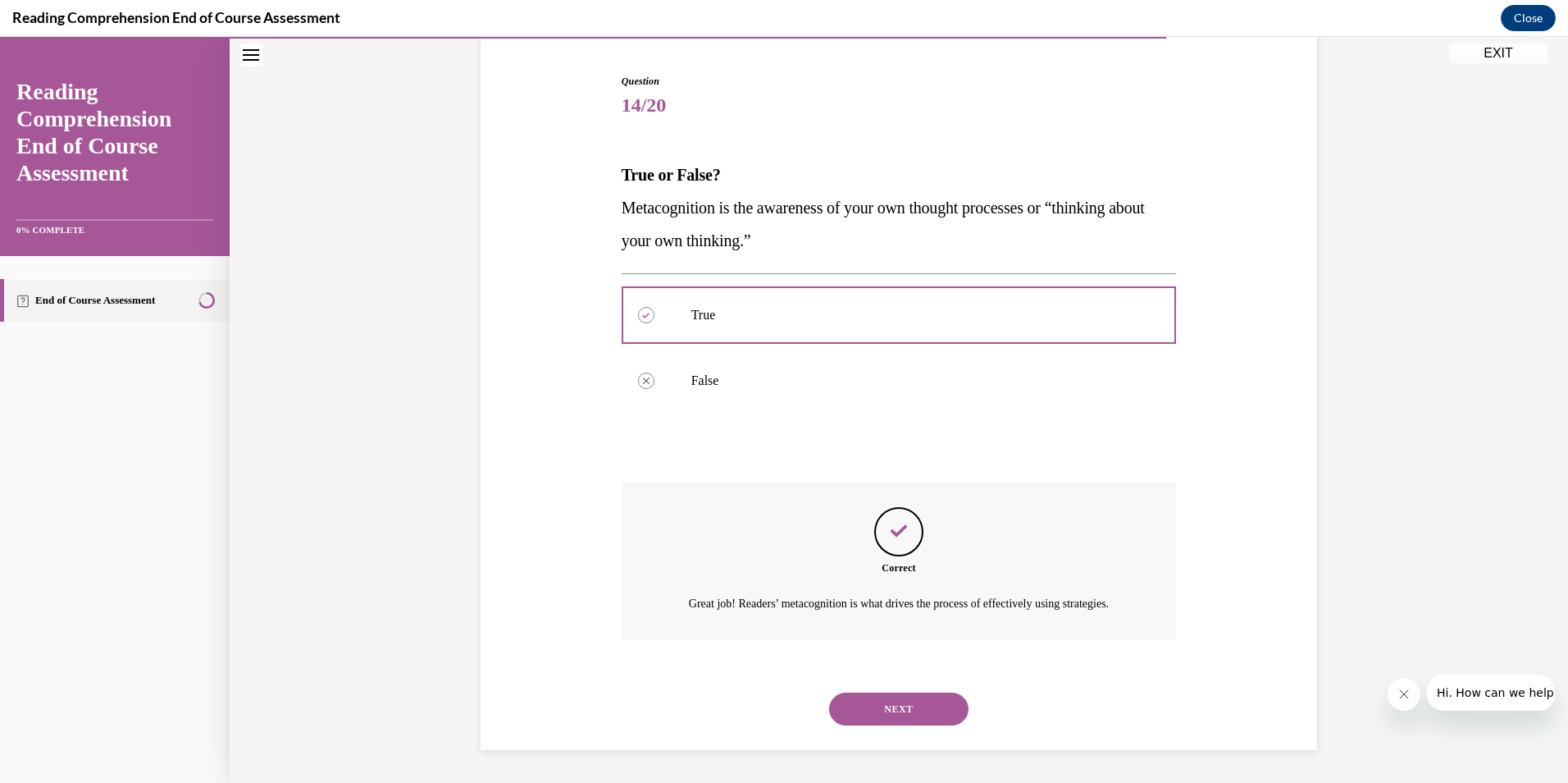
click at [871, 707] on button "NEXT" at bounding box center [899, 708] width 140 height 33
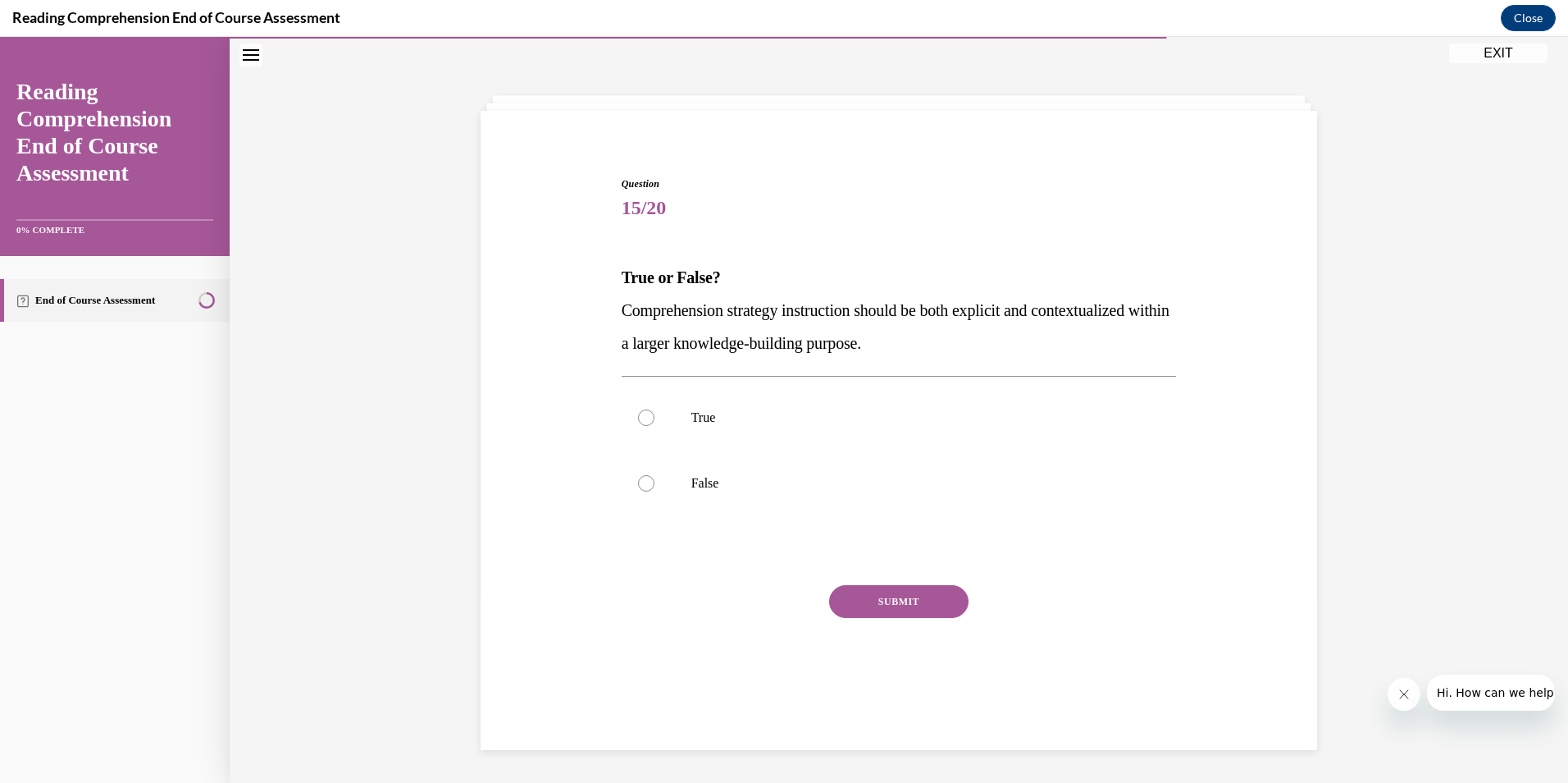
click at [638, 416] on div at bounding box center [646, 418] width 17 height 17
click at [638, 416] on input "True" at bounding box center [646, 418] width 17 height 17
radio input "true"
click at [894, 606] on button "SUBMIT" at bounding box center [899, 601] width 140 height 33
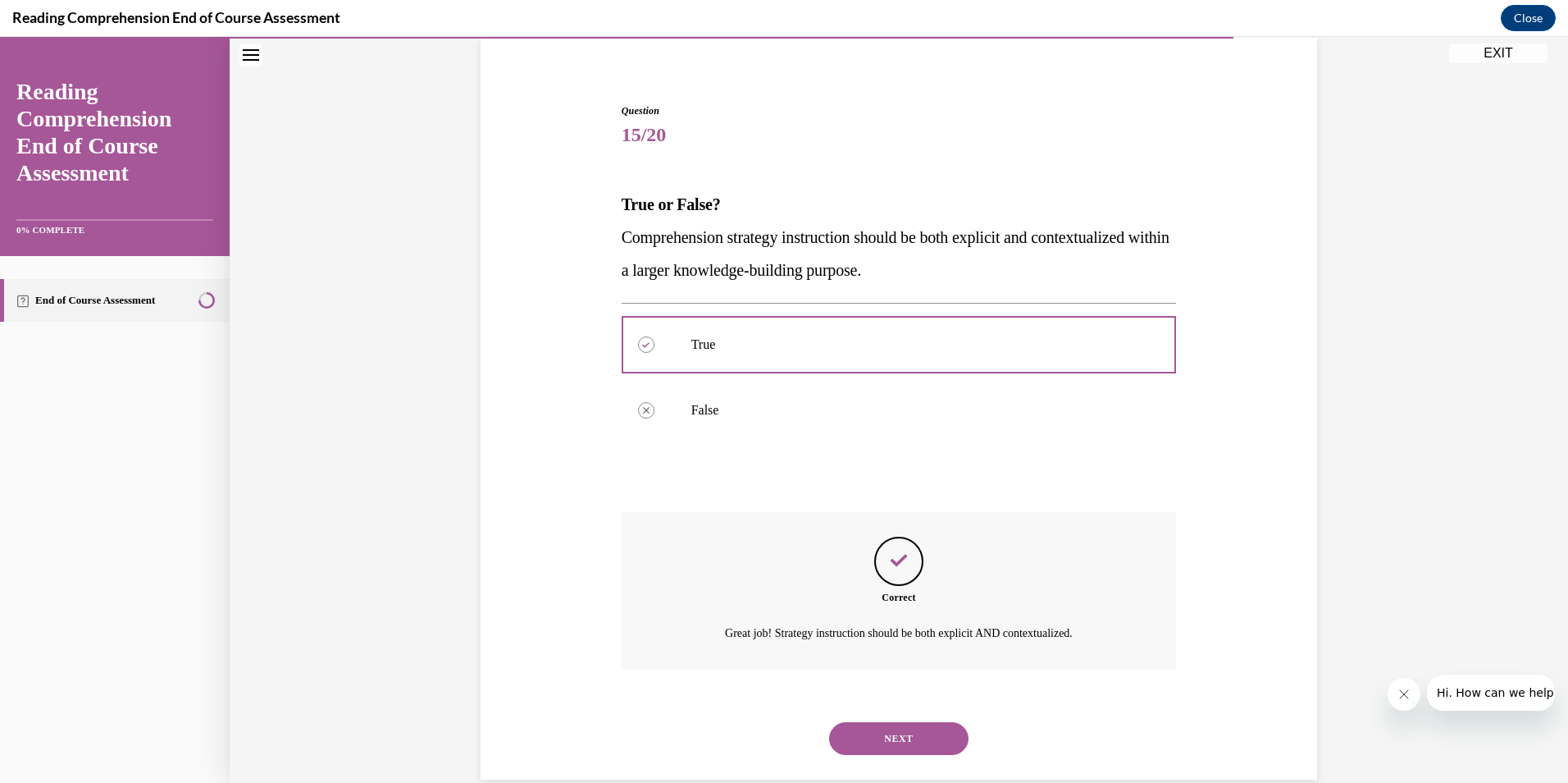
scroll to position [154, 0]
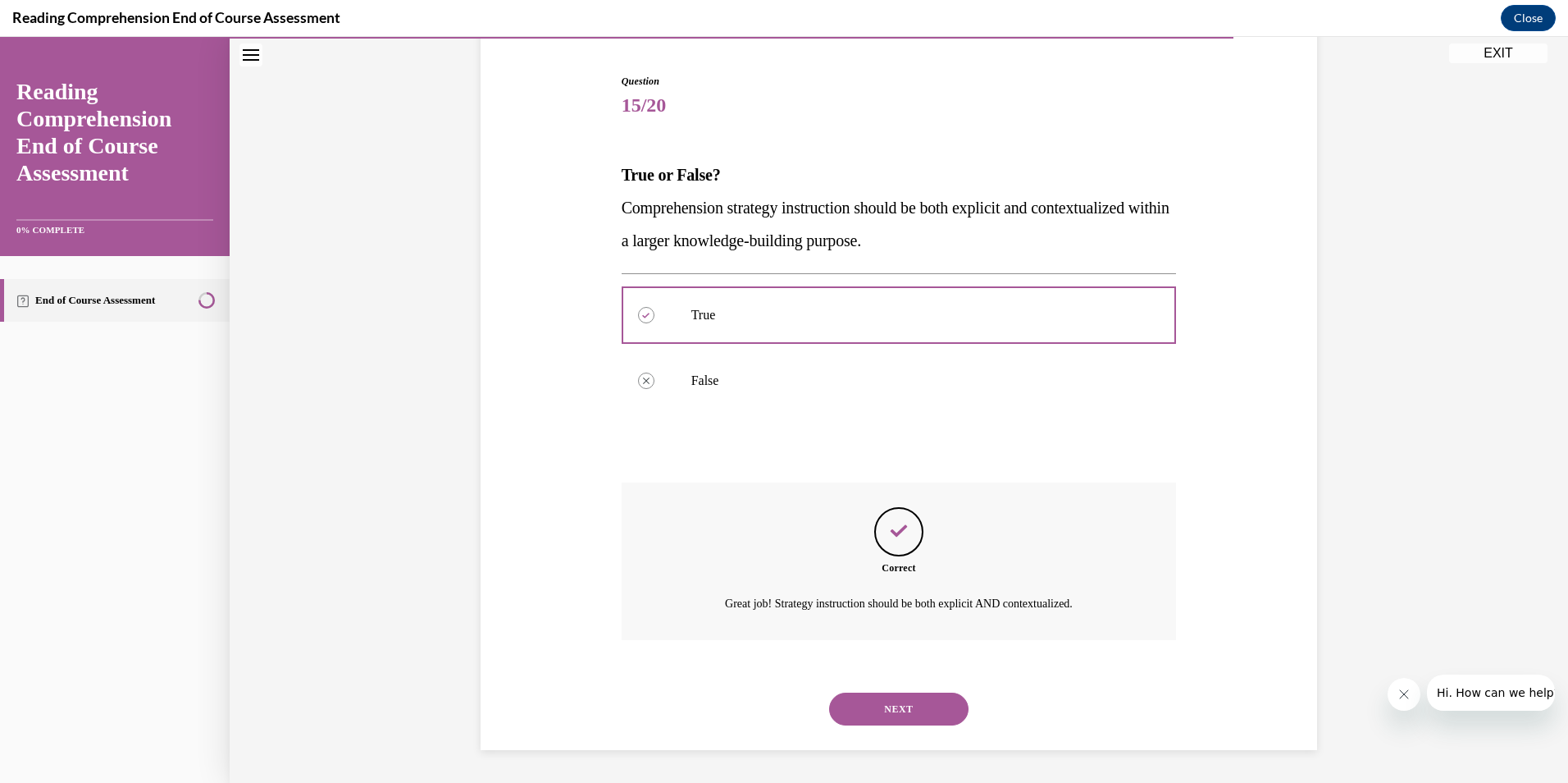
click at [890, 700] on button "NEXT" at bounding box center [899, 708] width 140 height 33
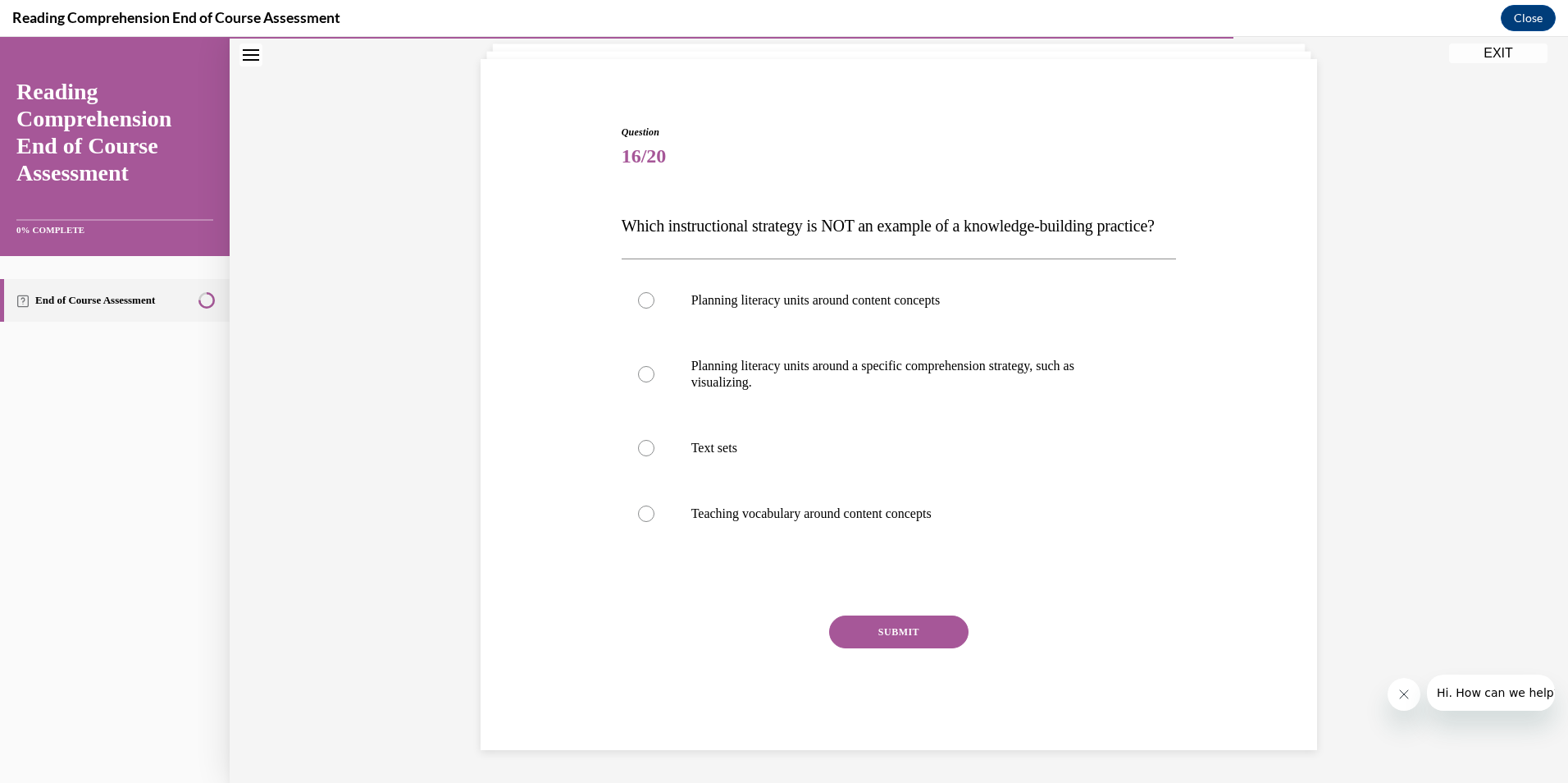
scroll to position [68, 0]
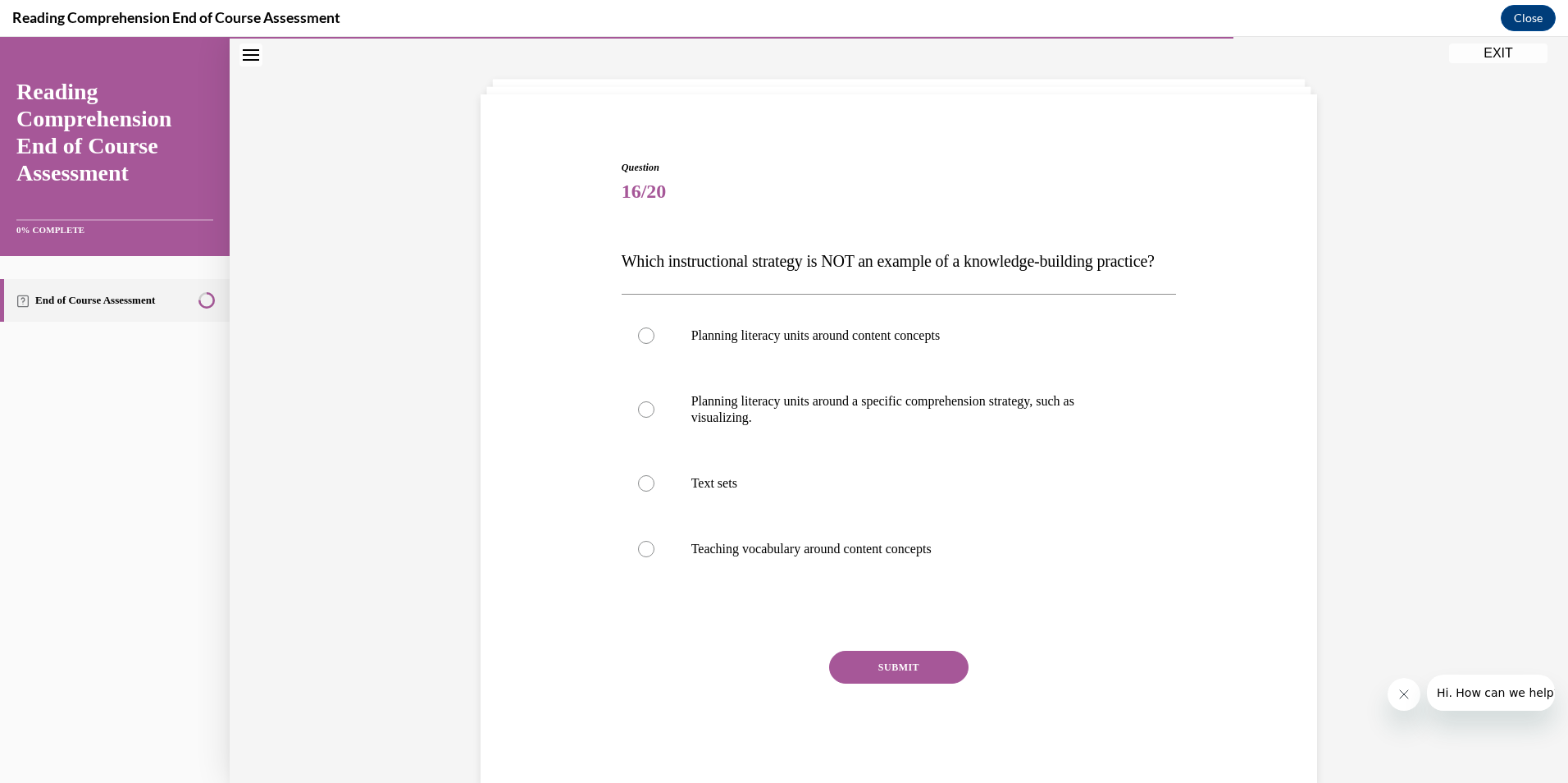
click at [641, 418] on div at bounding box center [646, 410] width 17 height 17
click at [641, 418] on input "Planning literacy units around a specific comprehension strategy, such as visua…" at bounding box center [646, 410] width 17 height 17
radio input "true"
click at [883, 683] on button "SUBMIT" at bounding box center [899, 667] width 140 height 33
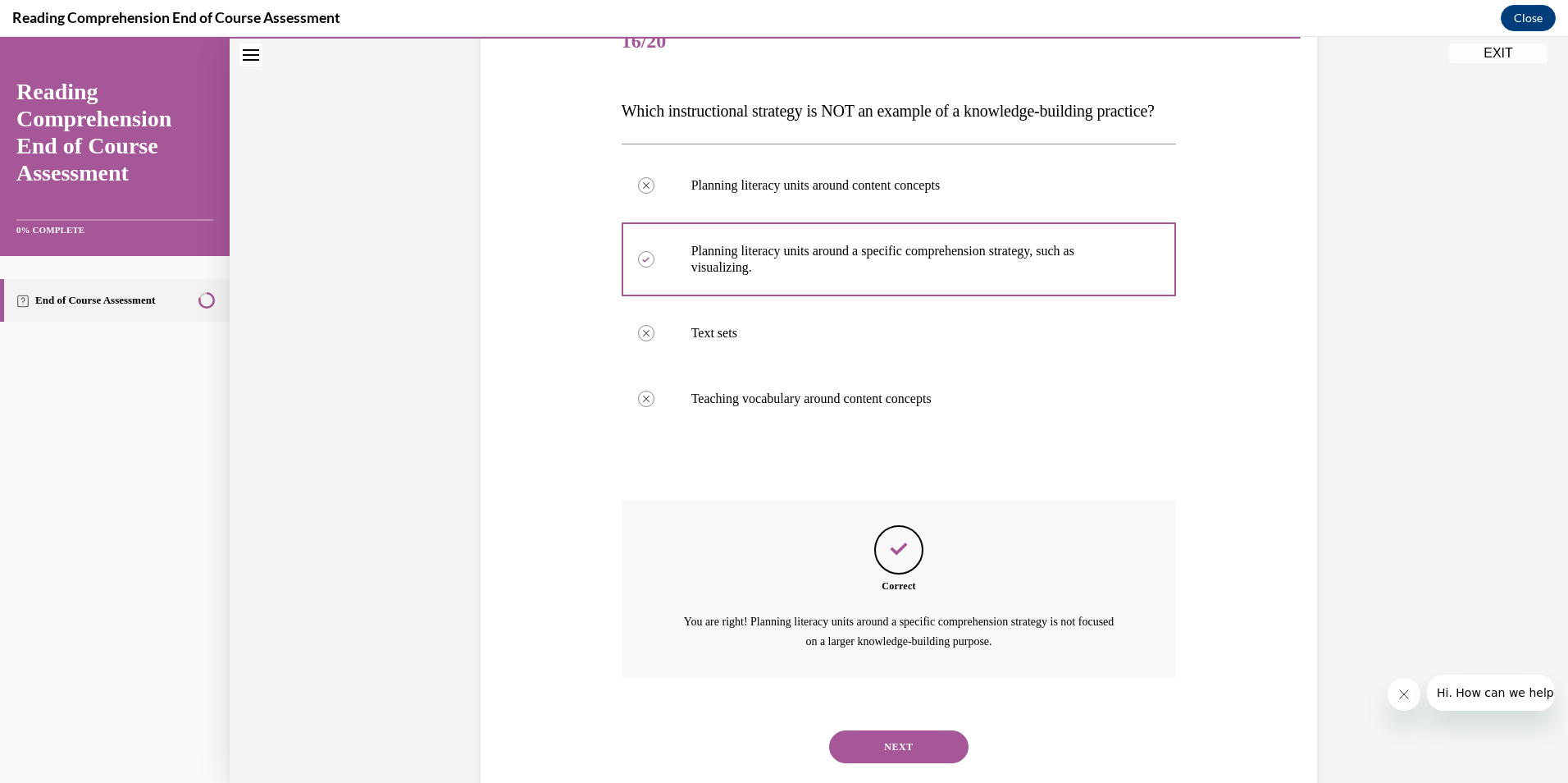
scroll to position [289, 0]
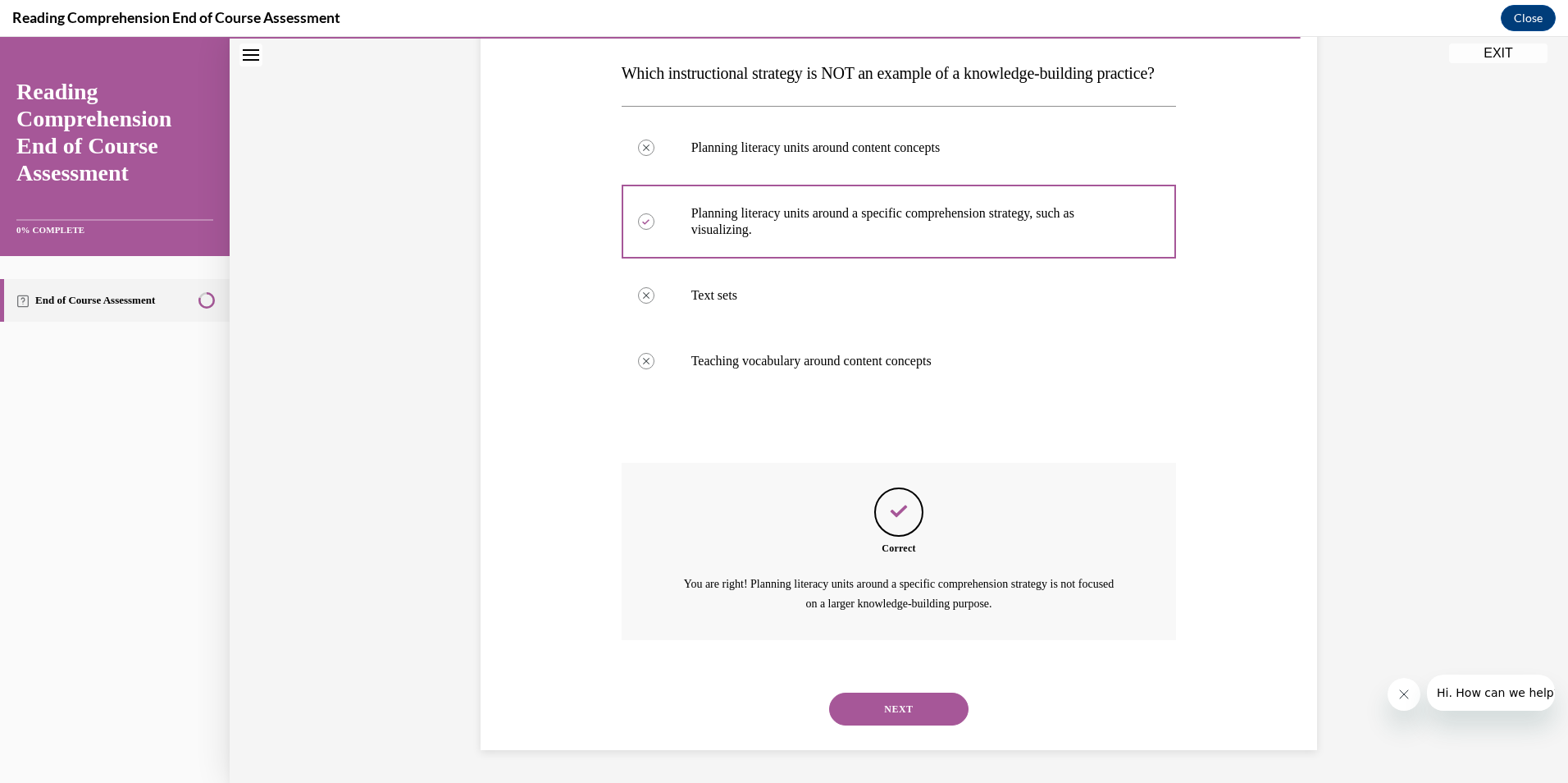
click at [889, 708] on button "NEXT" at bounding box center [899, 708] width 140 height 33
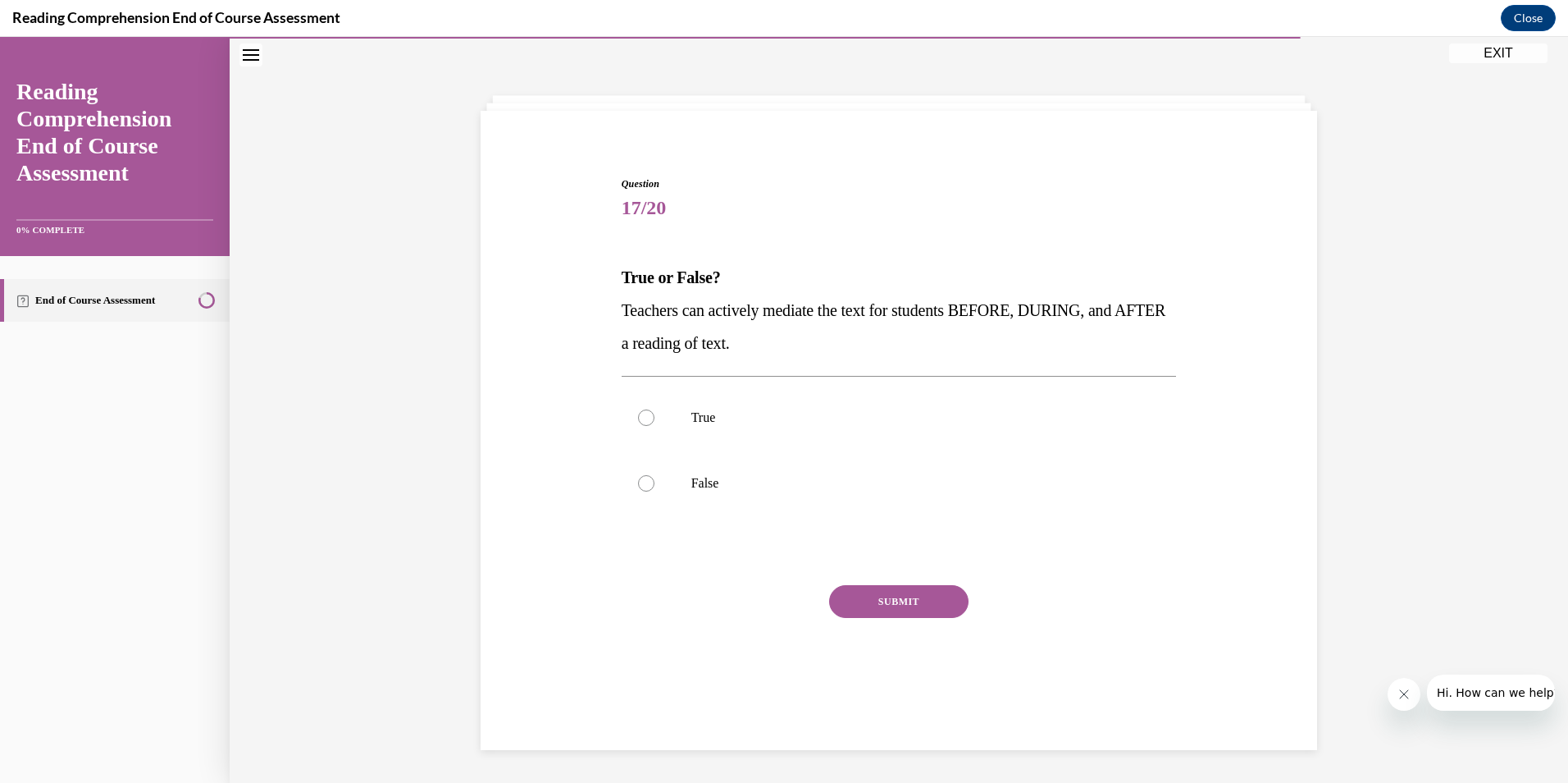
scroll to position [52, 0]
click at [638, 418] on div at bounding box center [646, 418] width 17 height 17
click at [638, 418] on input "True" at bounding box center [646, 418] width 17 height 17
radio input "true"
click at [888, 600] on button "SUBMIT" at bounding box center [899, 601] width 140 height 33
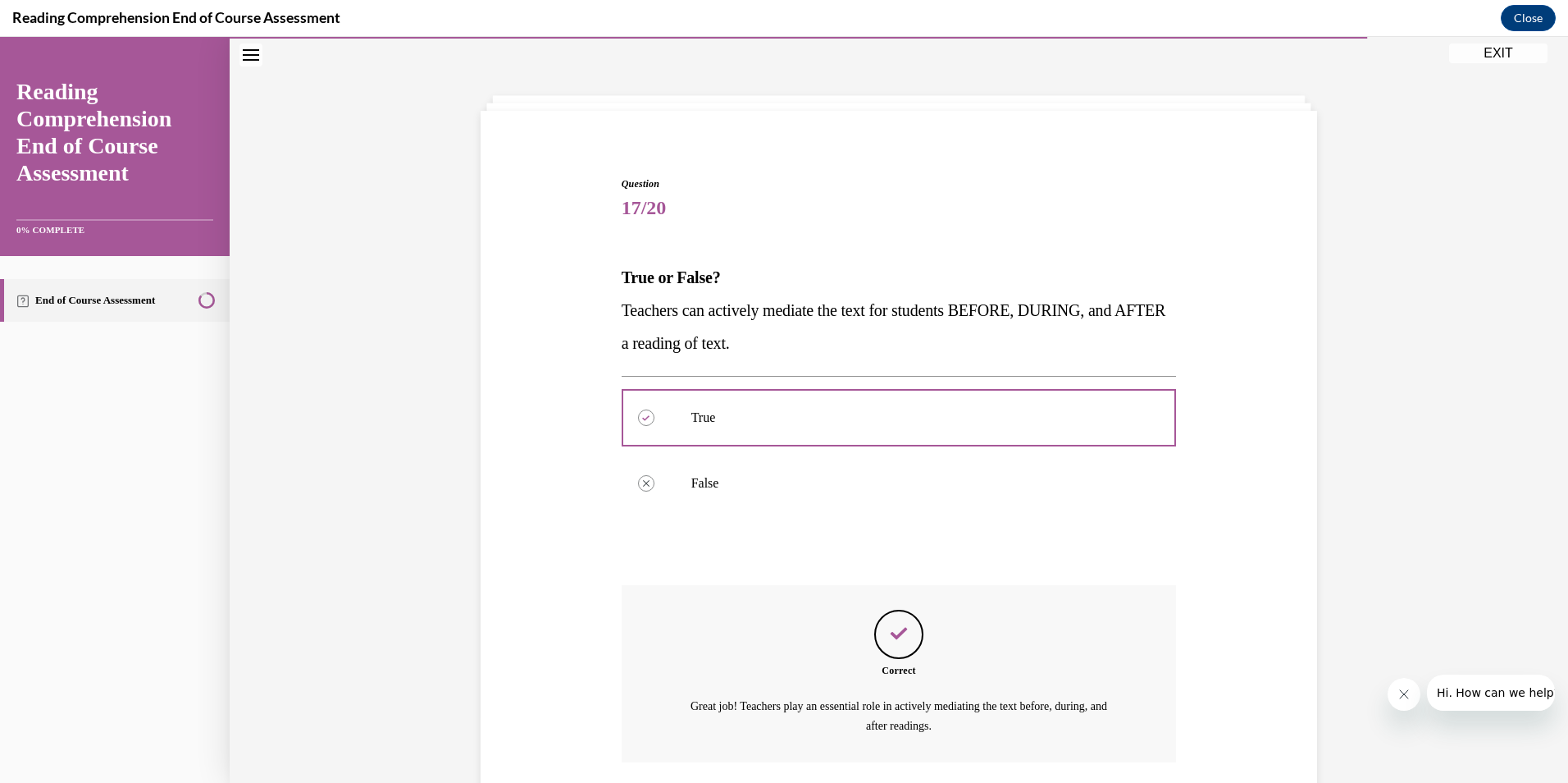
scroll to position [174, 0]
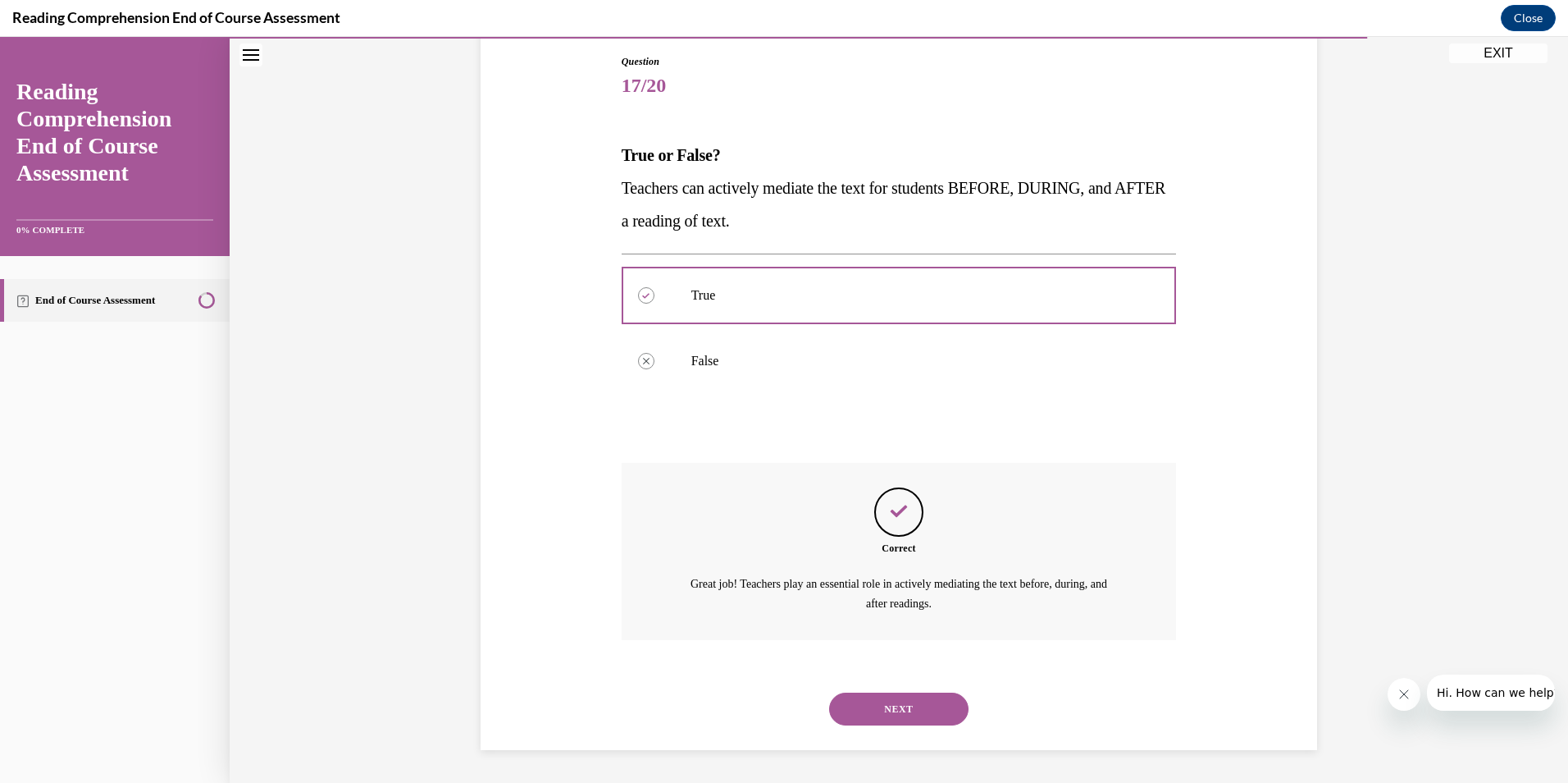
click at [845, 712] on button "NEXT" at bounding box center [899, 708] width 140 height 33
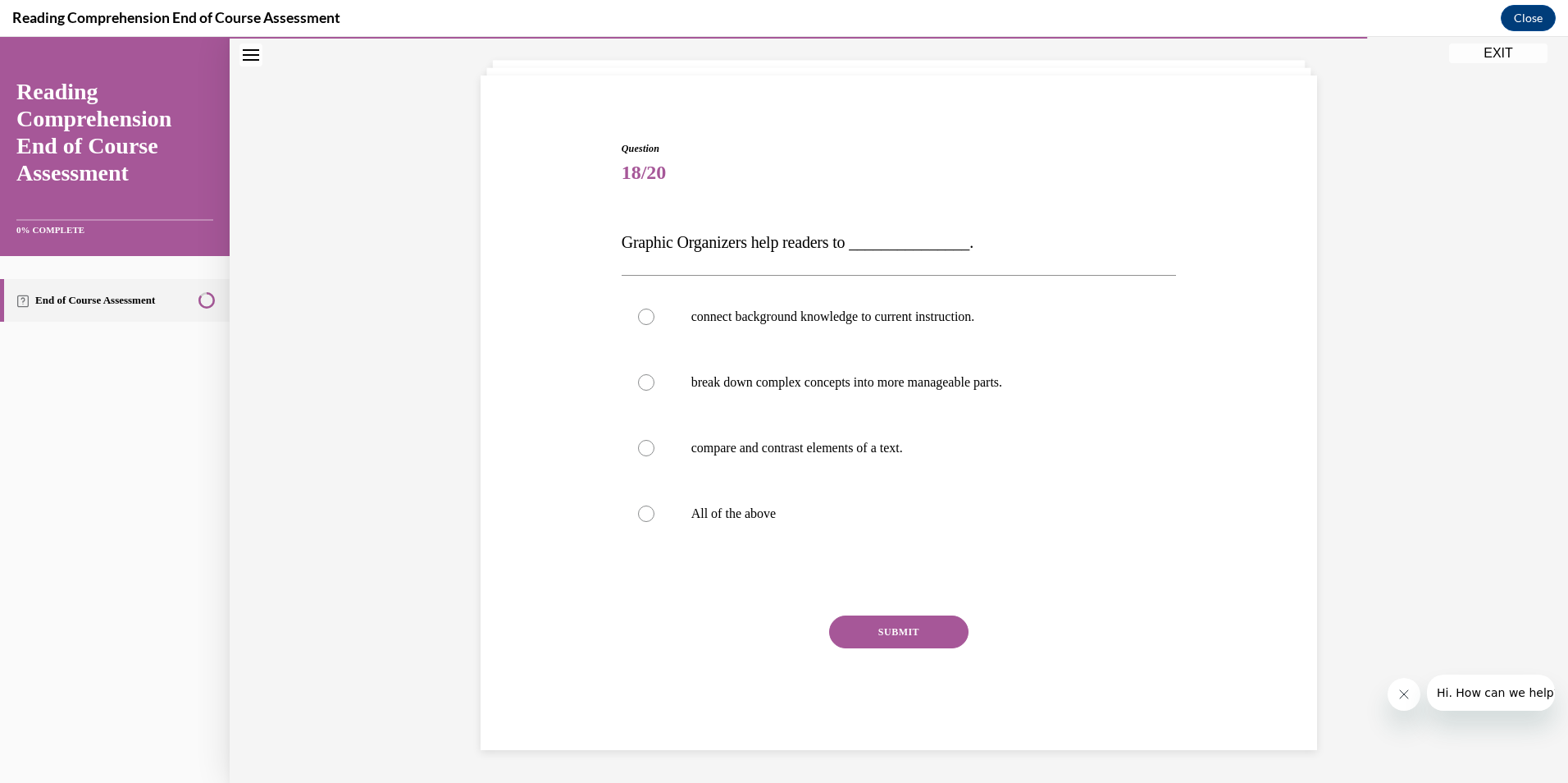
scroll to position [87, 0]
click at [641, 512] on div at bounding box center [646, 514] width 17 height 17
click at [641, 512] on input "All of the above" at bounding box center [646, 514] width 17 height 17
radio input "true"
click at [892, 627] on button "SUBMIT" at bounding box center [899, 631] width 140 height 33
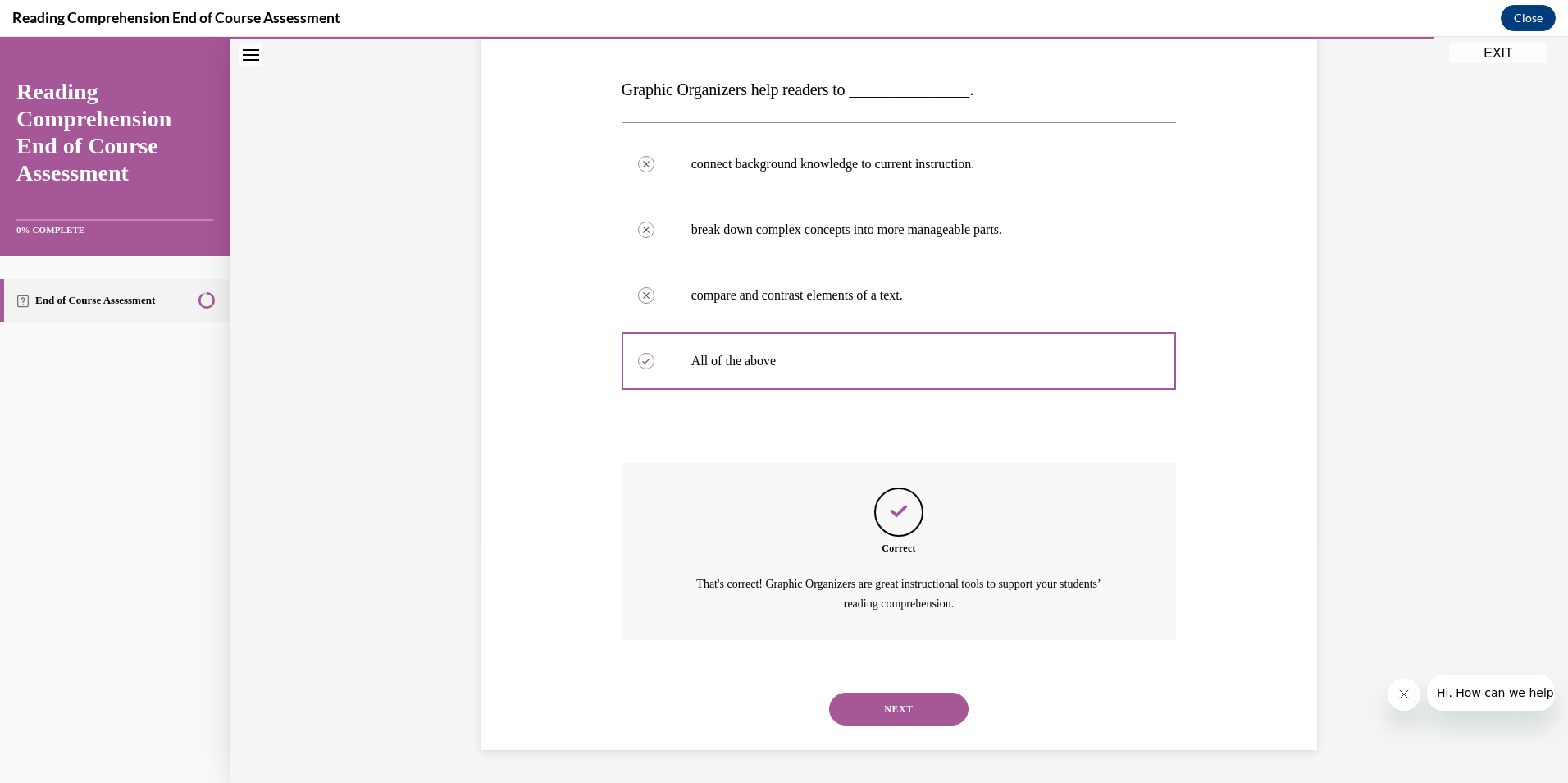
scroll to position [157, 0]
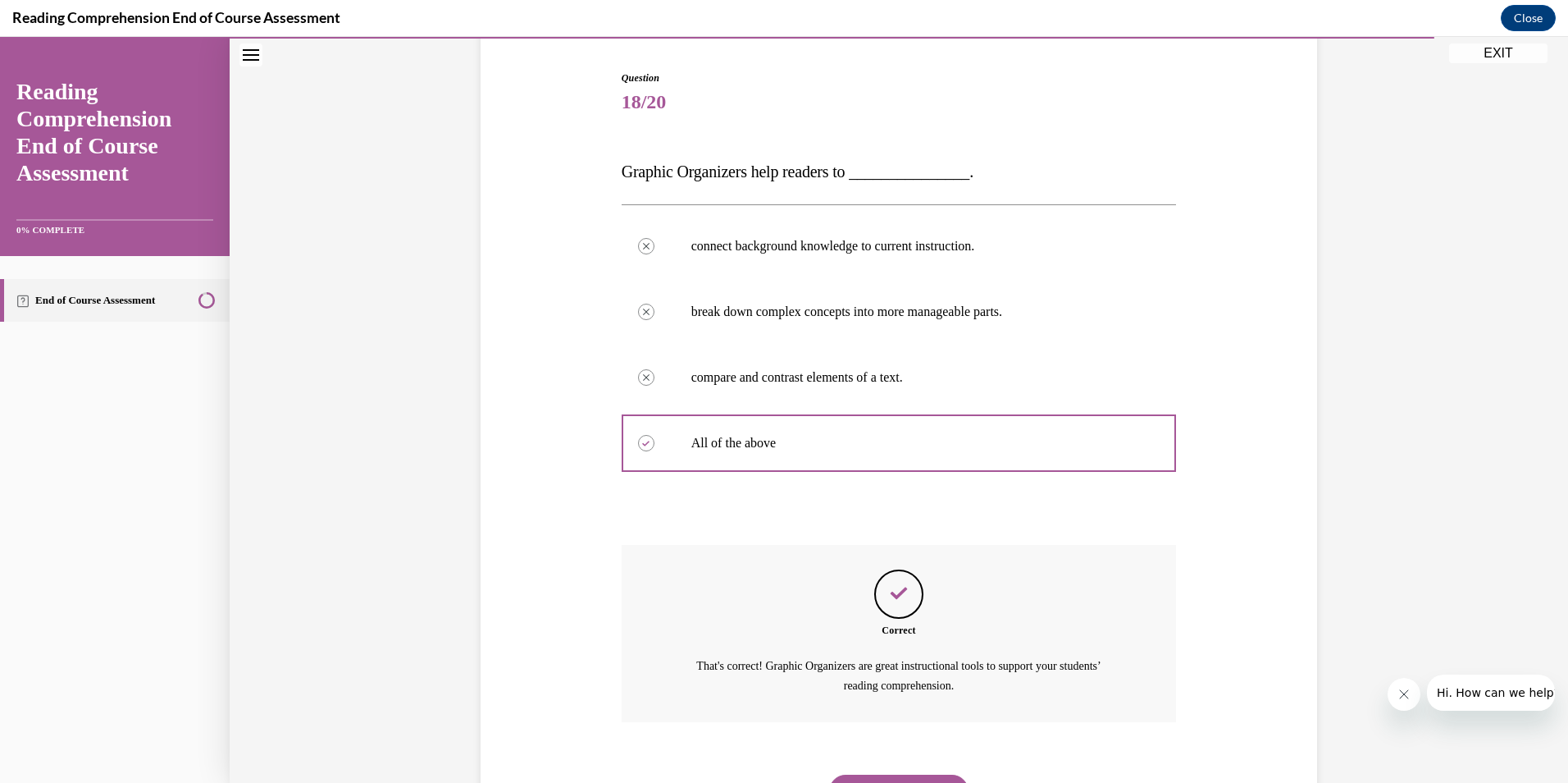
click at [879, 776] on button "NEXT" at bounding box center [899, 791] width 140 height 33
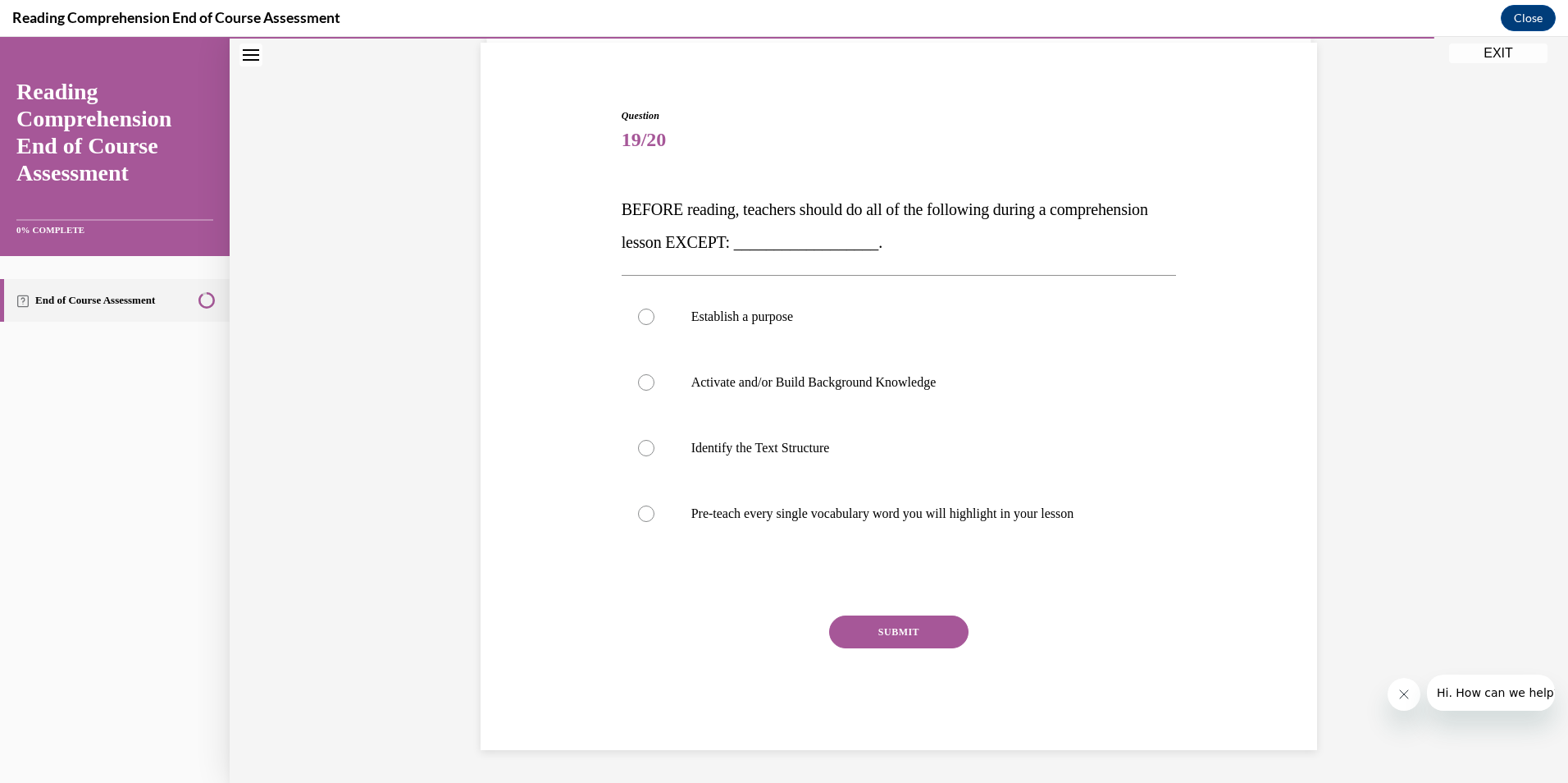
scroll to position [120, 0]
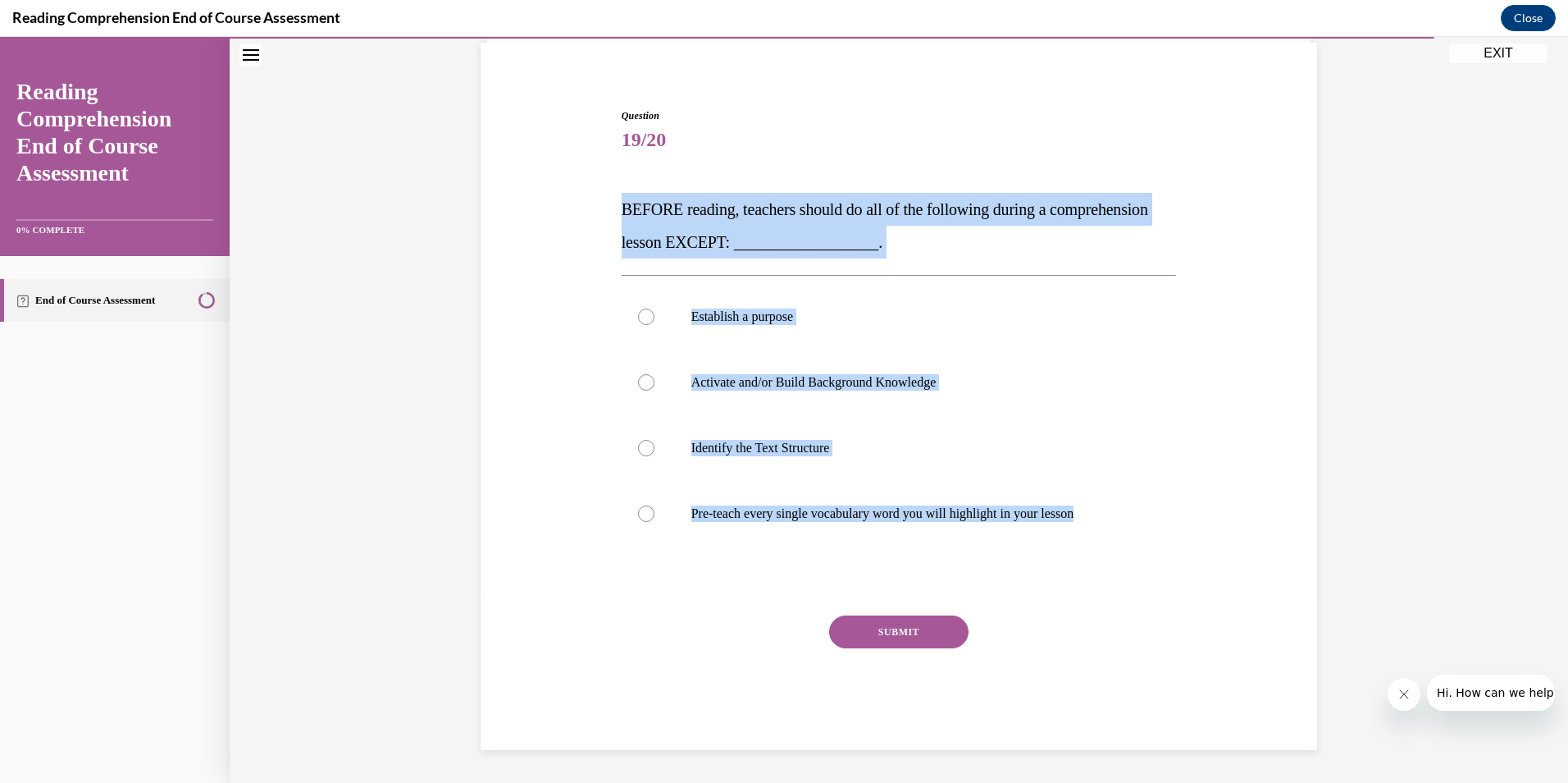
drag, startPoint x: 1195, startPoint y: 517, endPoint x: 611, endPoint y: 209, distance: 660.2
click at [611, 209] on div "Question 19/20 BEFORE reading, teachers should do all of the following during a…" at bounding box center [898, 404] width 845 height 691
copy div "BEFORE reading, teachers should do all of the following during a comprehension …"
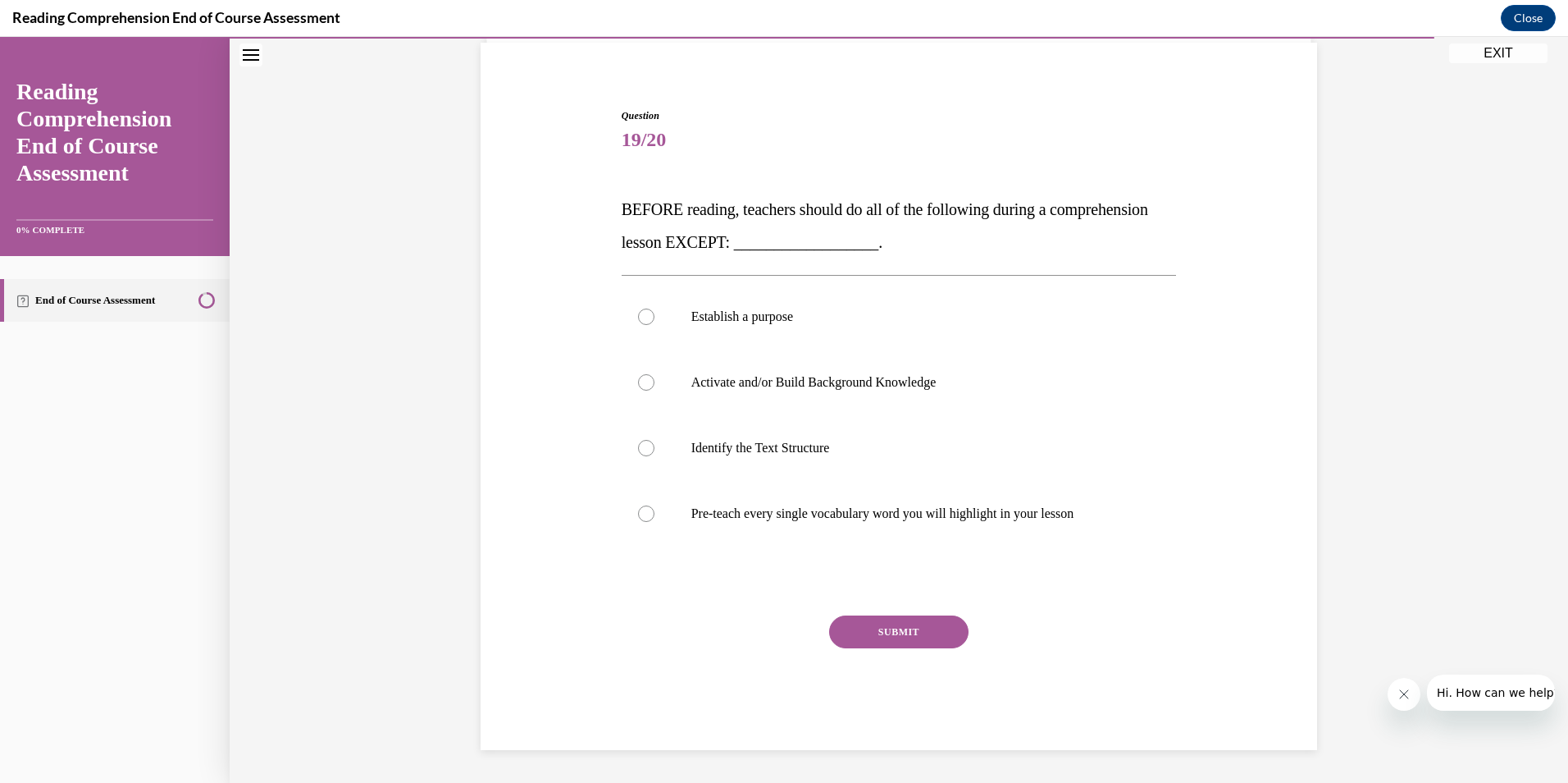
click at [746, 612] on div "Question 19/20 BEFORE reading, teachers should do all of the following during a…" at bounding box center [899, 429] width 555 height 641
click at [638, 509] on div at bounding box center [646, 514] width 17 height 17
click at [638, 509] on input "Pre-teach every single vocabulary word you will highlight in your lesson" at bounding box center [646, 514] width 17 height 17
radio input "true"
click at [900, 637] on button "SUBMIT" at bounding box center [899, 631] width 140 height 33
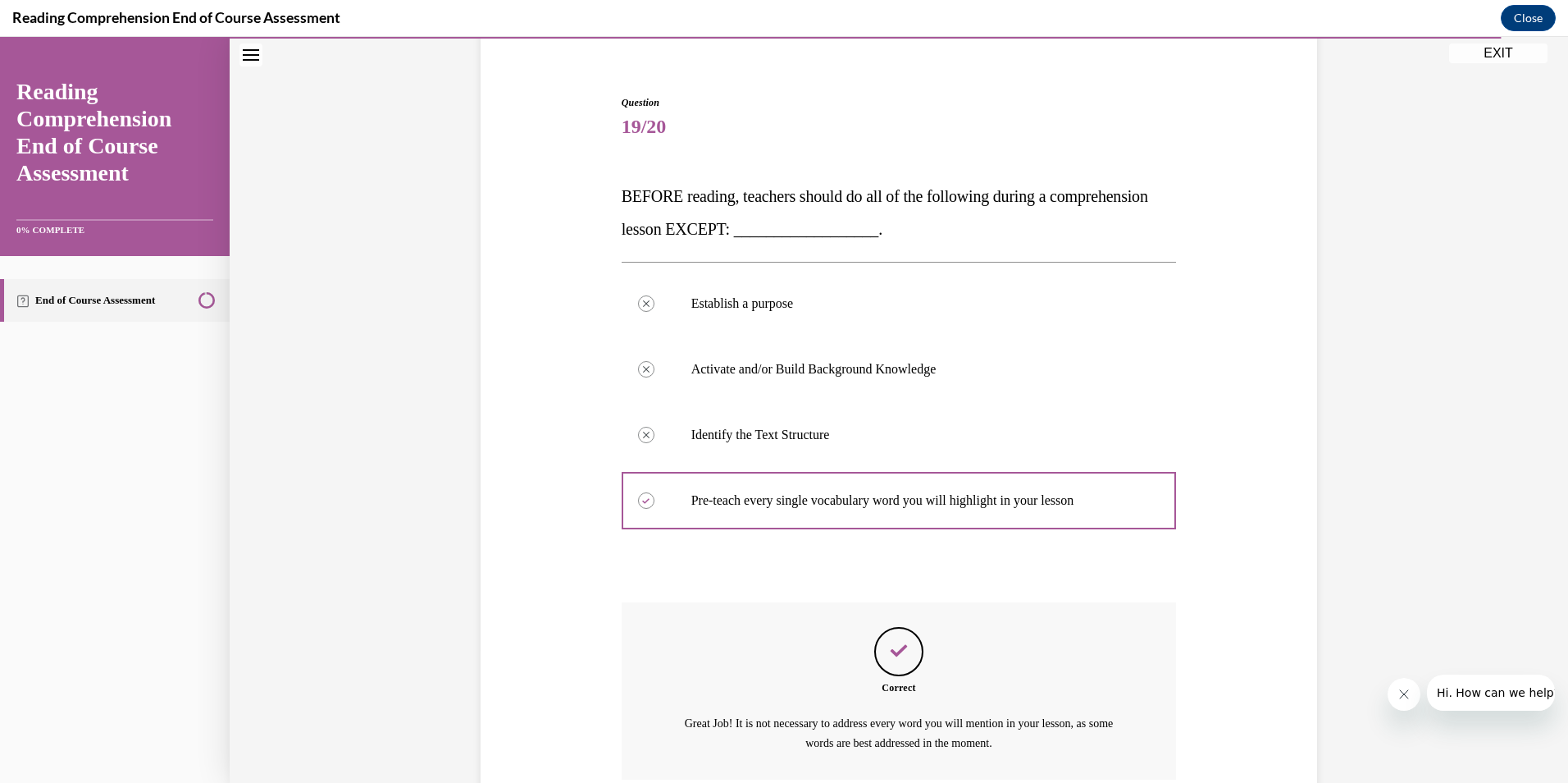
scroll to position [108, 0]
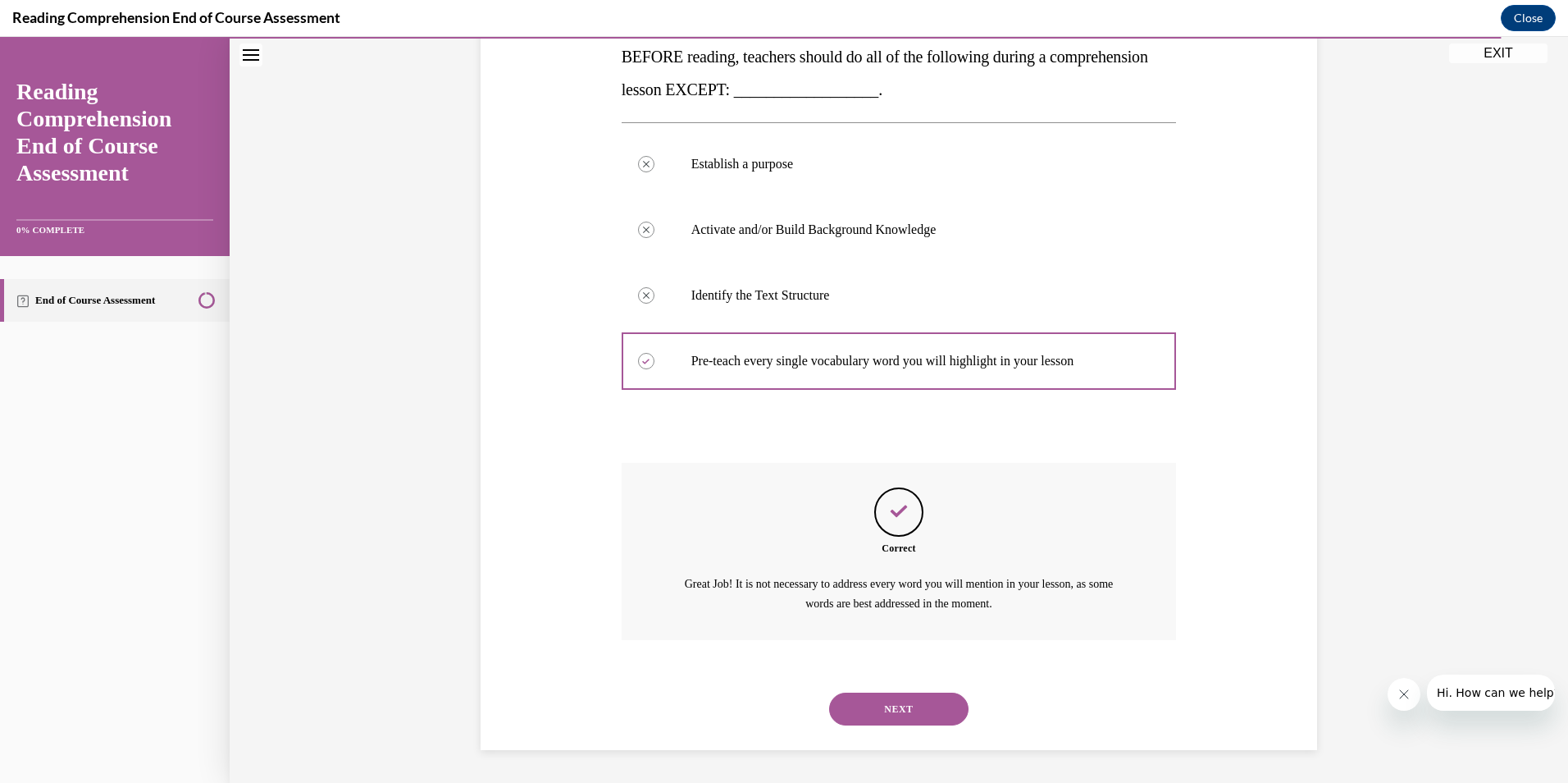
click at [868, 710] on button "NEXT" at bounding box center [899, 708] width 140 height 33
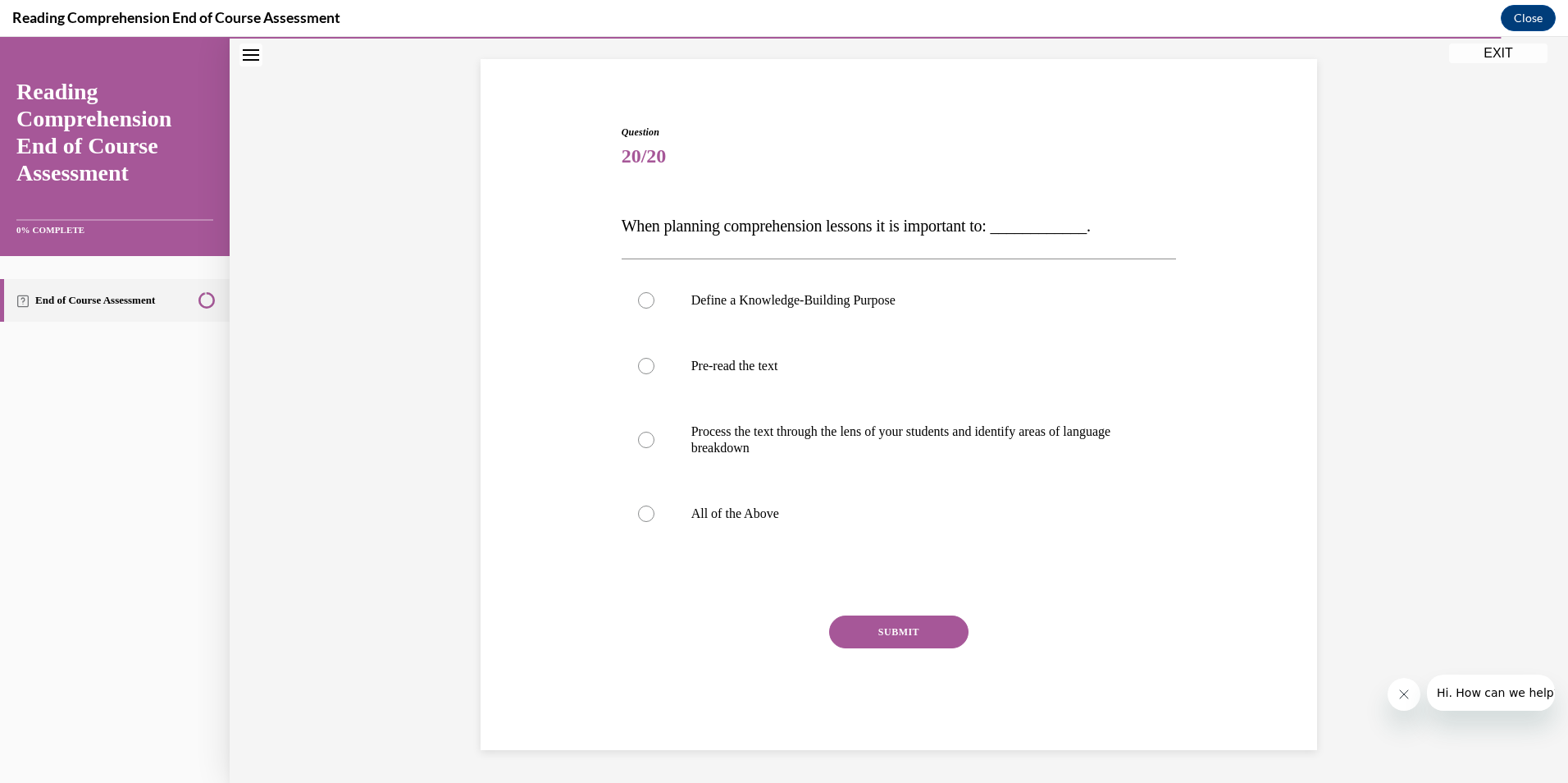
scroll to position [103, 0]
click at [638, 513] on div at bounding box center [646, 514] width 17 height 17
click at [638, 513] on input "All of the Above" at bounding box center [646, 514] width 17 height 17
radio input "true"
click at [862, 631] on button "SUBMIT" at bounding box center [899, 631] width 140 height 33
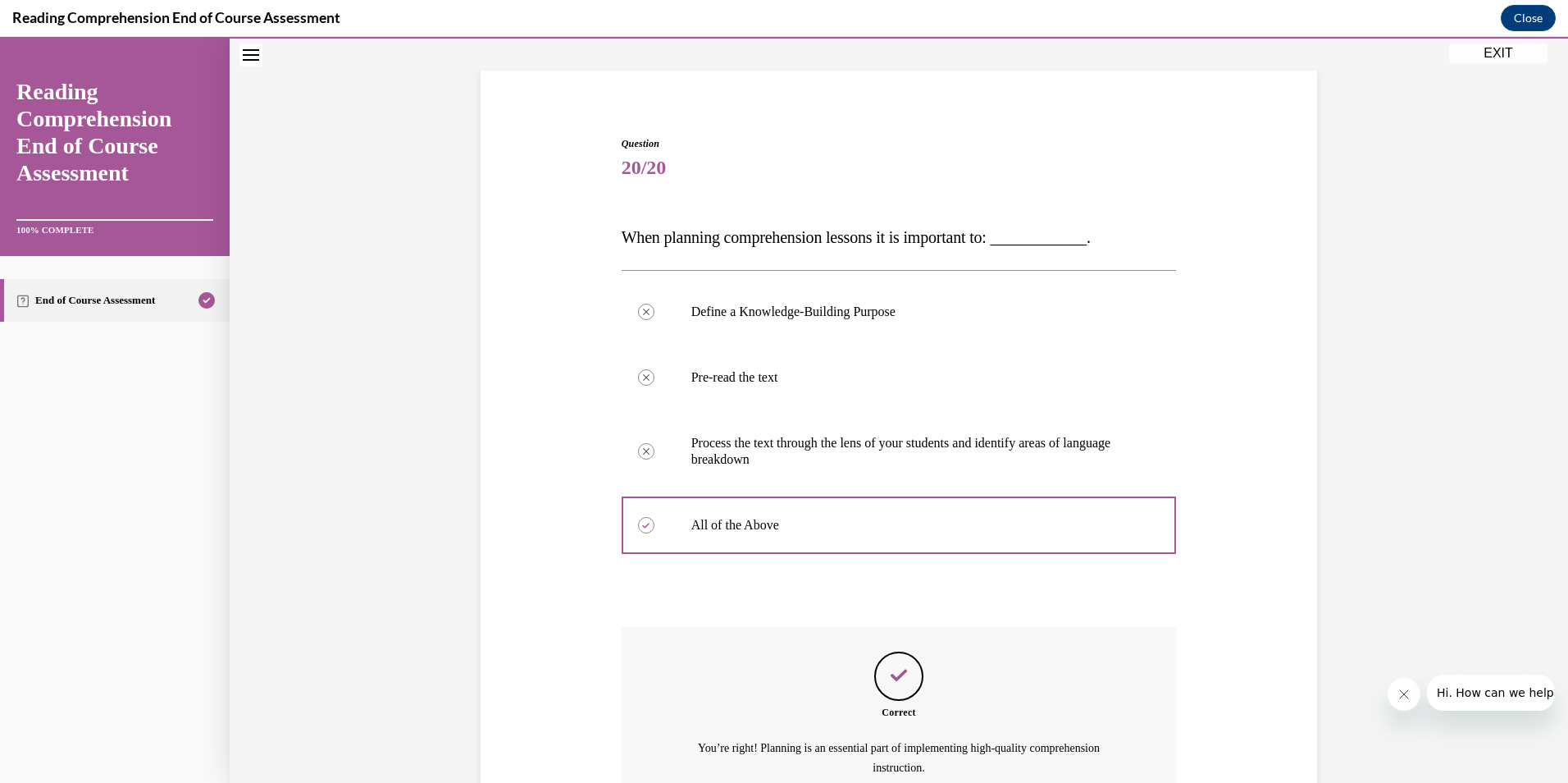
scroll to position [256, 0]
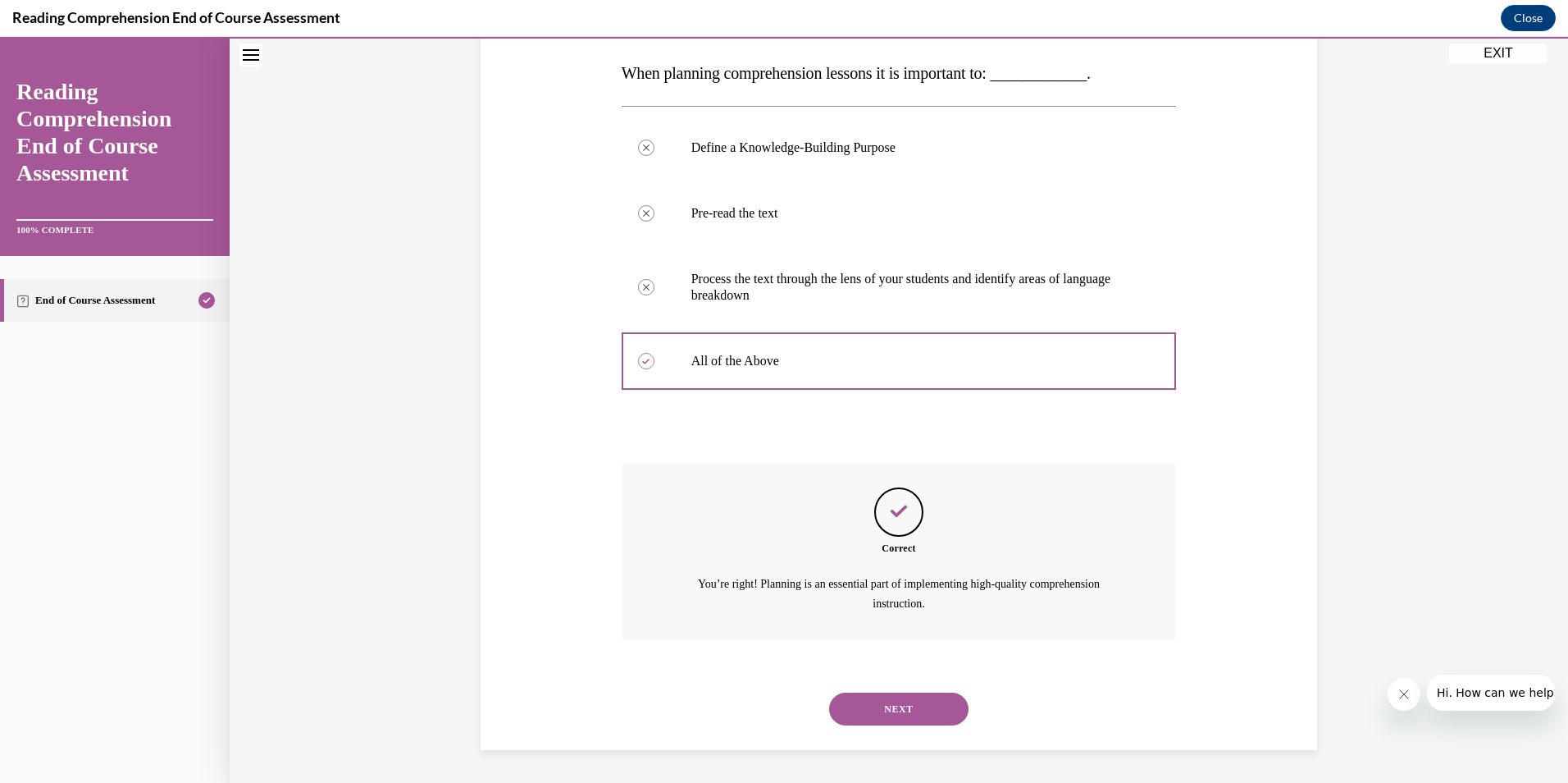
click at [910, 706] on button "NEXT" at bounding box center [899, 708] width 140 height 33
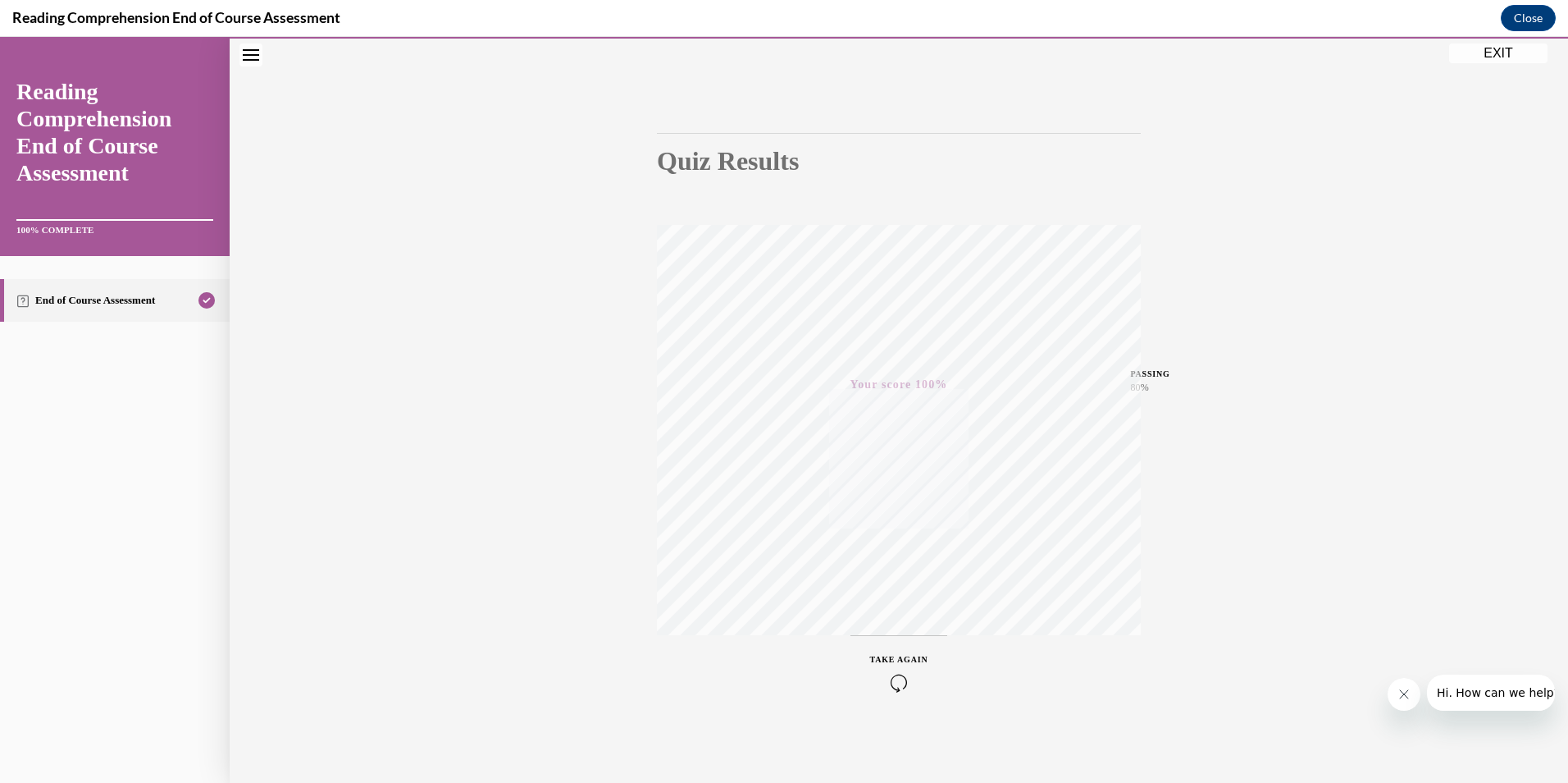
click at [1242, 550] on div "Quiz Results PASSING 80% Your score 100% Passed PASSING 80% Your score Your sco…" at bounding box center [898, 388] width 1339 height 790
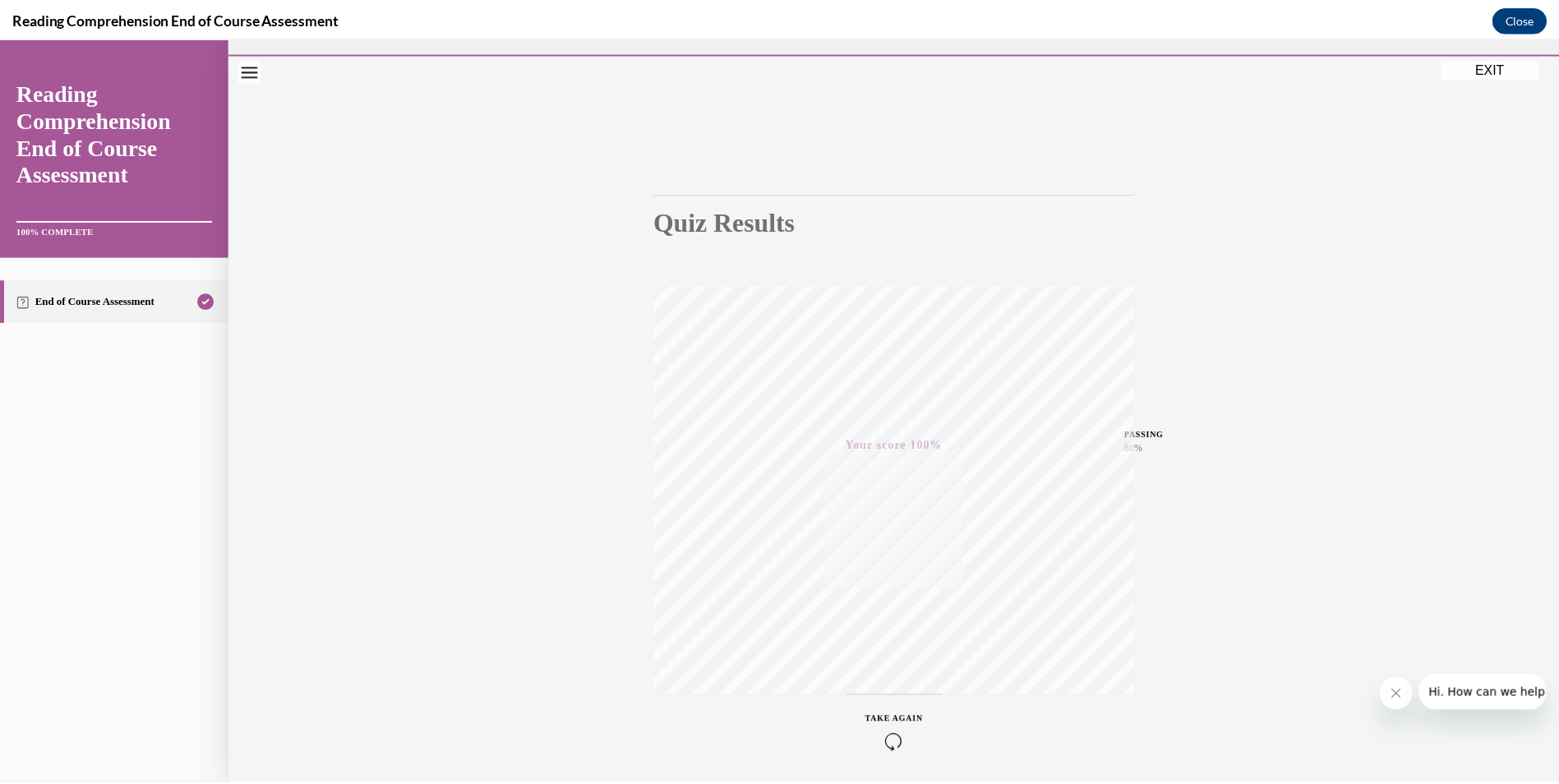
scroll to position [13, 0]
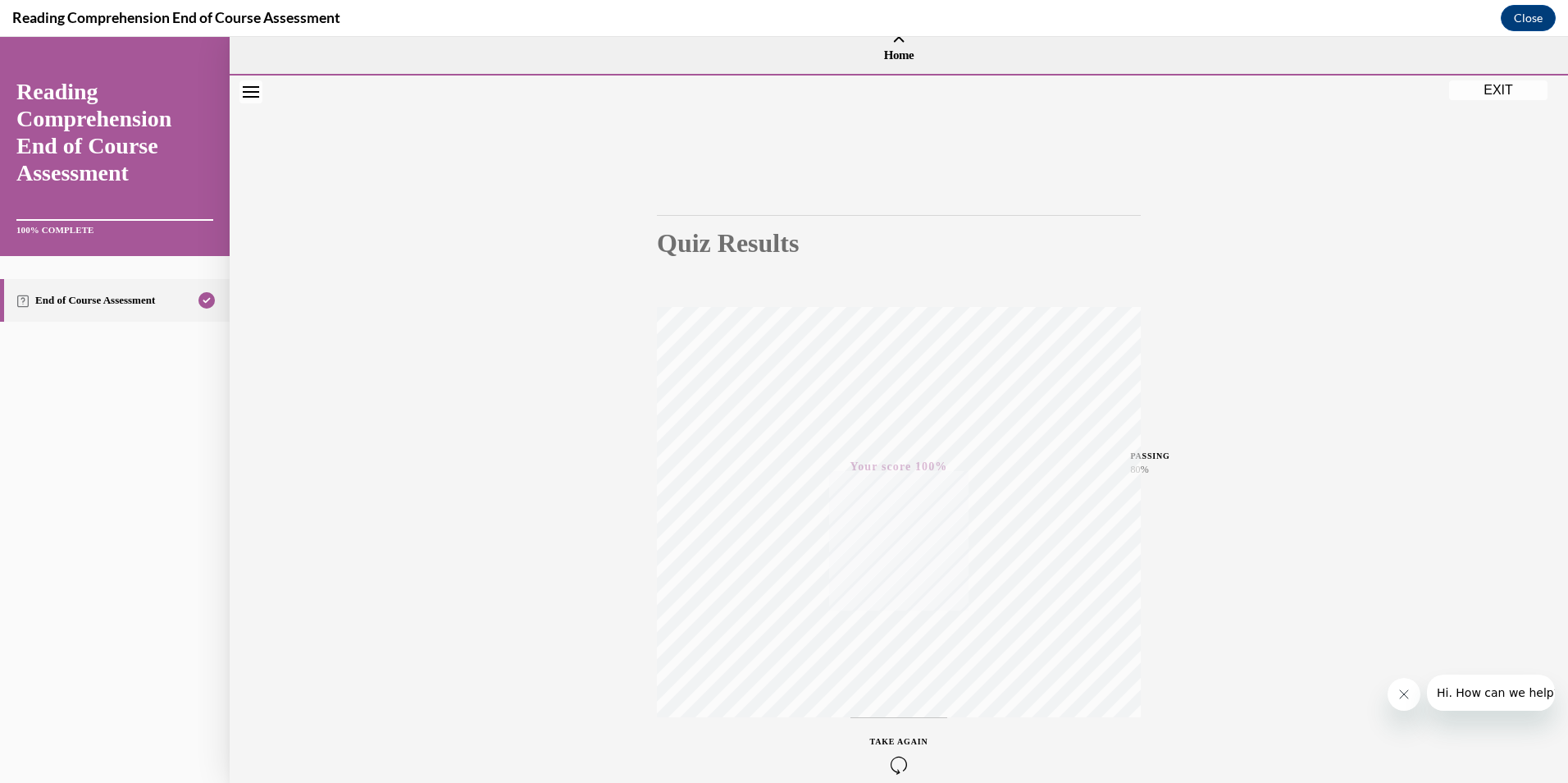
click at [1481, 95] on button "EXIT" at bounding box center [1499, 90] width 99 height 20
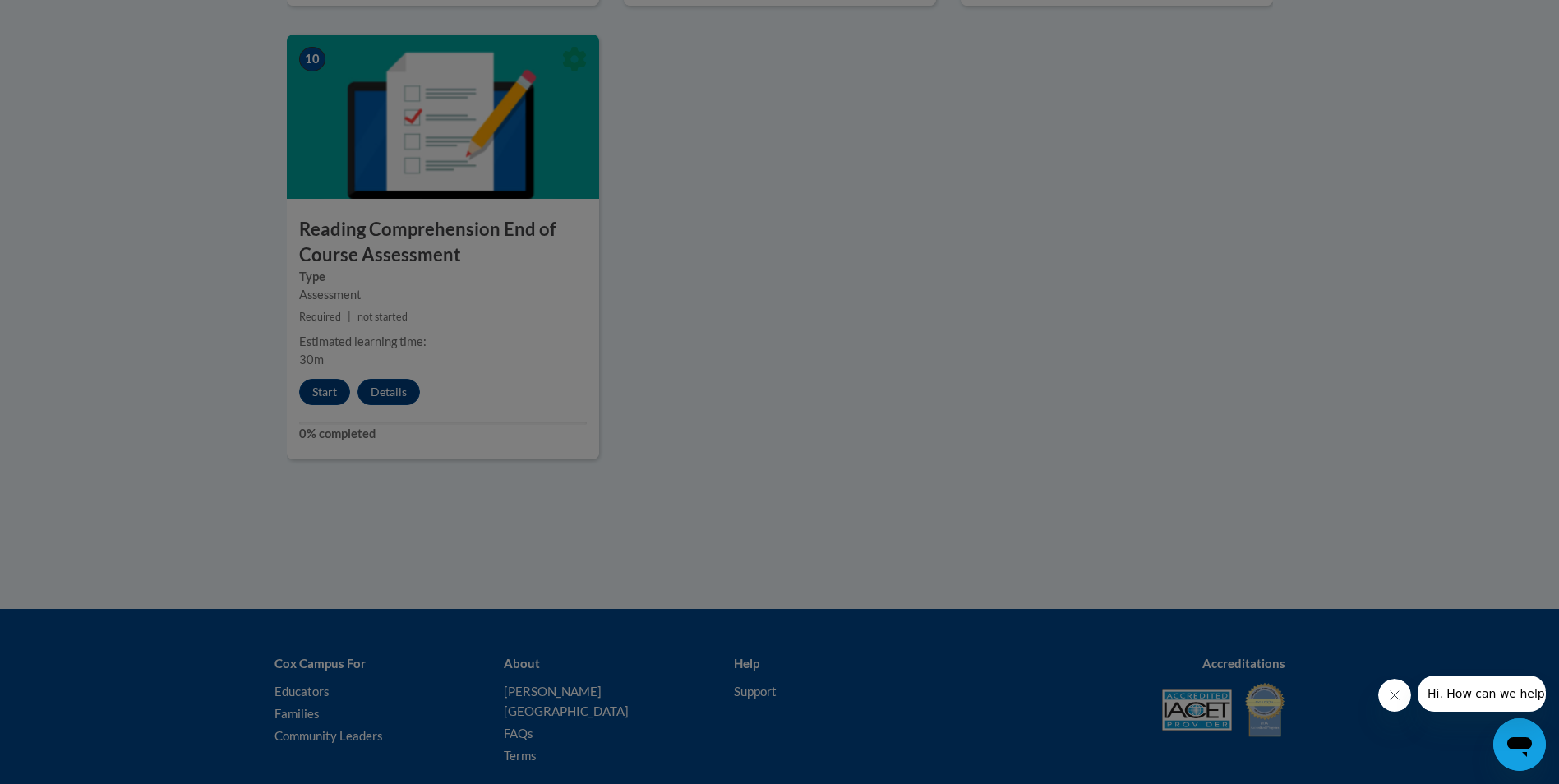
scroll to position [1670, 0]
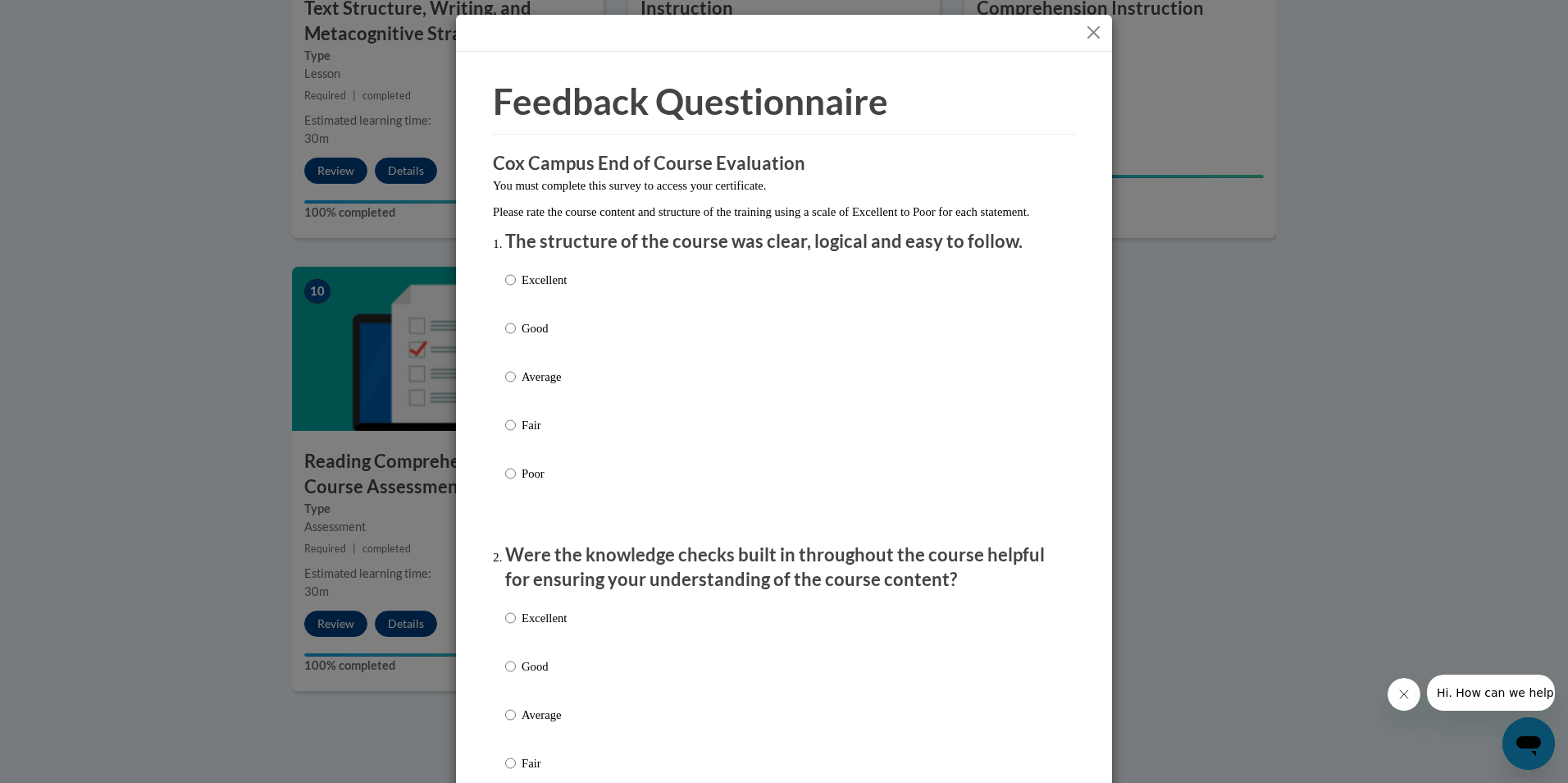
click at [1086, 32] on button "Close" at bounding box center [1093, 32] width 20 height 20
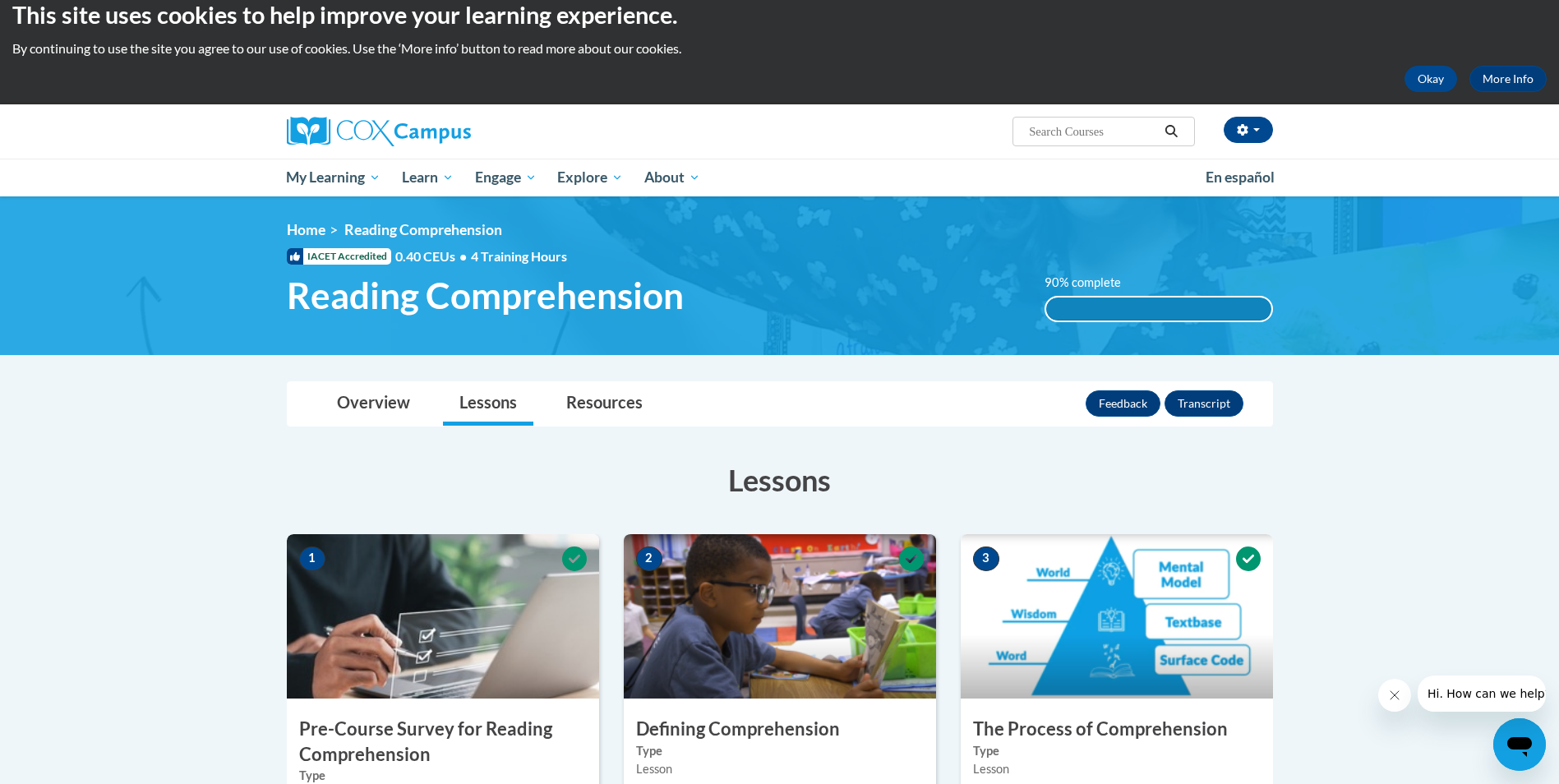
scroll to position [0, 0]
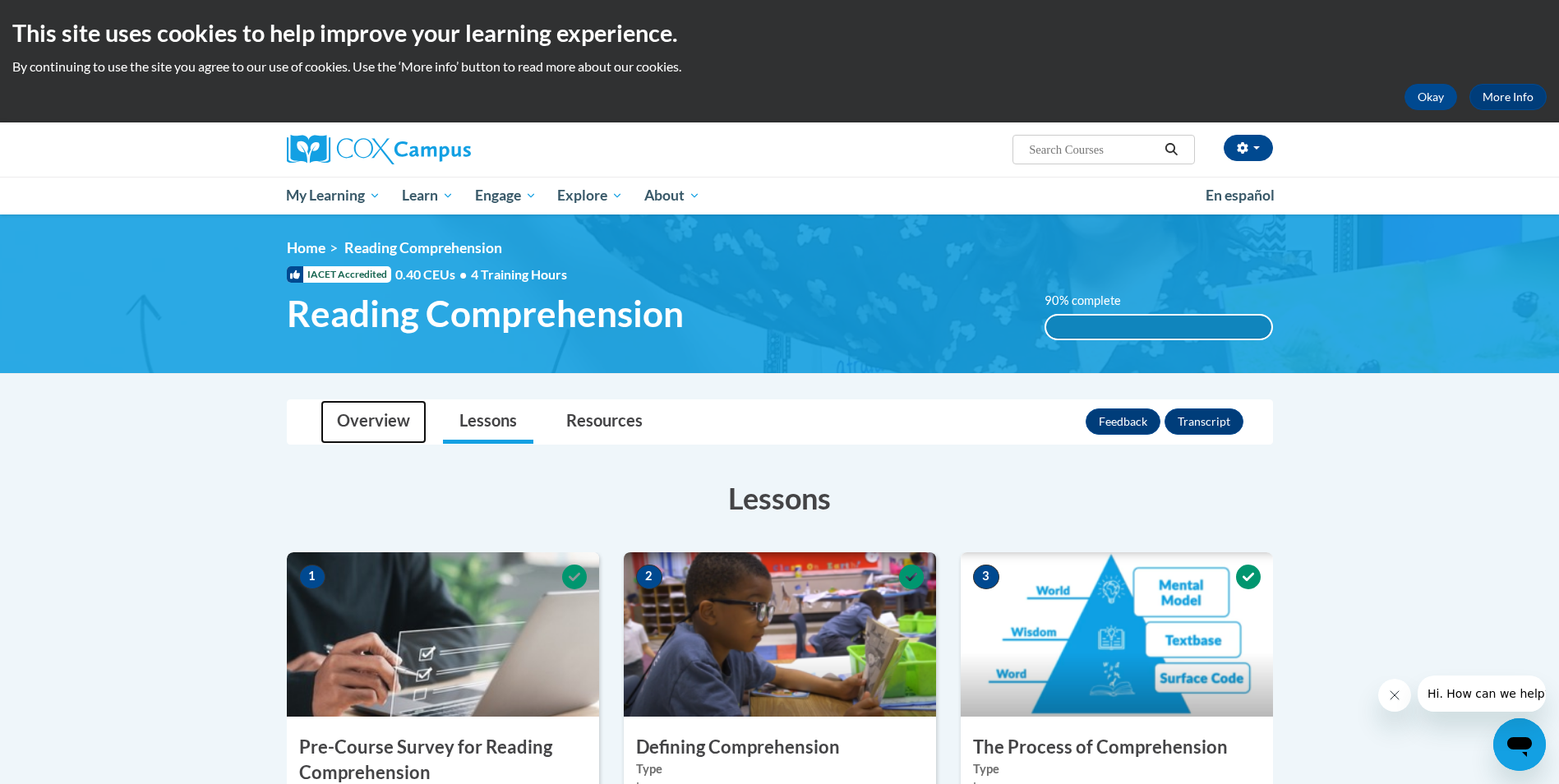
click at [372, 423] on link "Overview" at bounding box center [373, 422] width 106 height 44
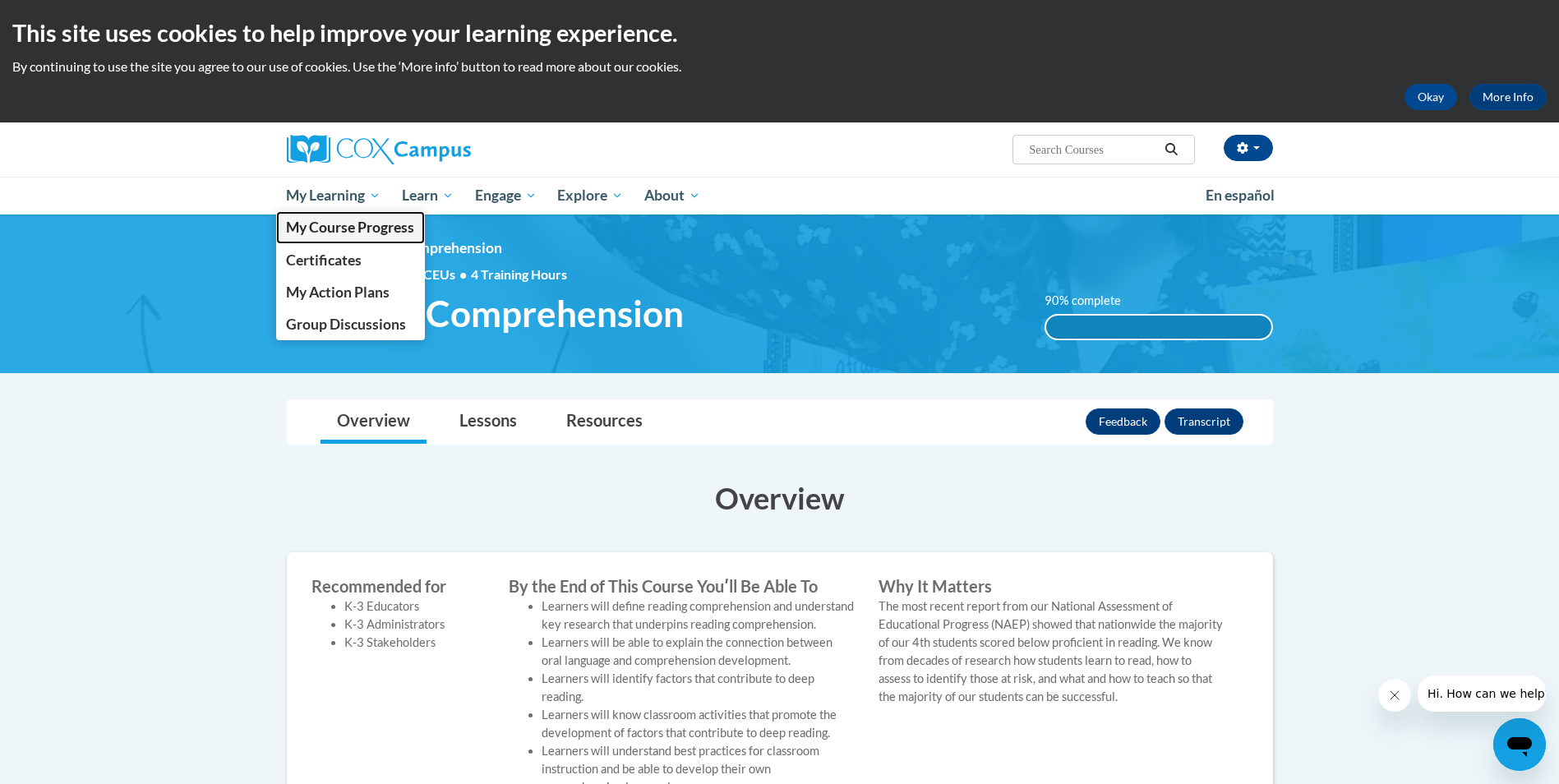
click at [361, 224] on span "My Course Progress" at bounding box center [350, 227] width 128 height 18
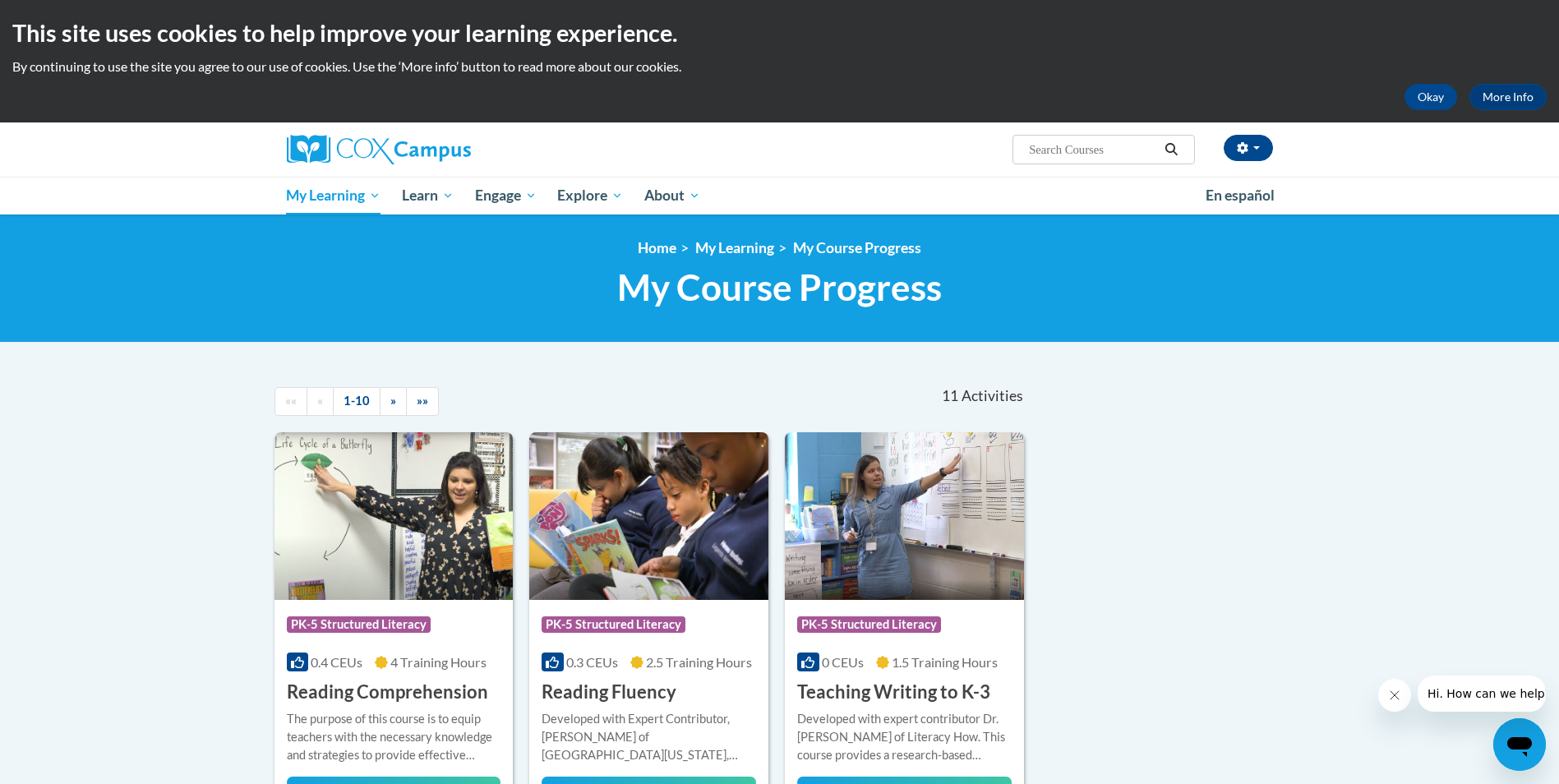
click at [393, 398] on span "»" at bounding box center [392, 400] width 6 height 14
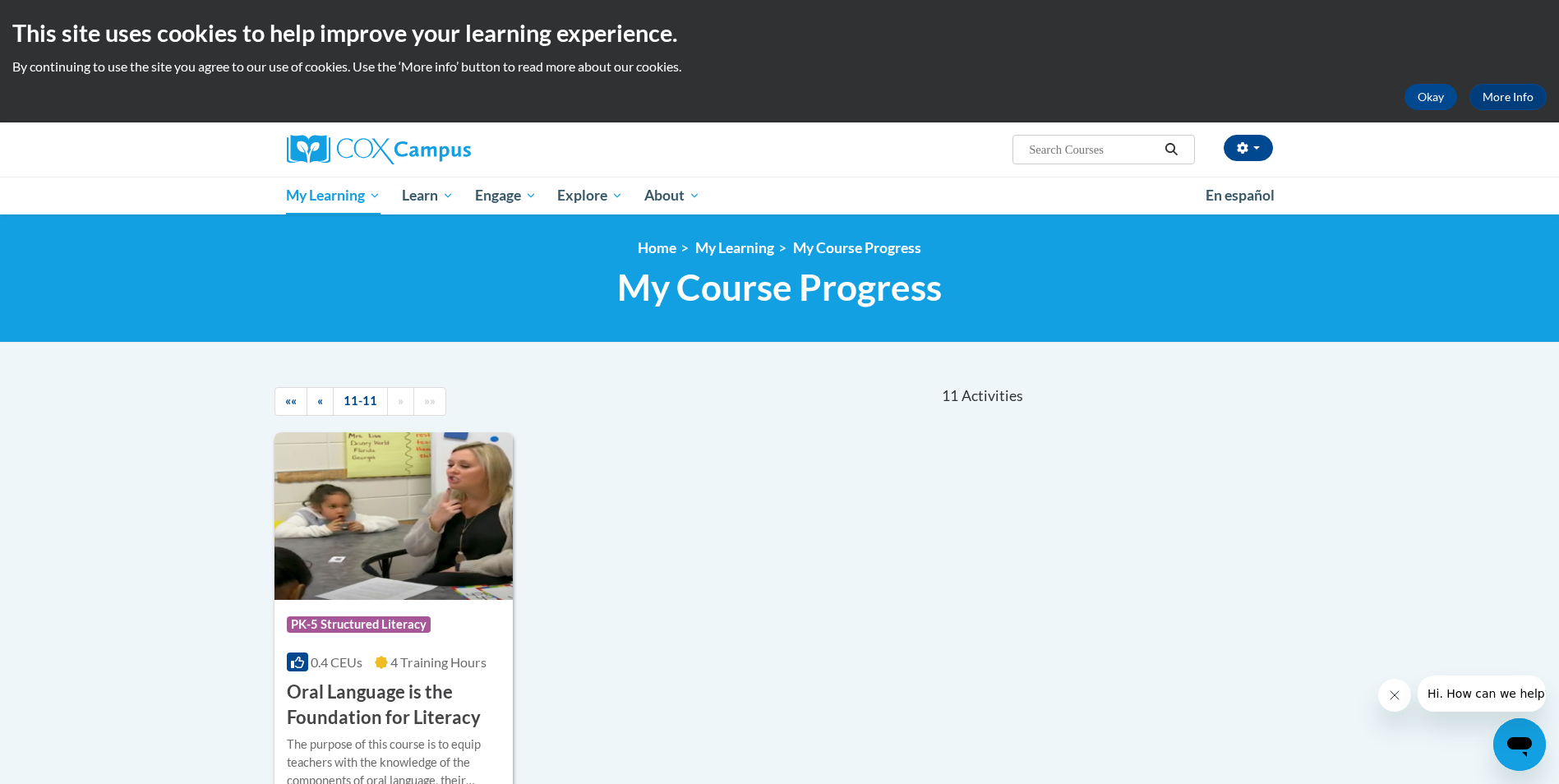
click at [838, 532] on div "Course Category: PK-5 Structured Literacy 0.4 CEUs 4 Training Hours COURSE Oral…" at bounding box center [650, 631] width 752 height 397
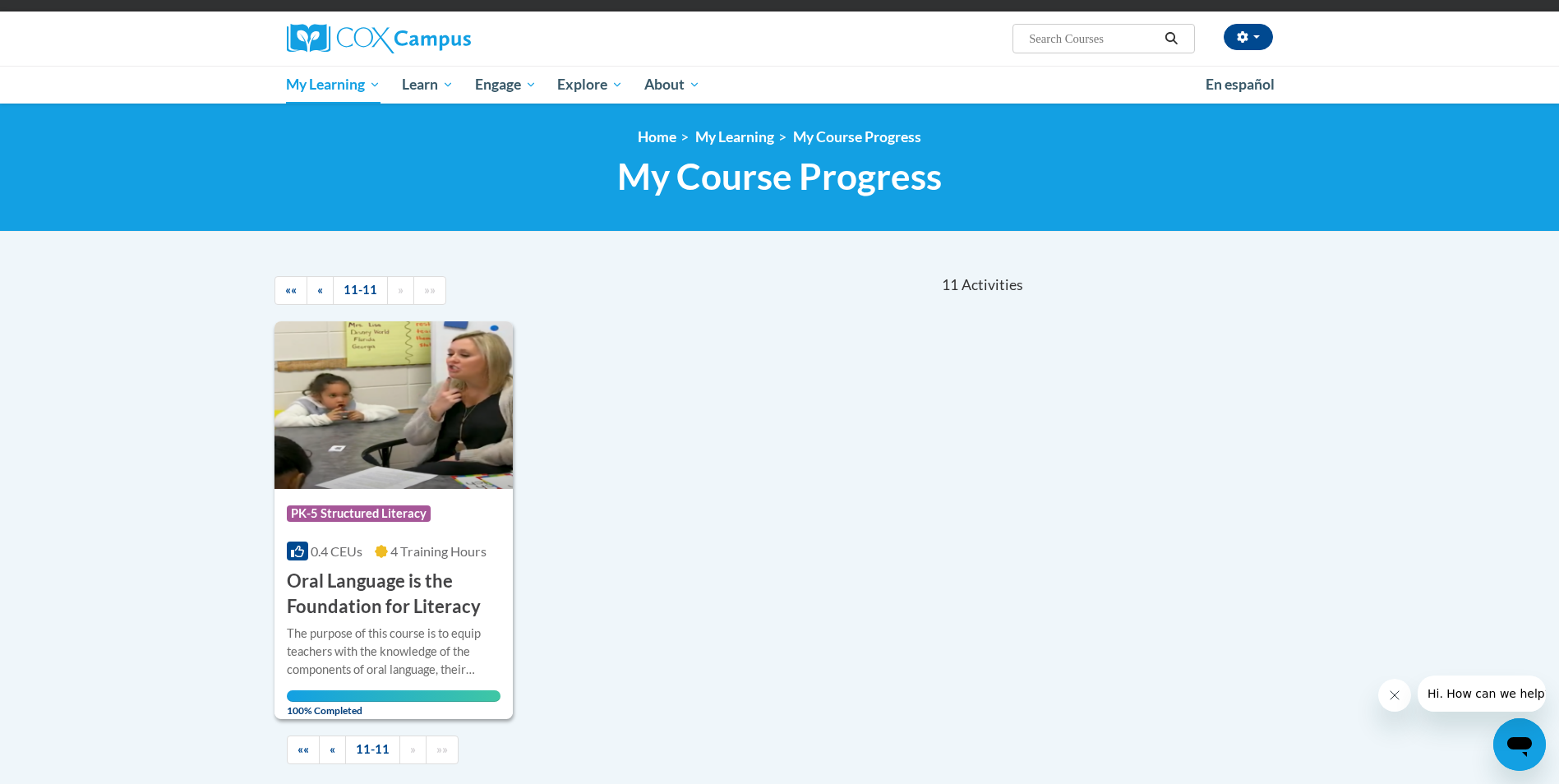
scroll to position [82, 0]
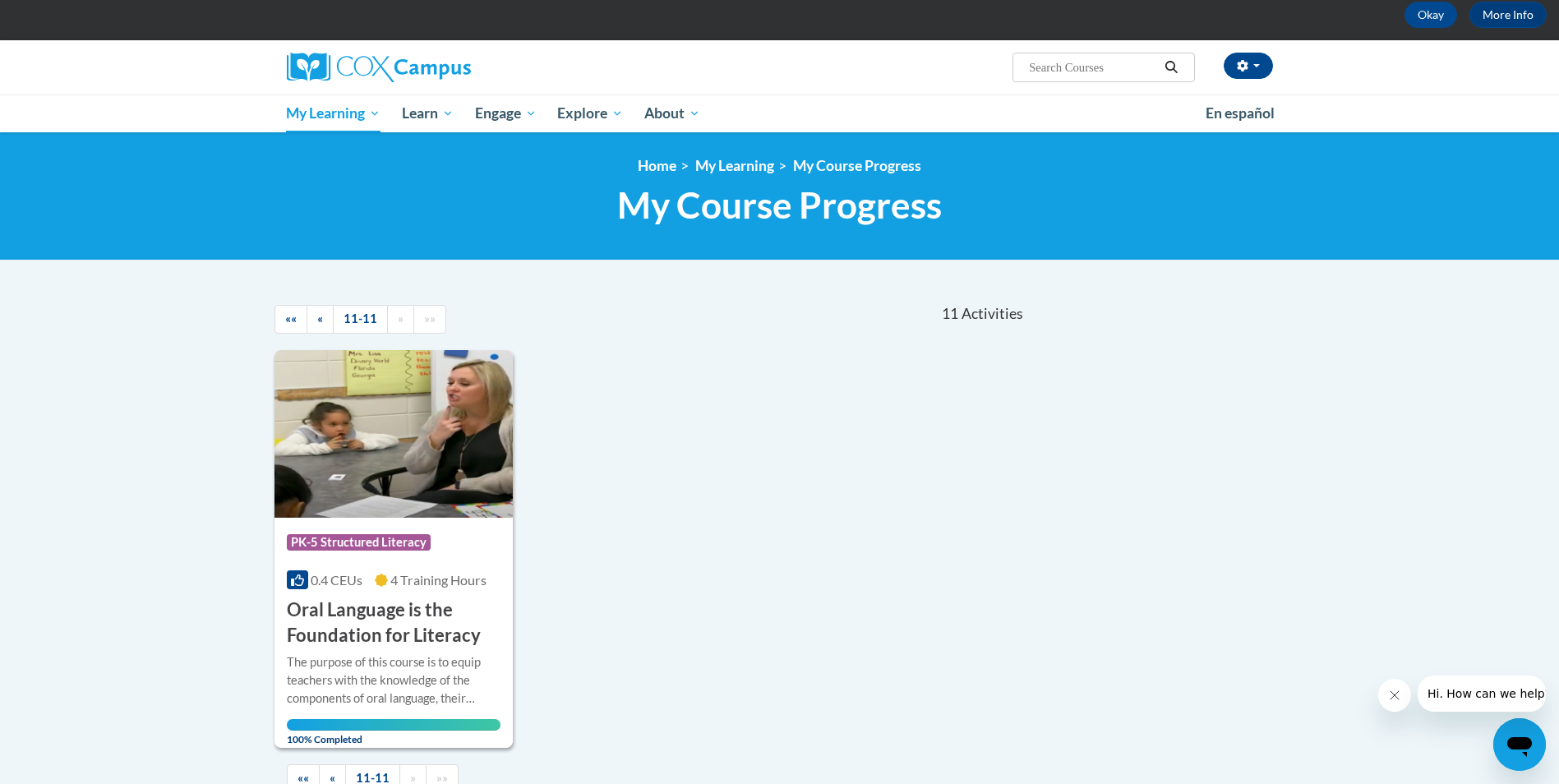
click at [824, 520] on div "Course Category: PK-5 Structured Literacy 0.4 CEUs 4 Training Hours COURSE Oral…" at bounding box center [650, 548] width 752 height 397
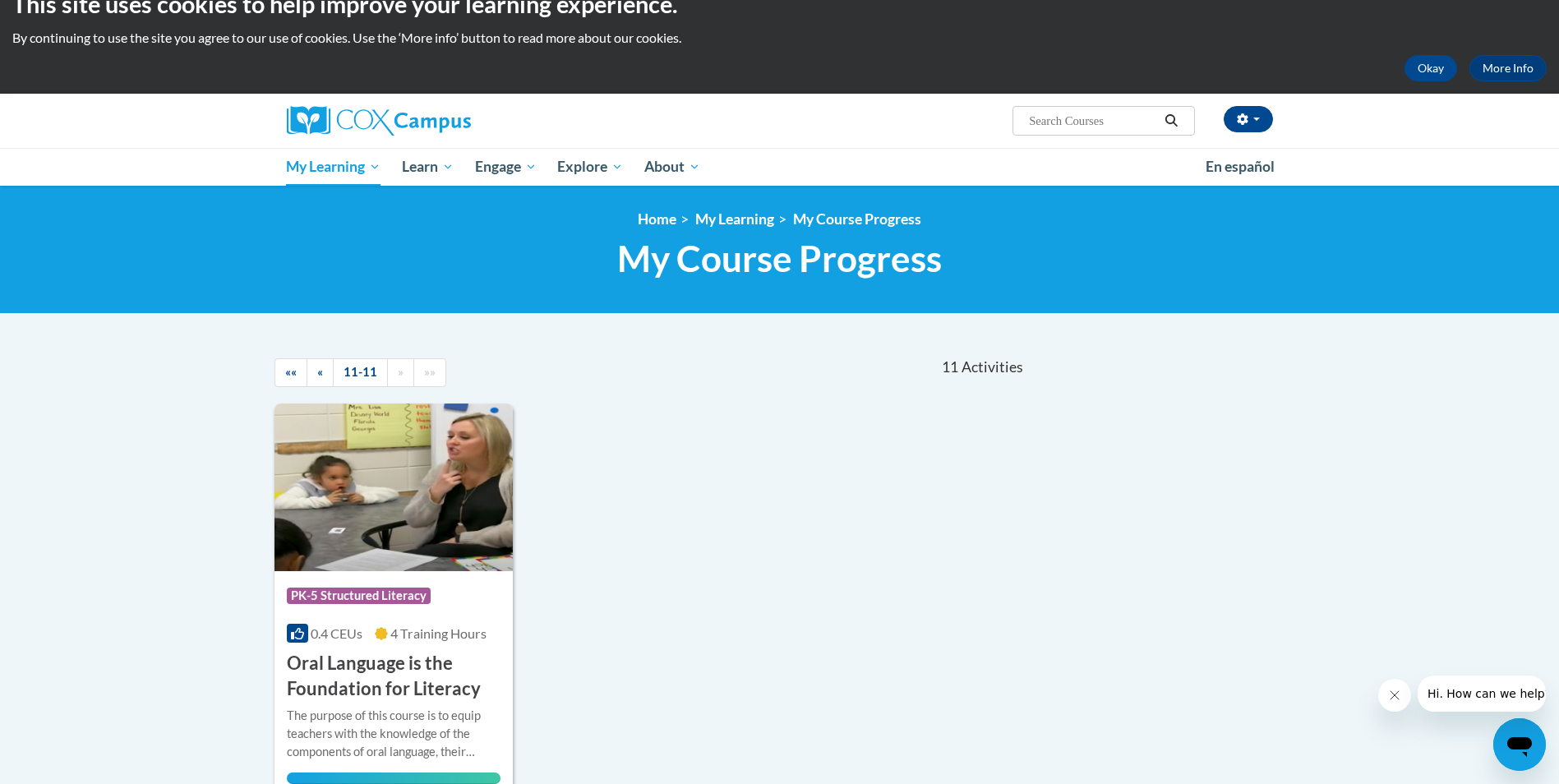
scroll to position [0, 0]
